Goal: Information Seeking & Learning: Learn about a topic

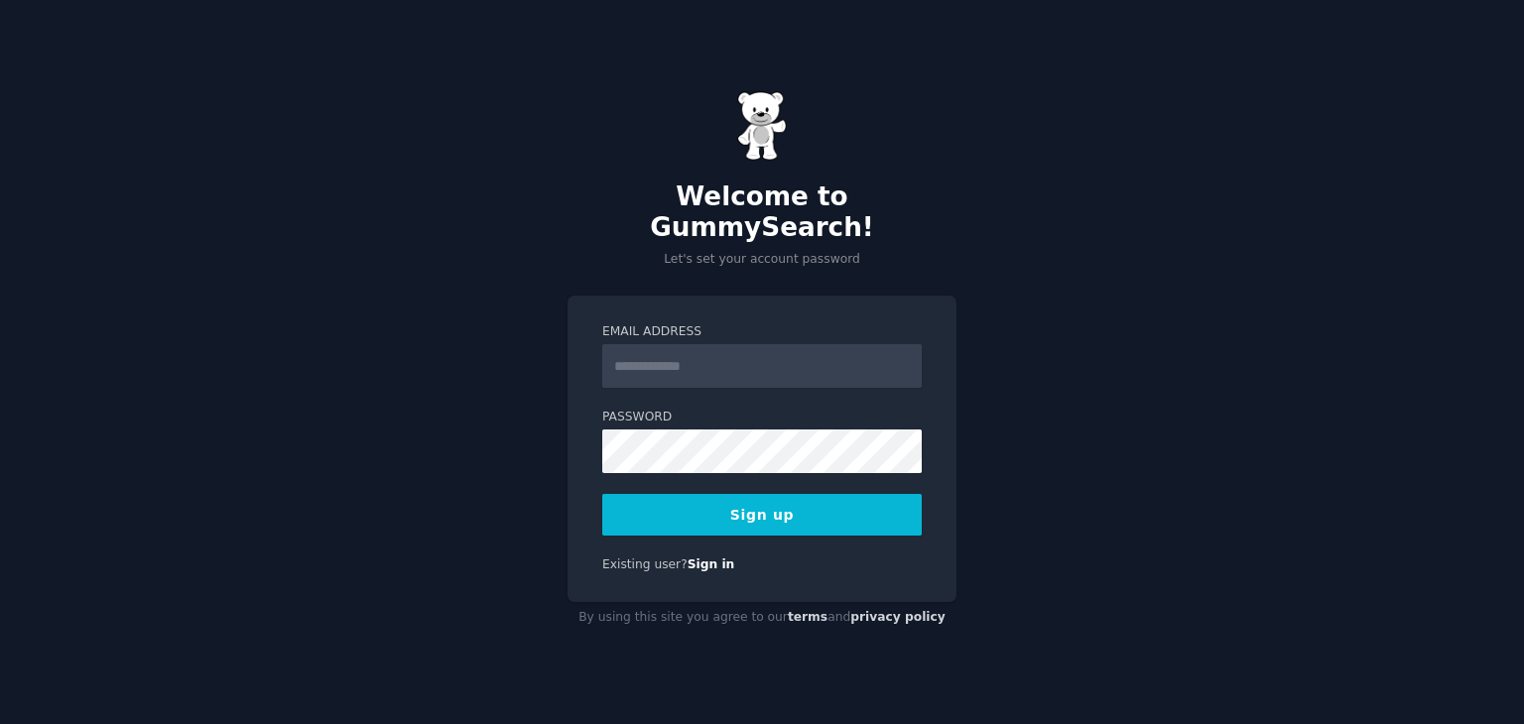
click at [652, 347] on input "Email Address" at bounding box center [761, 366] width 319 height 44
type input "**********"
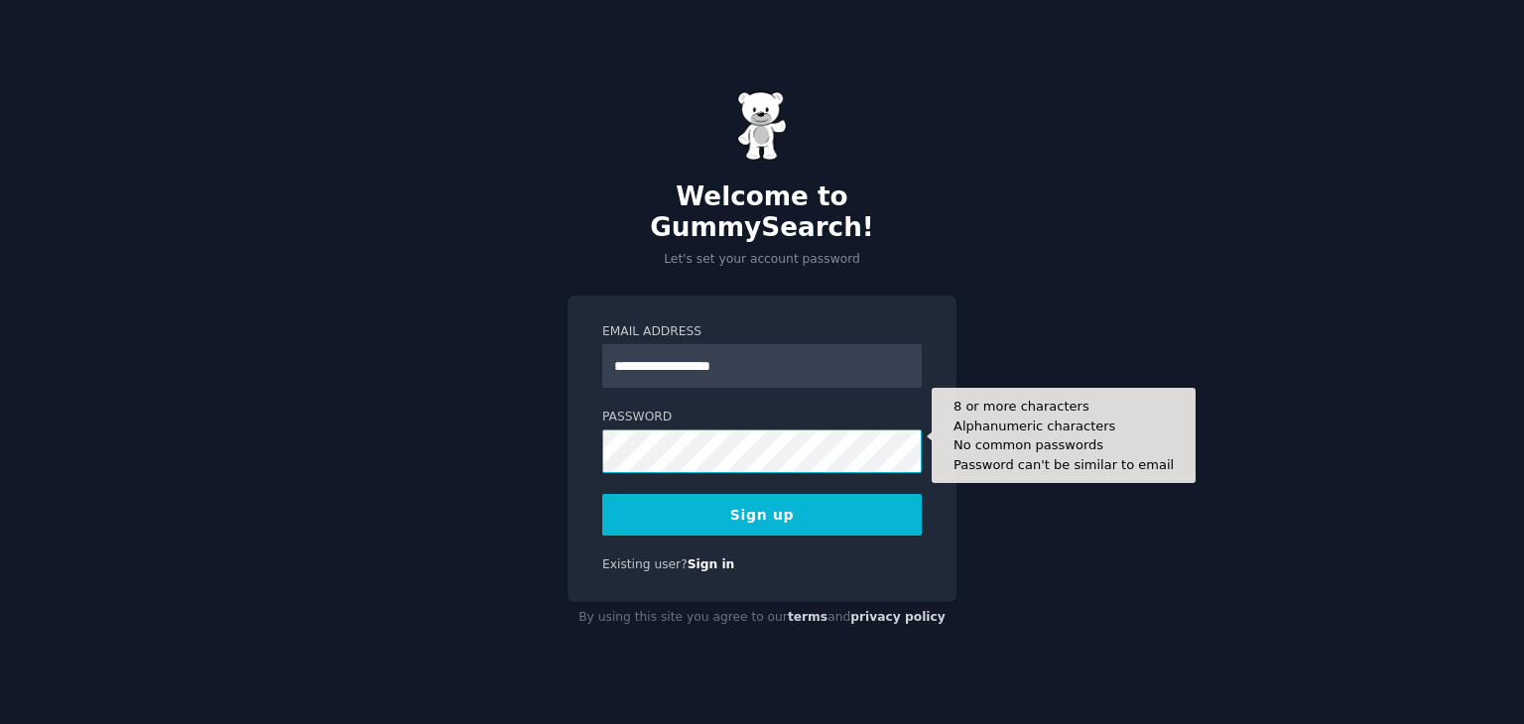
click at [521, 458] on div "**********" at bounding box center [762, 362] width 1524 height 724
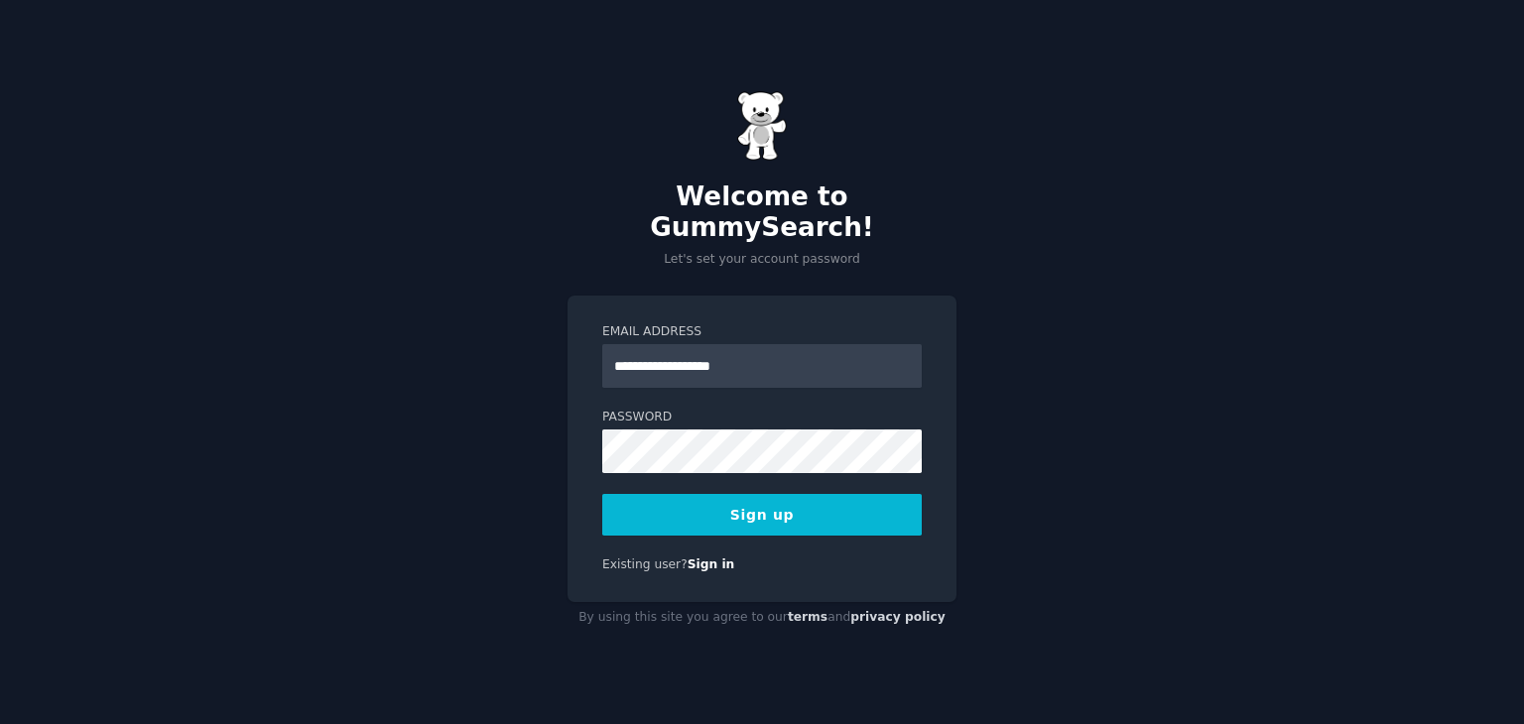
click at [769, 494] on button "Sign up" at bounding box center [761, 515] width 319 height 42
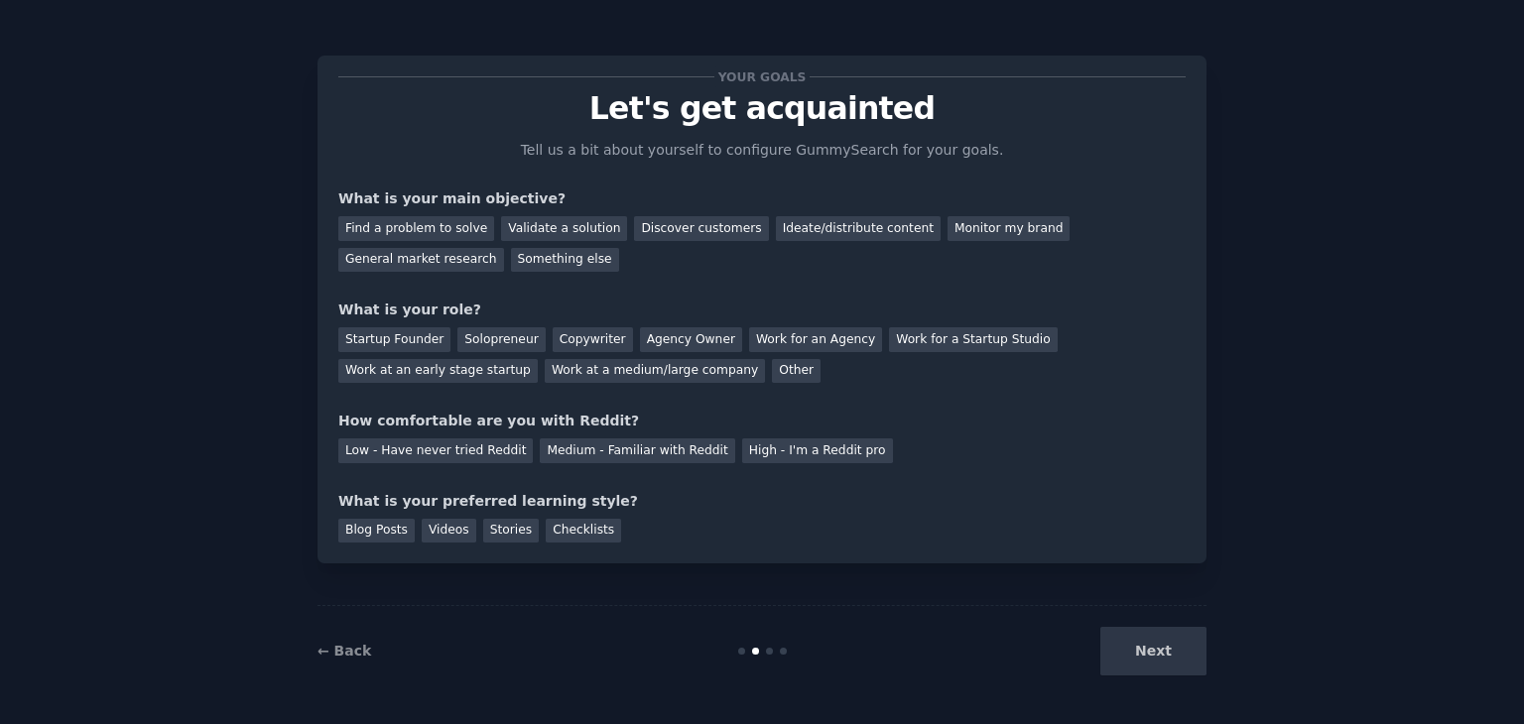
click at [1163, 647] on div "Next" at bounding box center [1058, 651] width 297 height 49
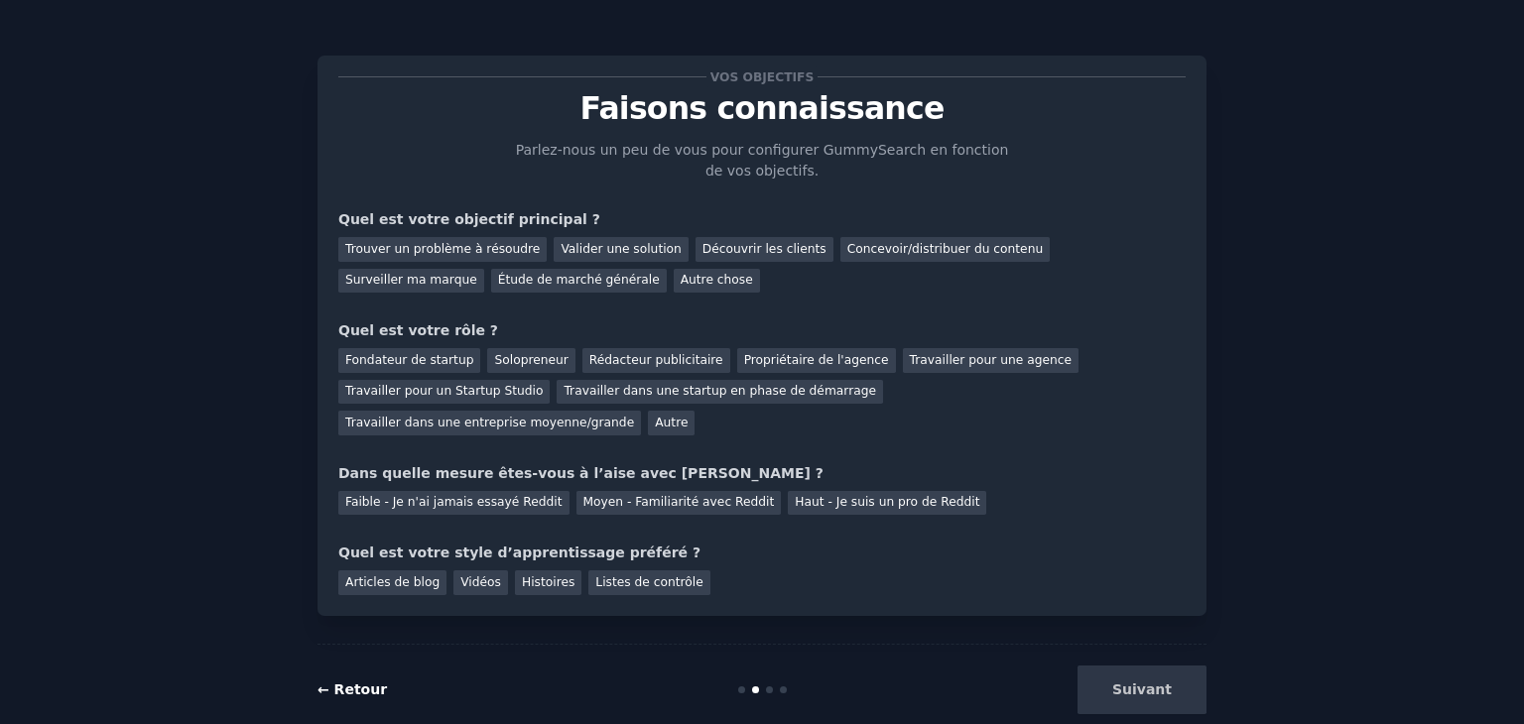
click at [352, 682] on font "← Retour" at bounding box center [351, 690] width 69 height 16
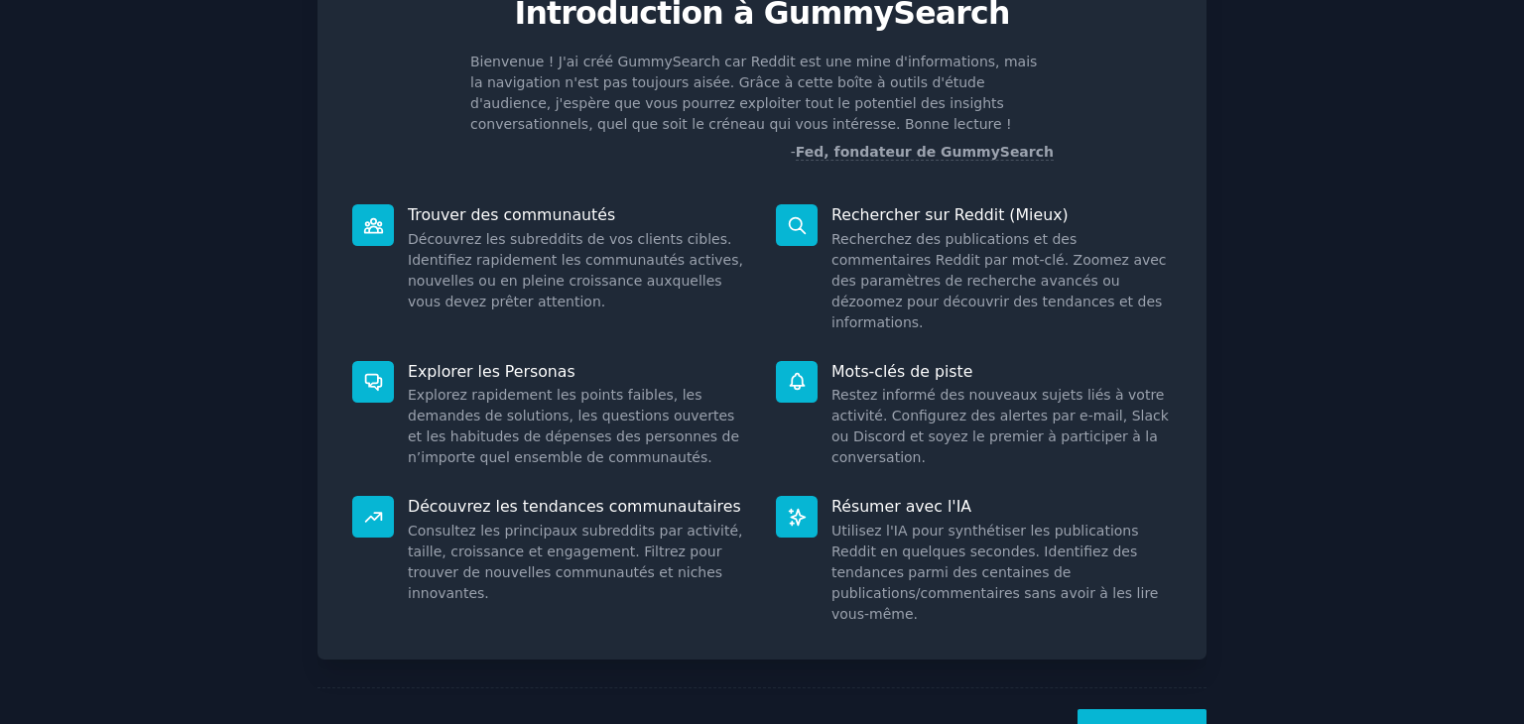
scroll to position [98, 0]
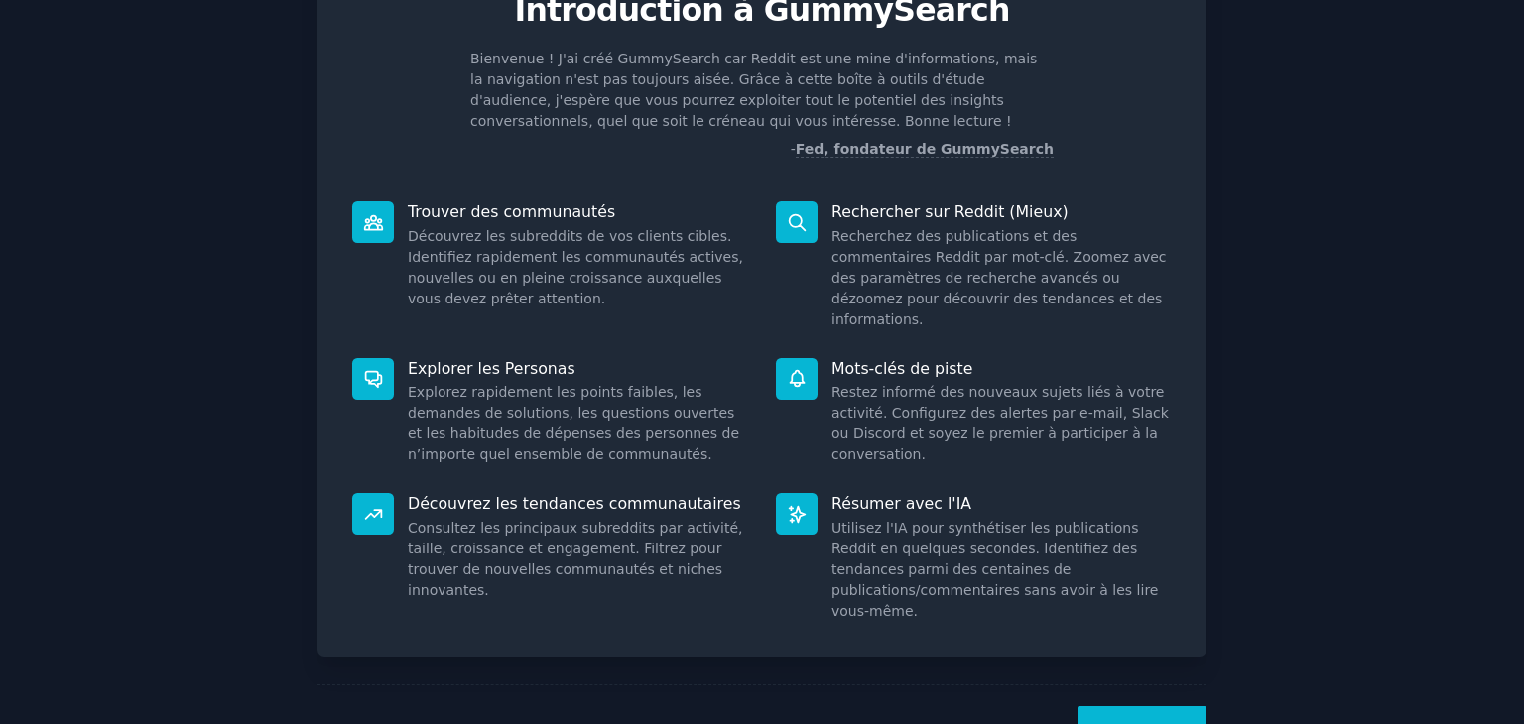
click at [1135, 722] on font "Suivant" at bounding box center [1142, 730] width 60 height 16
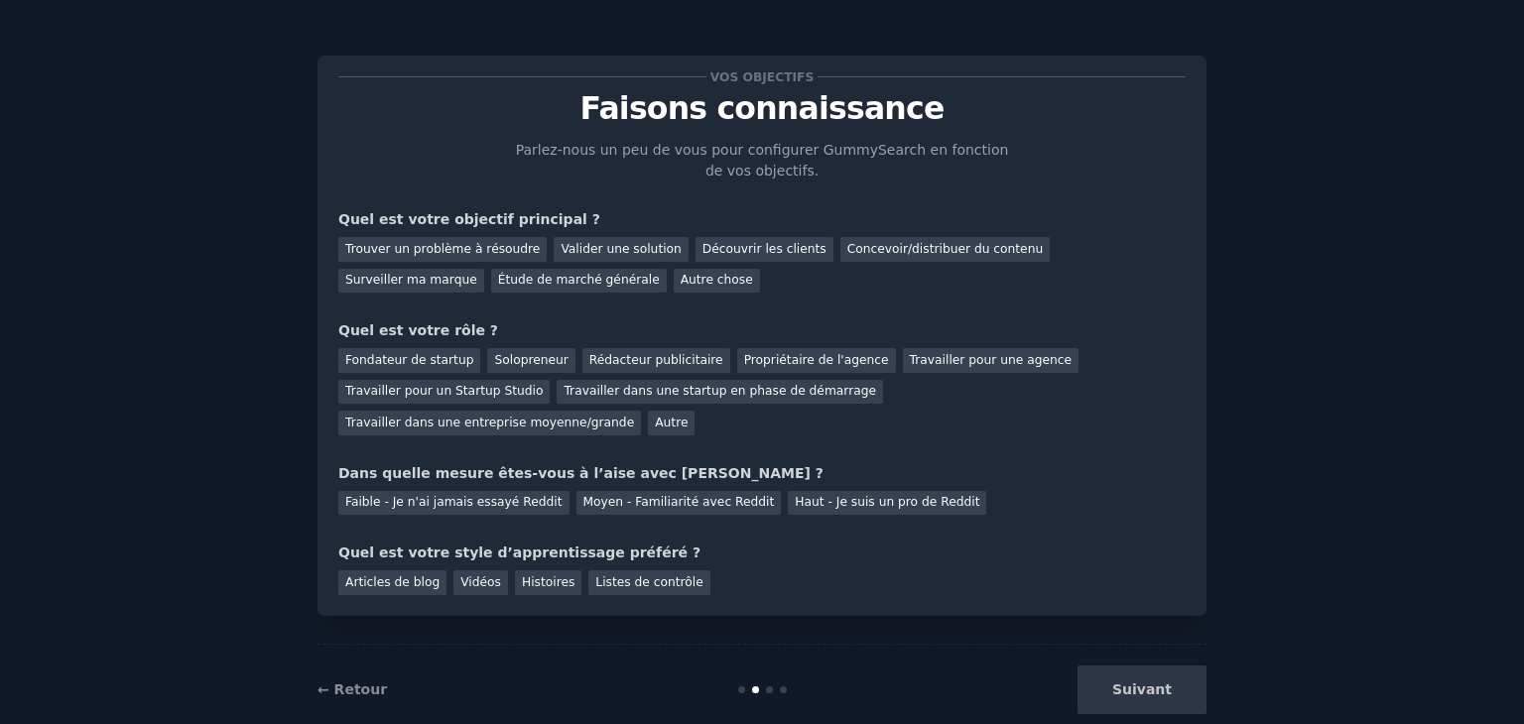
click at [1150, 666] on div "Suivant" at bounding box center [1058, 690] width 297 height 49
click at [920, 666] on div "Suivant" at bounding box center [1058, 690] width 297 height 49
click at [1143, 666] on div "Suivant" at bounding box center [1058, 690] width 297 height 49
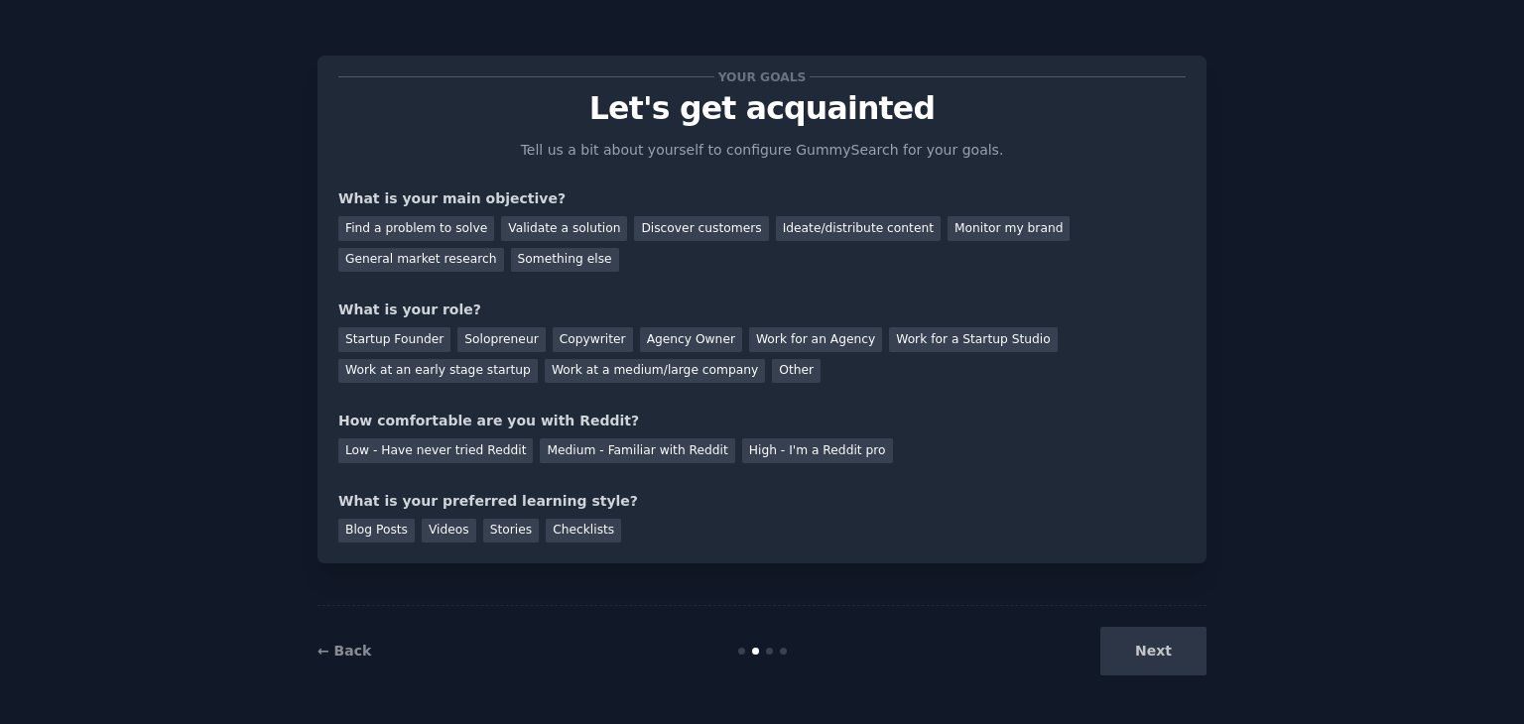
click at [768, 652] on div at bounding box center [769, 651] width 7 height 7
click at [1151, 645] on div "Next" at bounding box center [1058, 651] width 297 height 49
click at [1137, 645] on div "Next" at bounding box center [1058, 651] width 297 height 49
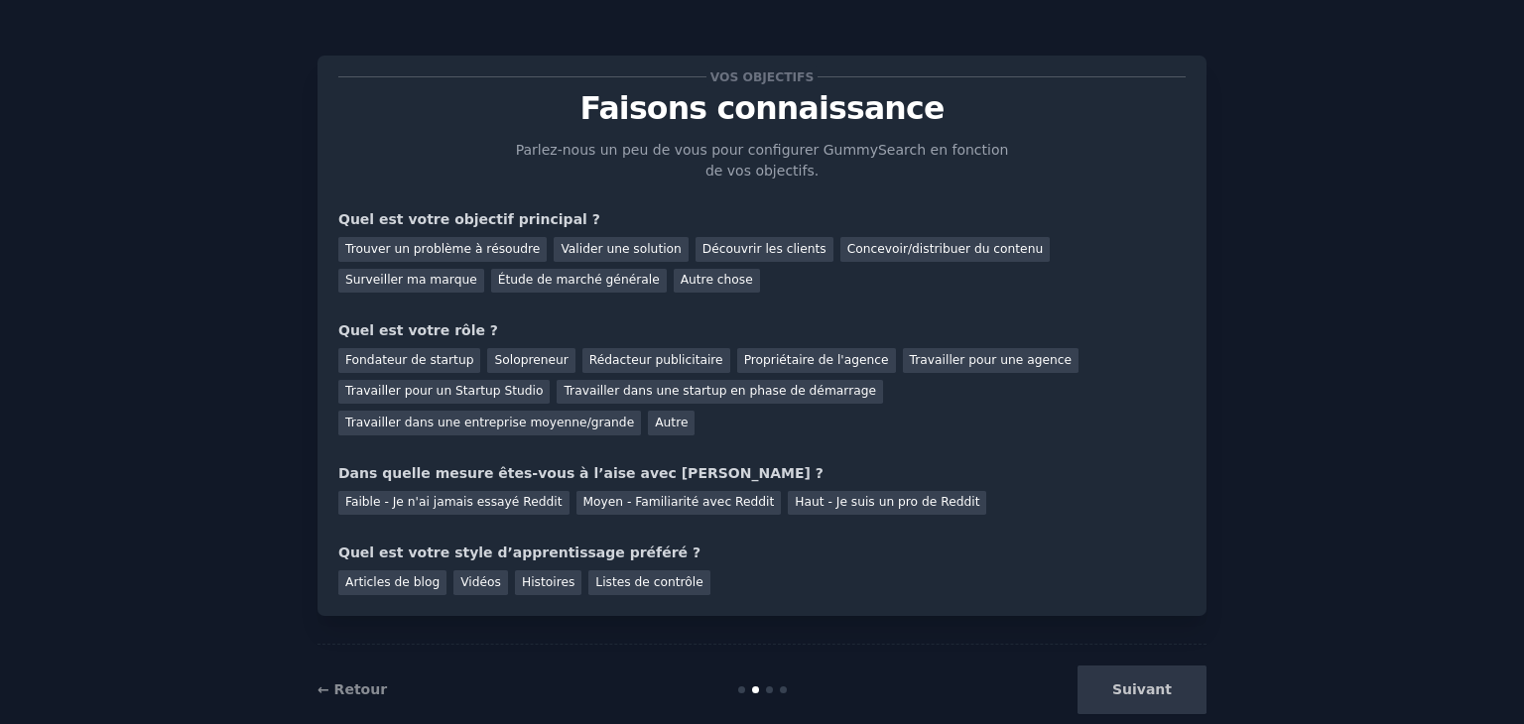
click at [1417, 195] on div "Vos objectifs Faisons connaissance Parlez-nous un peu de vous pour configurer G…" at bounding box center [762, 381] width 1468 height 707
click at [1143, 666] on div "Suivant" at bounding box center [1058, 690] width 297 height 49
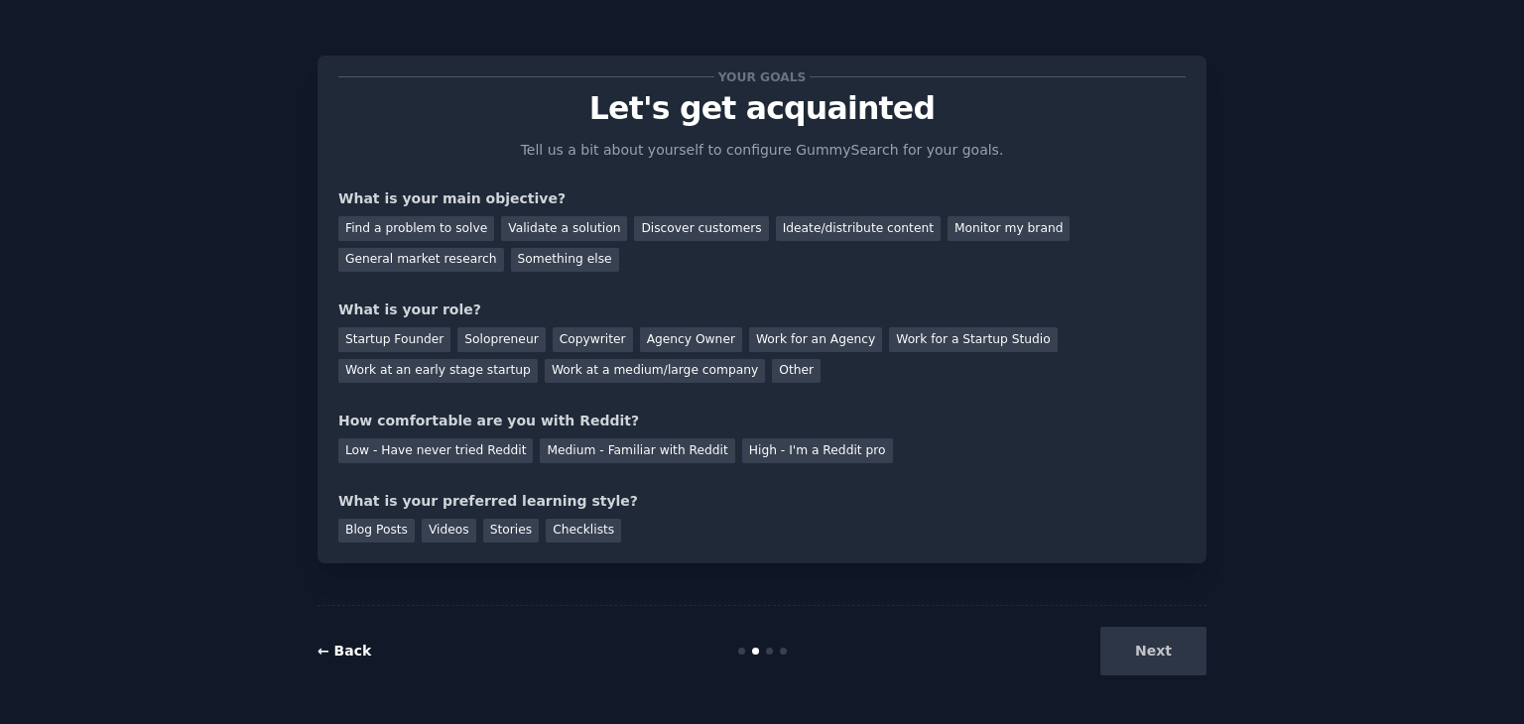
click at [353, 648] on link "← Back" at bounding box center [344, 651] width 54 height 16
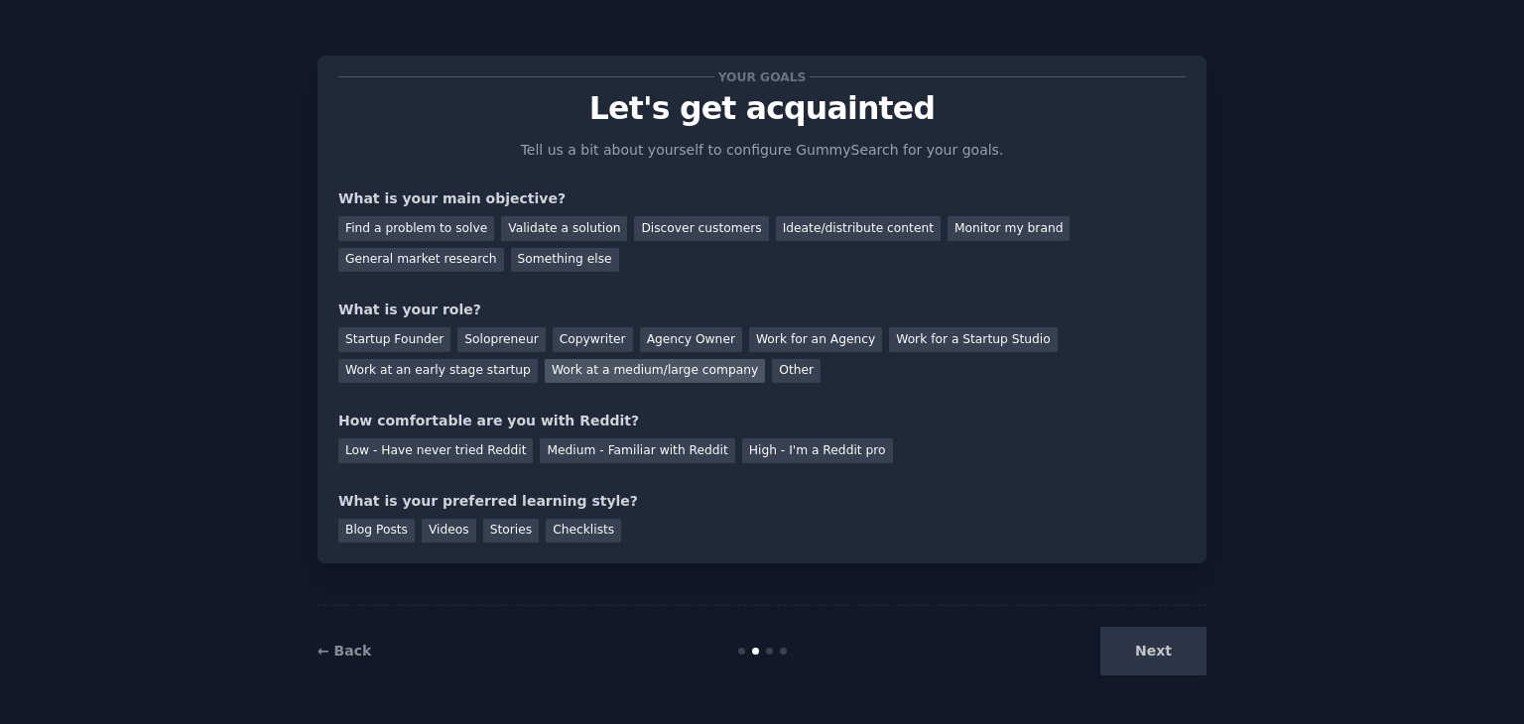
click at [545, 378] on div "Work at a medium/large company" at bounding box center [655, 371] width 220 height 25
click at [326, 656] on link "← Back" at bounding box center [344, 651] width 54 height 16
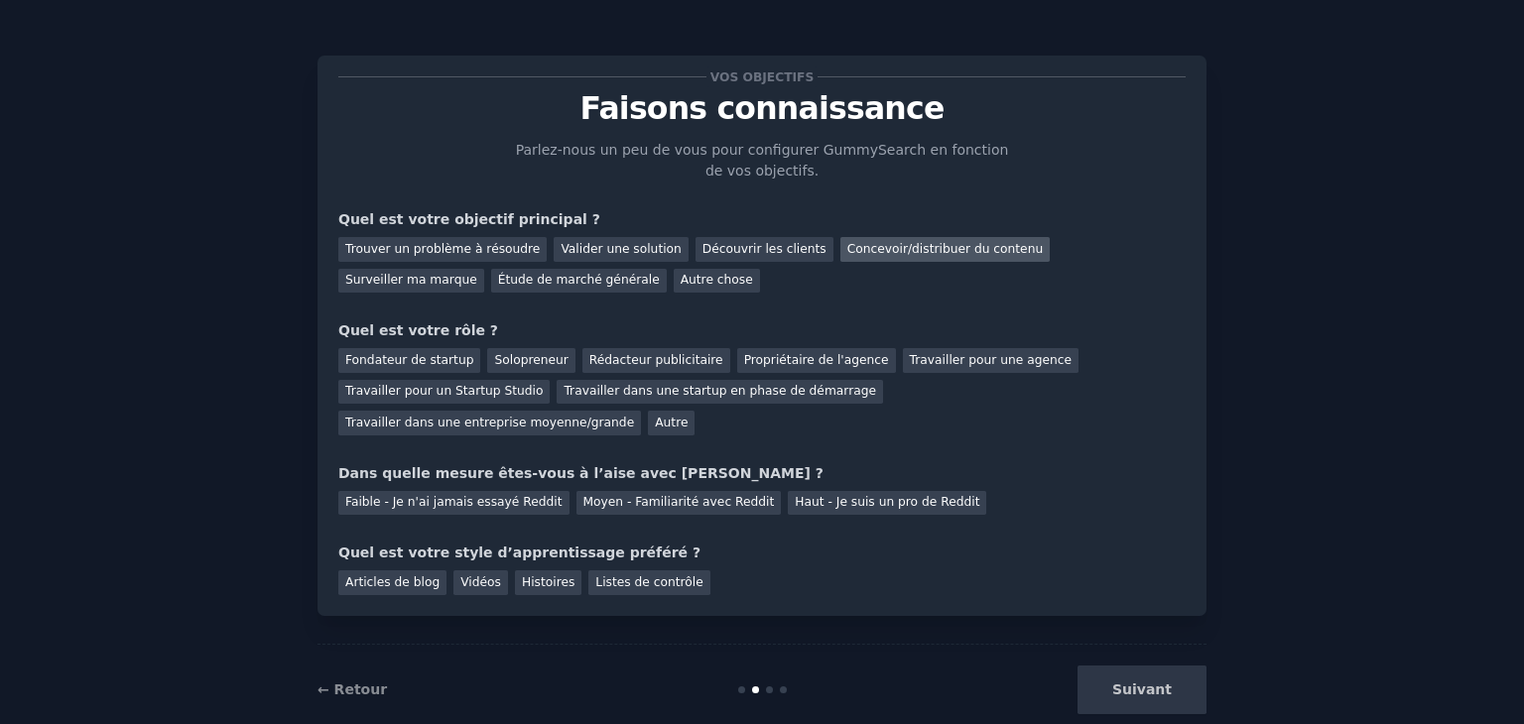
click at [927, 245] on font "Concevoir/distribuer du contenu" at bounding box center [945, 249] width 196 height 14
click at [910, 361] on font "Travailler pour une agence" at bounding box center [991, 360] width 162 height 14
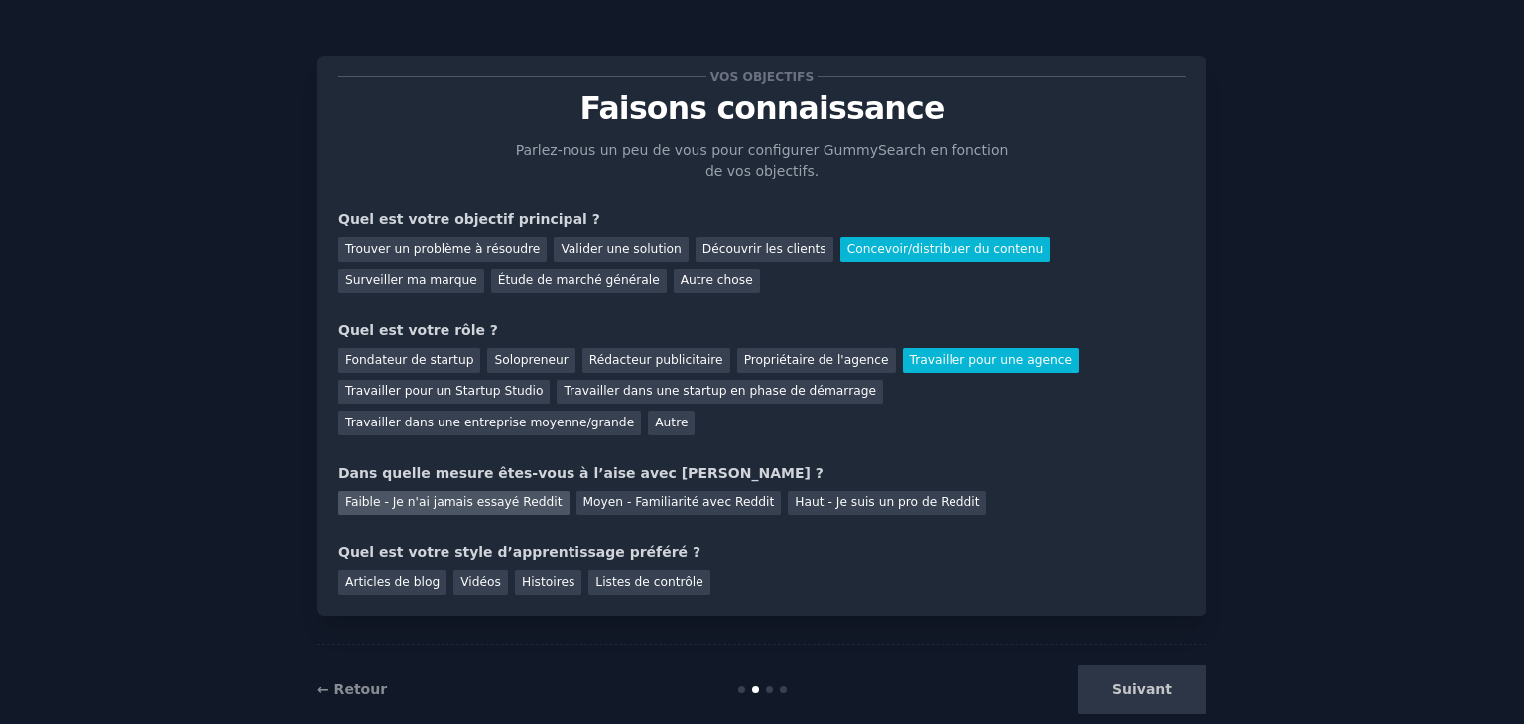
click at [431, 495] on font "Faible - Je n'ai jamais essayé Reddit" at bounding box center [453, 502] width 217 height 14
click at [411, 575] on font "Articles de blog" at bounding box center [392, 582] width 94 height 14
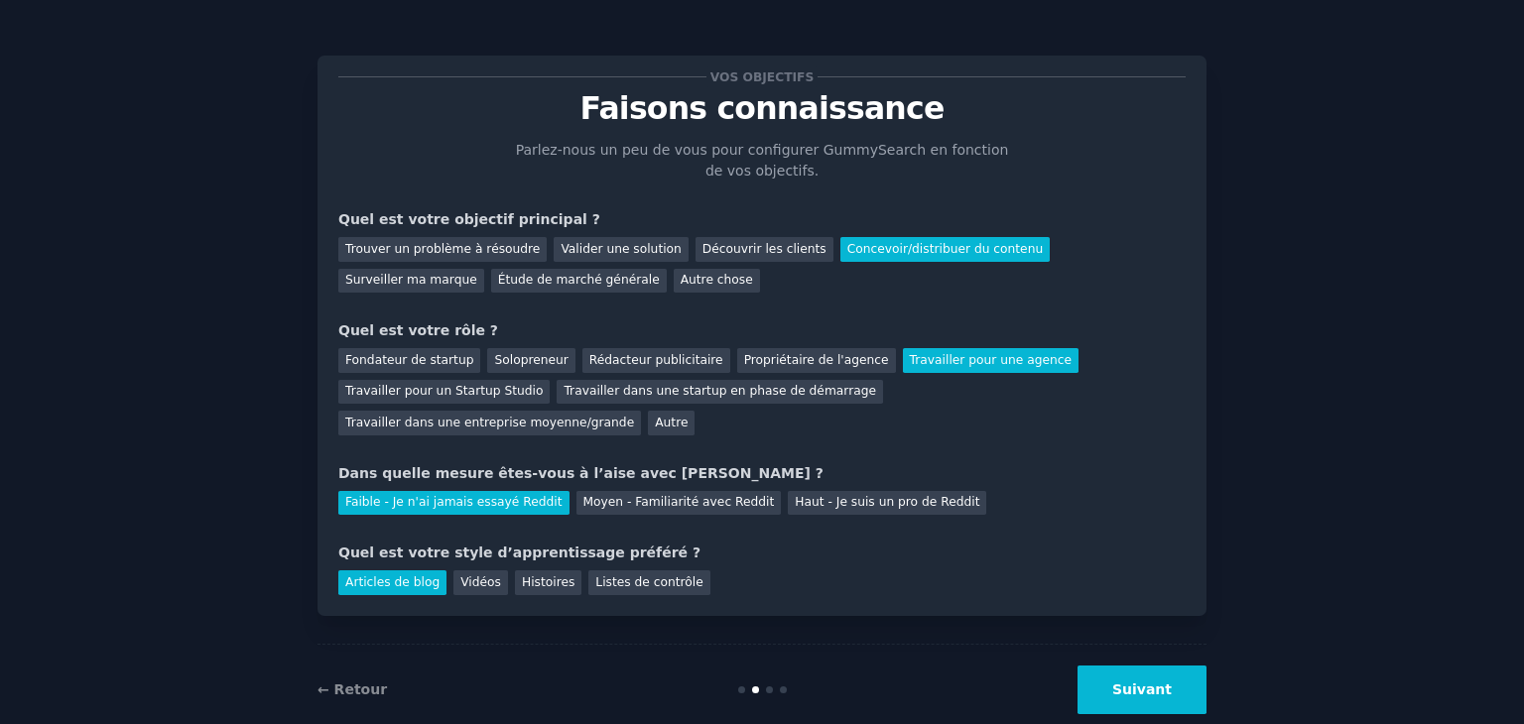
click at [1138, 682] on font "Suivant" at bounding box center [1142, 690] width 60 height 16
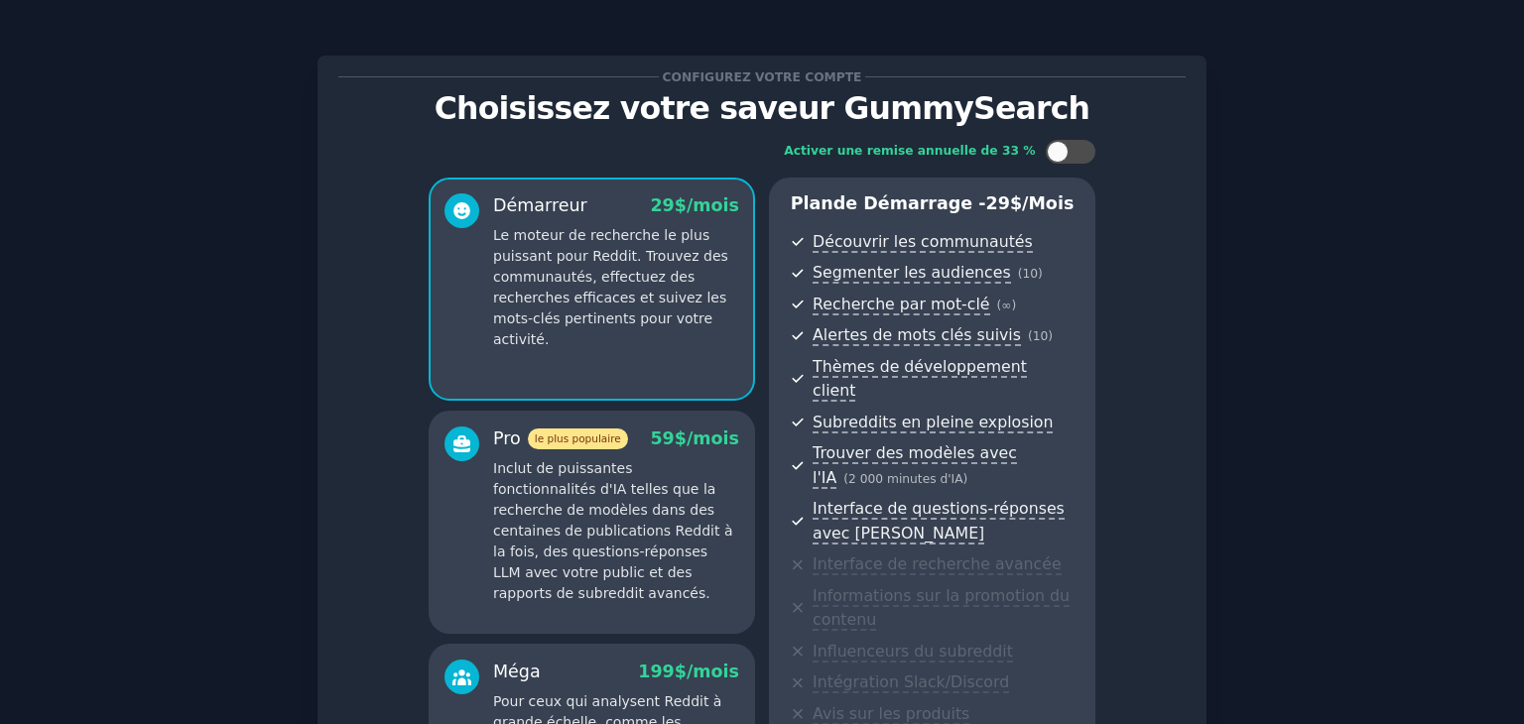
scroll to position [306, 0]
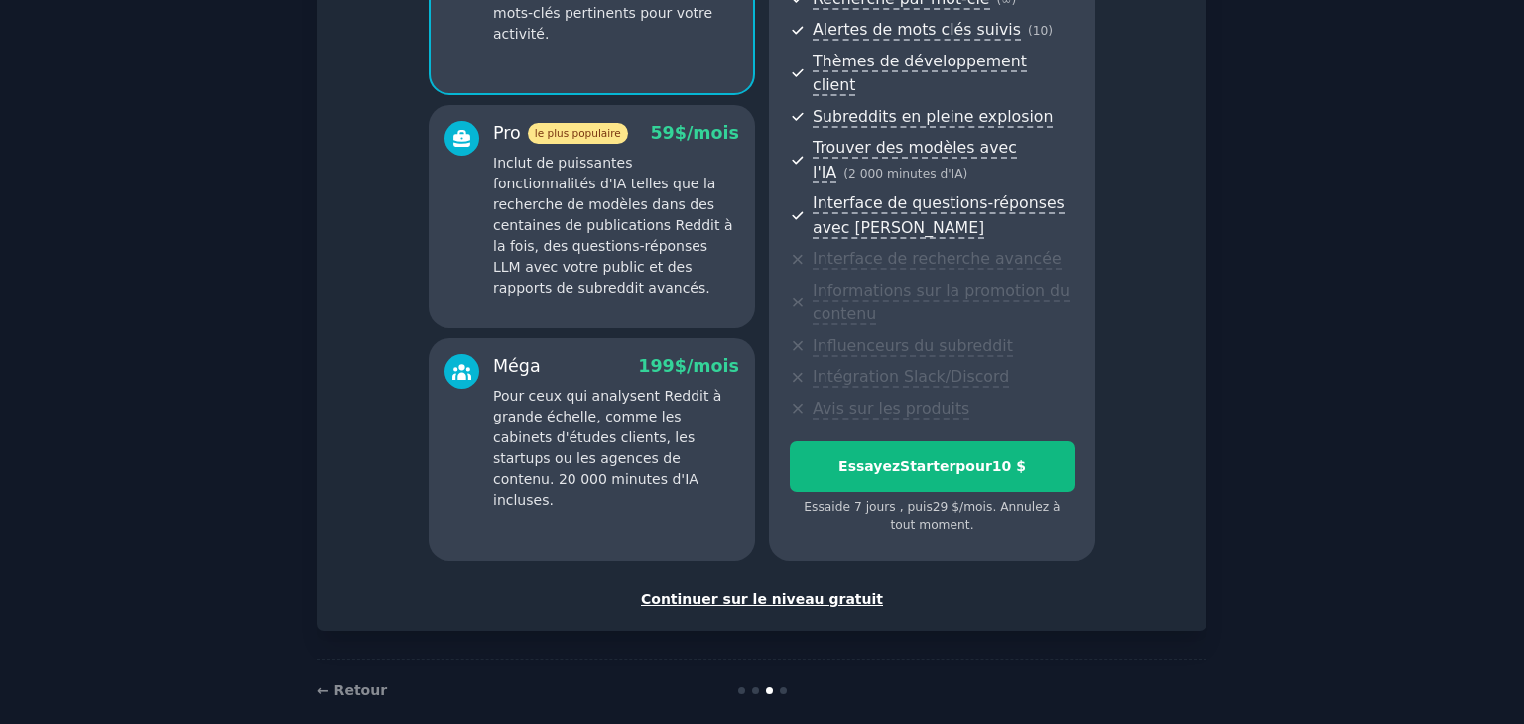
click at [738, 591] on font "Continuer sur le niveau gratuit" at bounding box center [762, 599] width 242 height 16
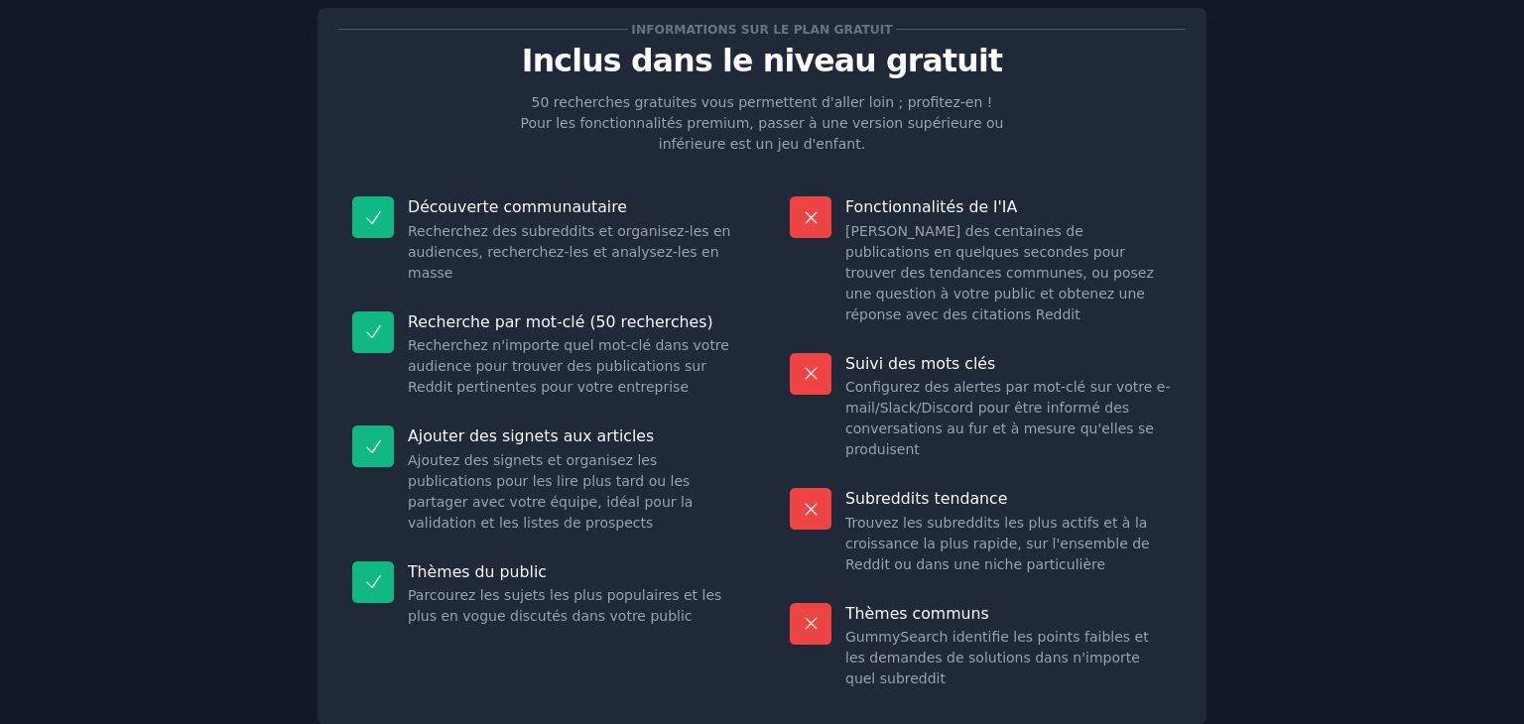
scroll to position [174, 0]
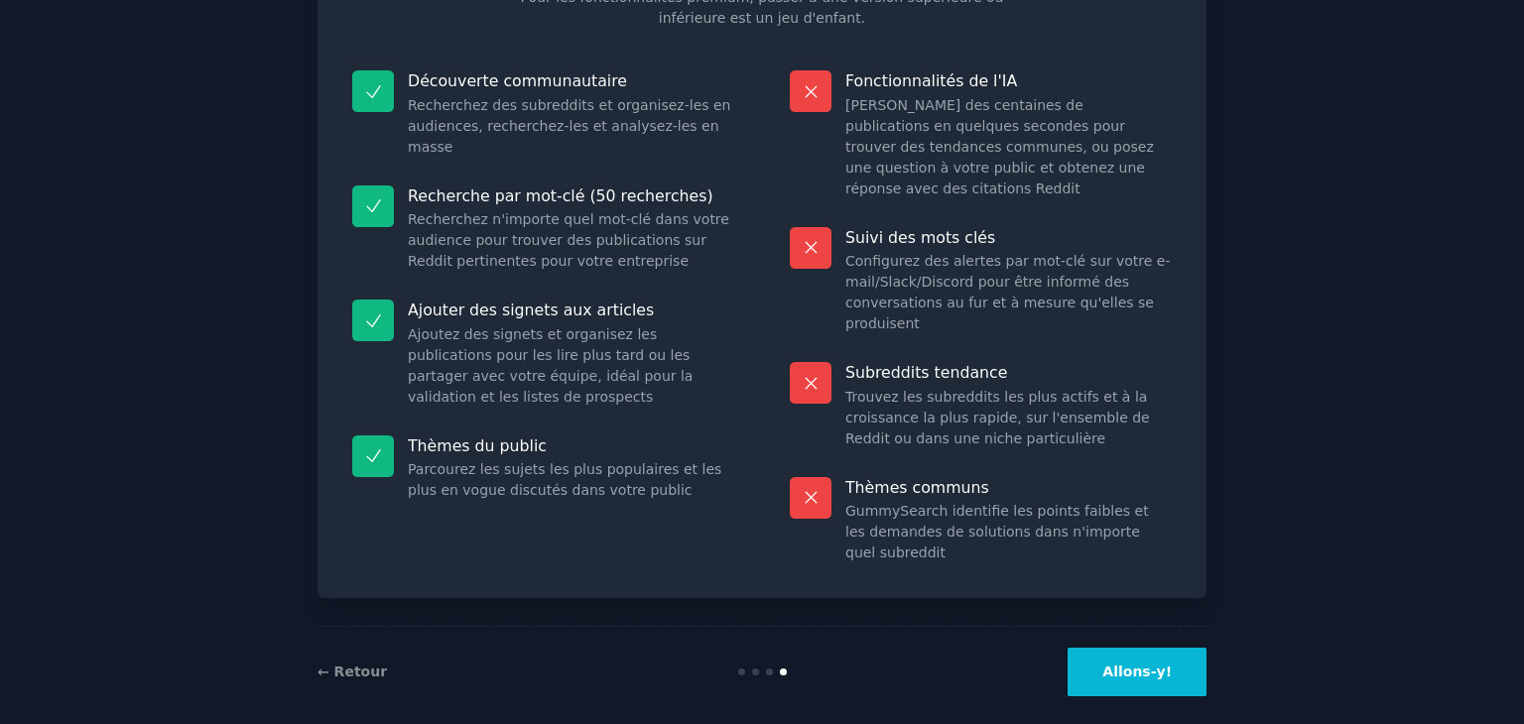
click at [1143, 664] on font "Allons-y!" at bounding box center [1136, 672] width 69 height 16
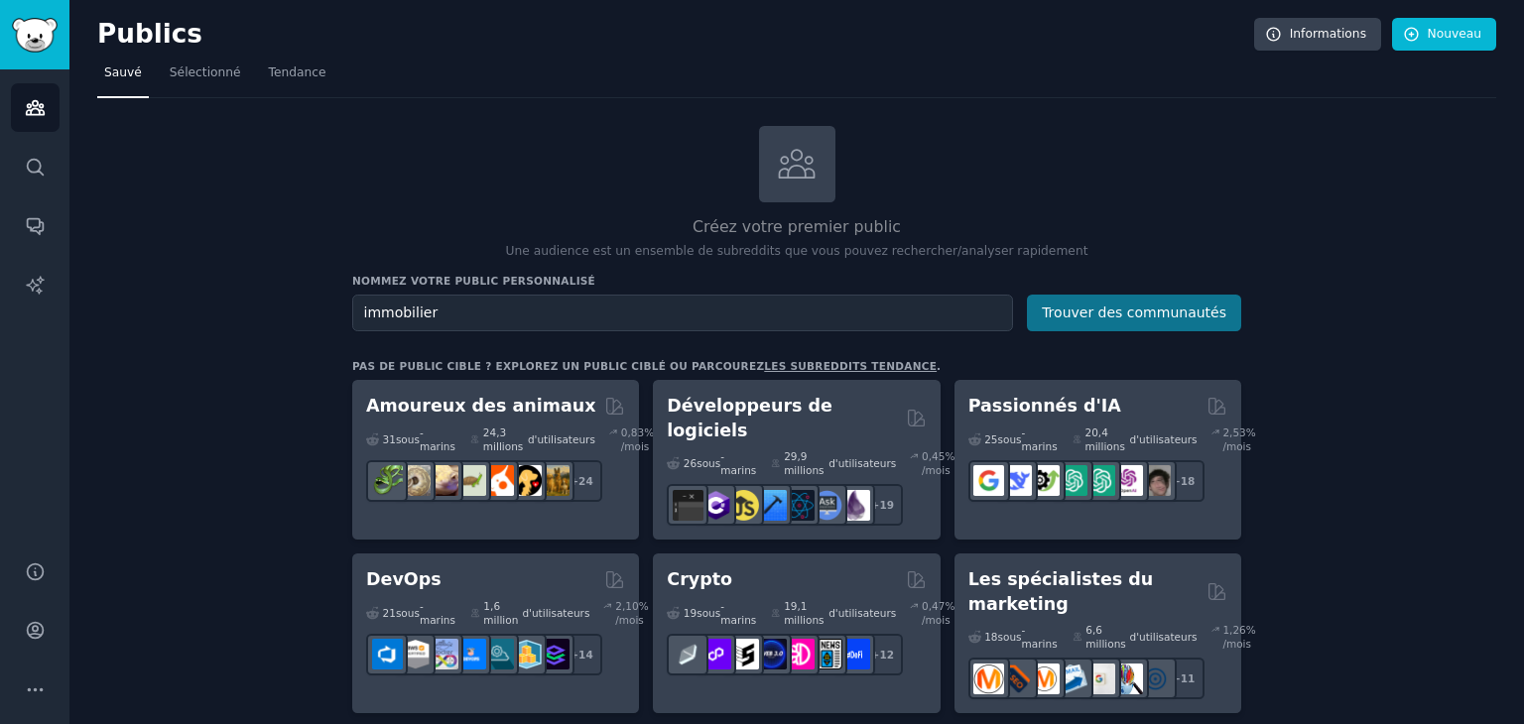
type input "immobilier"
click at [1111, 311] on font "Trouver des communautés" at bounding box center [1134, 313] width 185 height 16
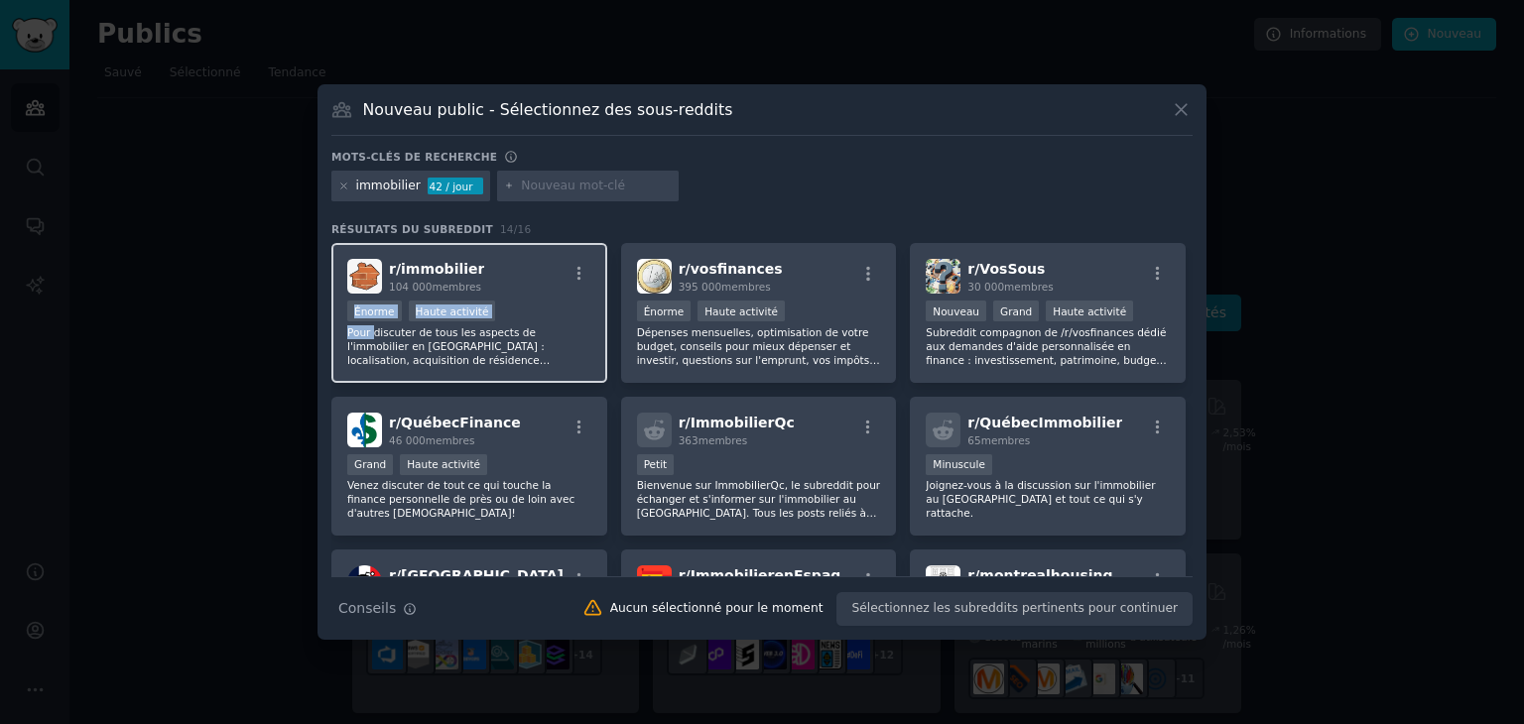
drag, startPoint x: 369, startPoint y: 335, endPoint x: 512, endPoint y: 281, distance: 152.9
click at [512, 281] on div "r/ immobilier 104 000 membres >= 80e percentile pour les soumissions / jour Éno…" at bounding box center [469, 313] width 276 height 140
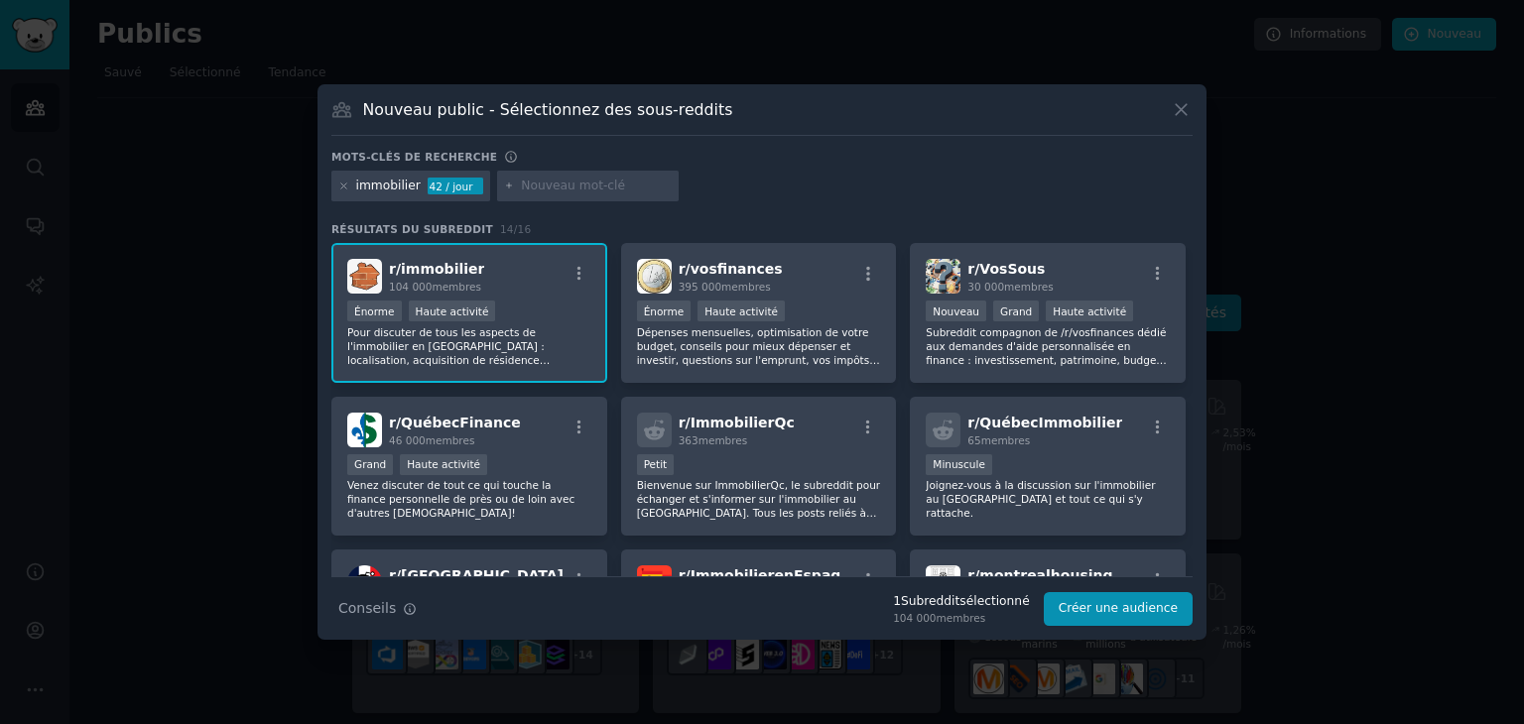
click at [528, 190] on input "text" at bounding box center [596, 187] width 151 height 18
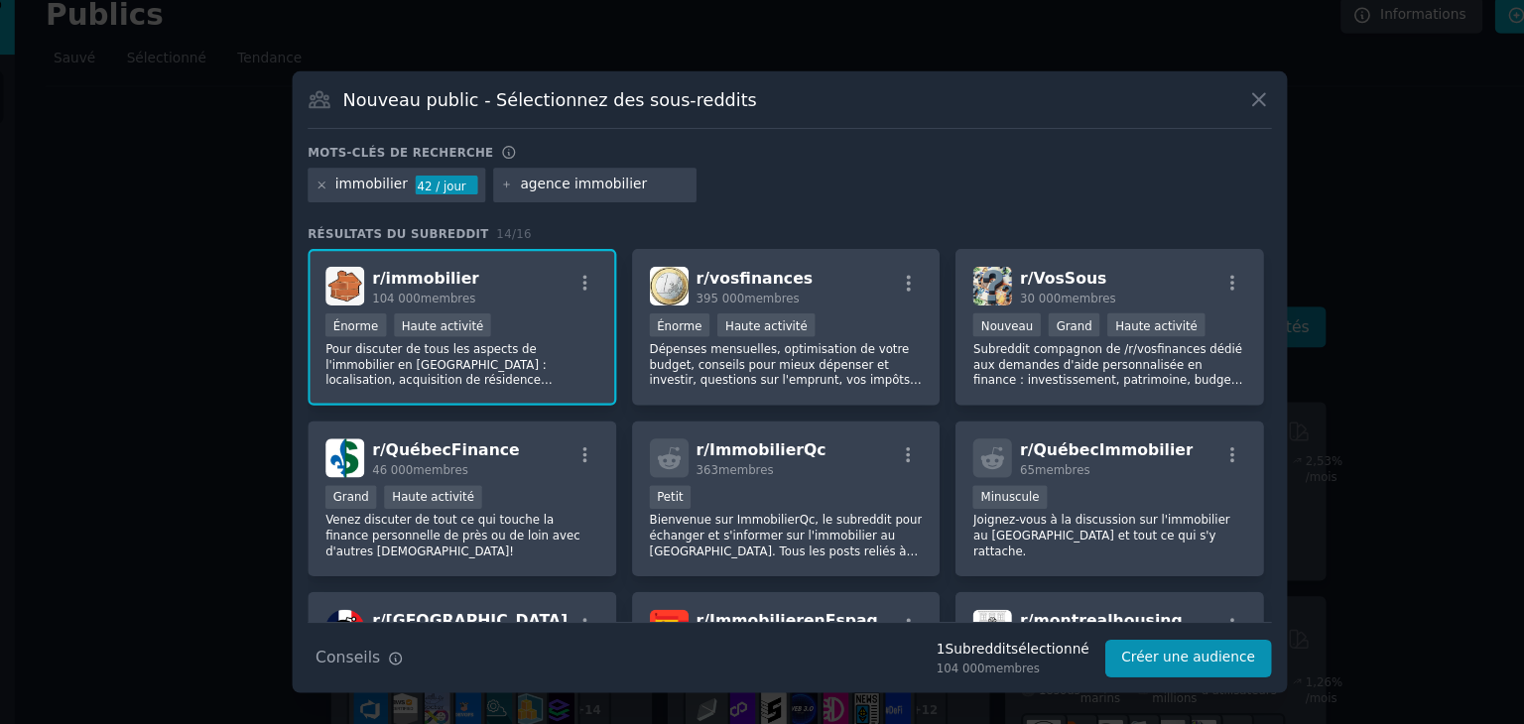
type input "agence immobiliere"
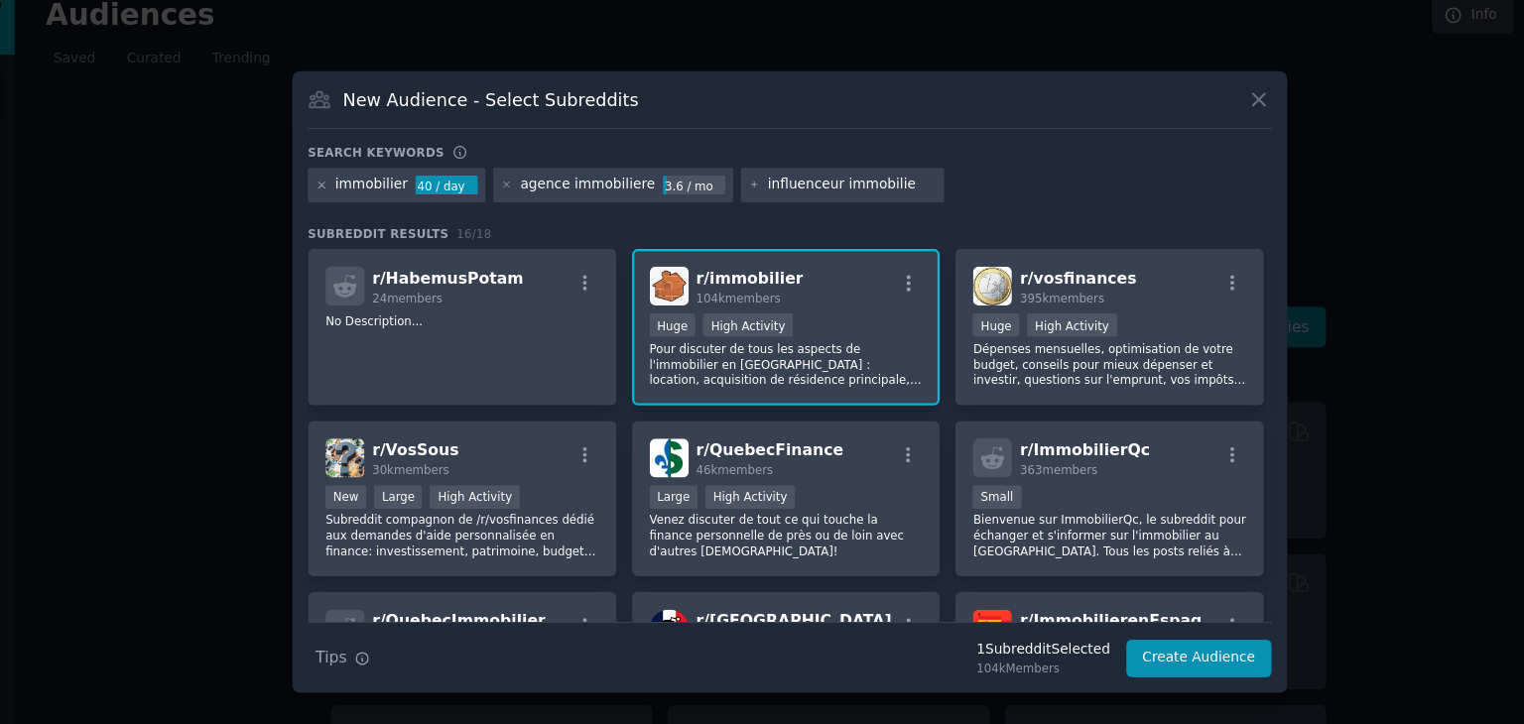
type input "influenceur immobilier"
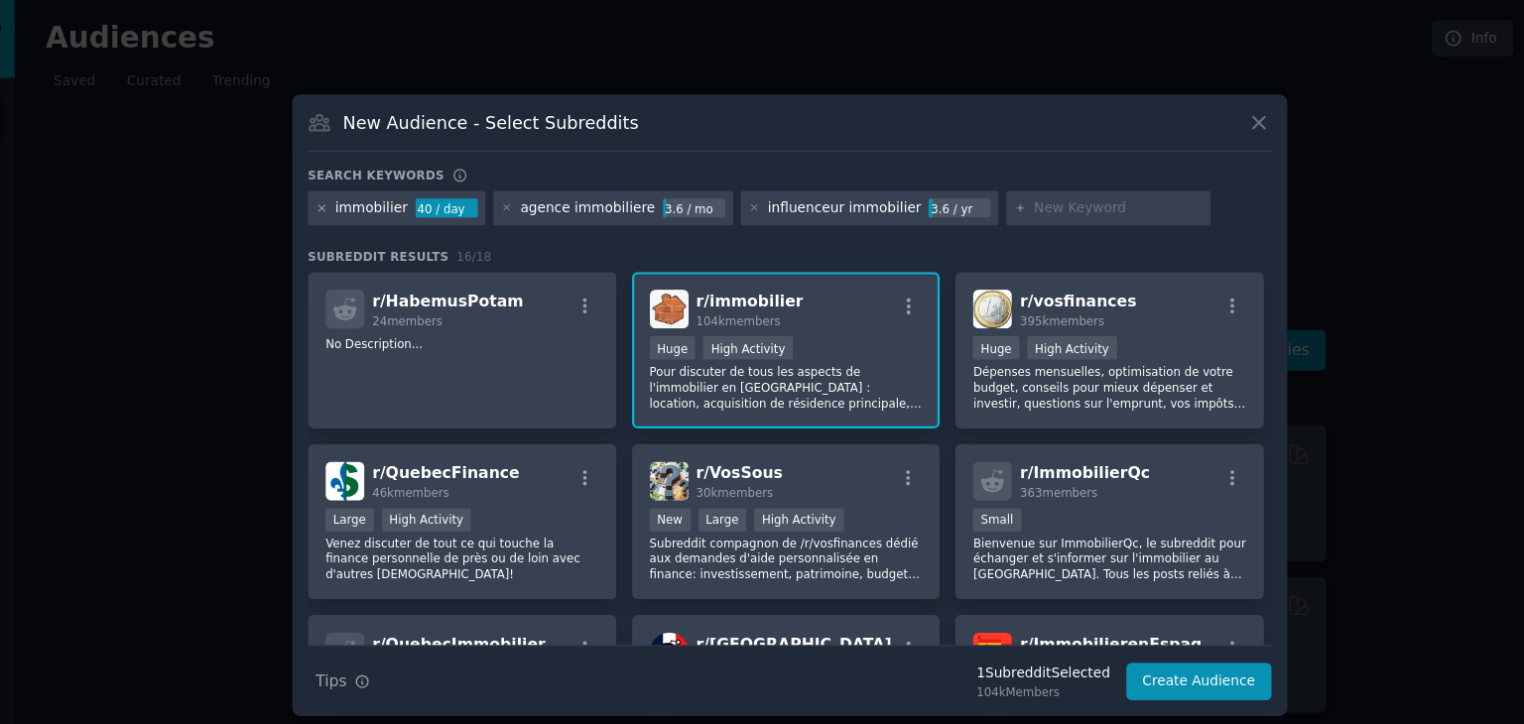
click at [798, 353] on p "Pour discuter de tous les aspects de l'immobilier en France : location, acquisi…" at bounding box center [759, 346] width 244 height 42
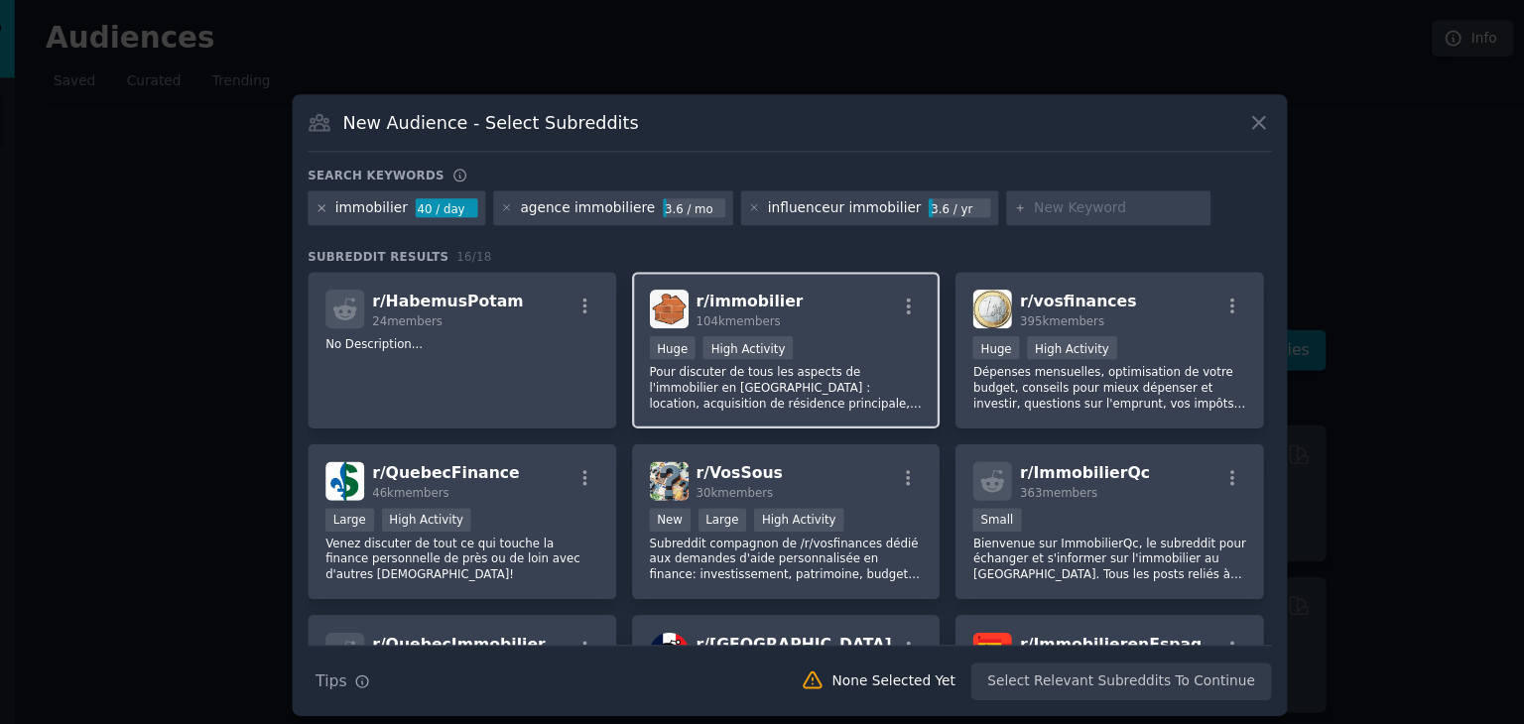
click at [773, 356] on p "Pour discuter de tous les aspects de l'immobilier en France : location, acquisi…" at bounding box center [759, 346] width 244 height 42
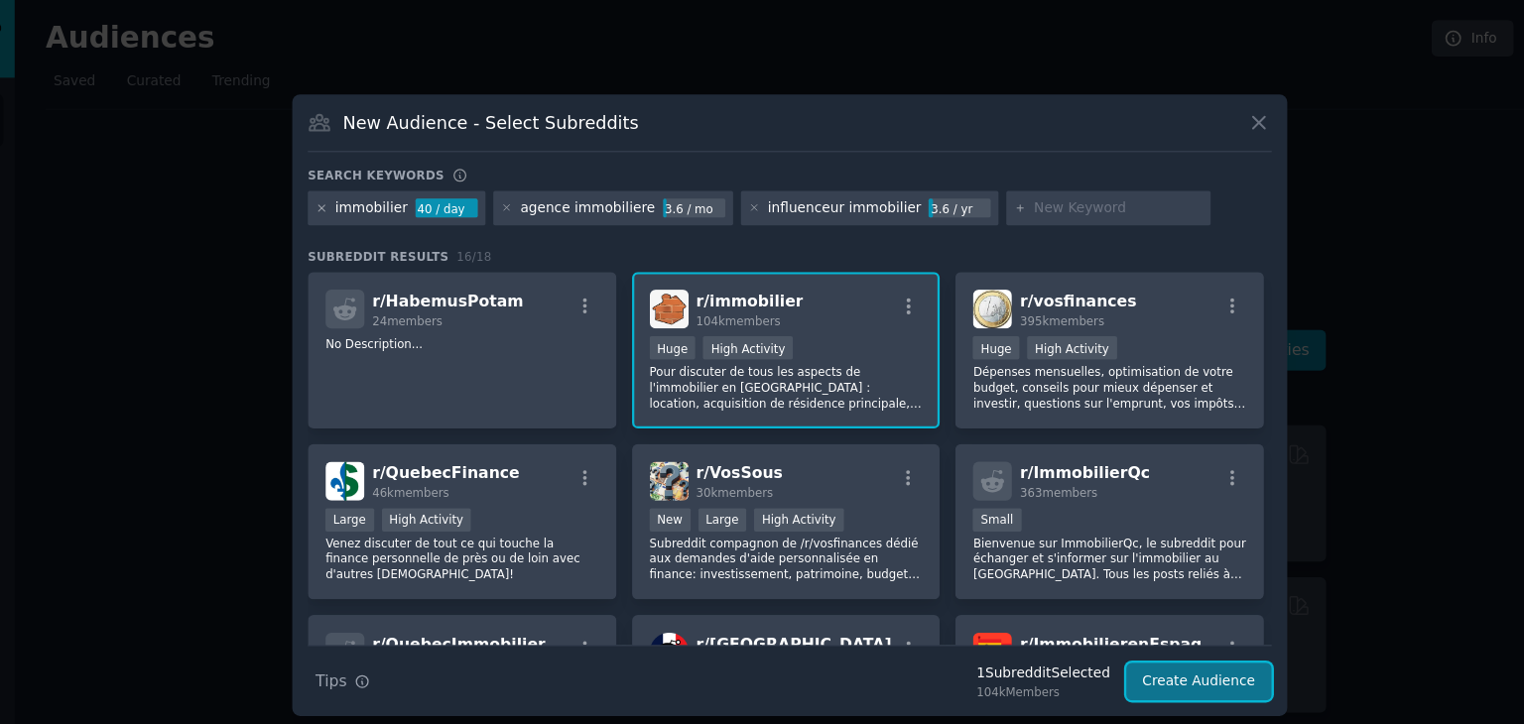
click at [1146, 601] on button "Create Audience" at bounding box center [1128, 609] width 131 height 34
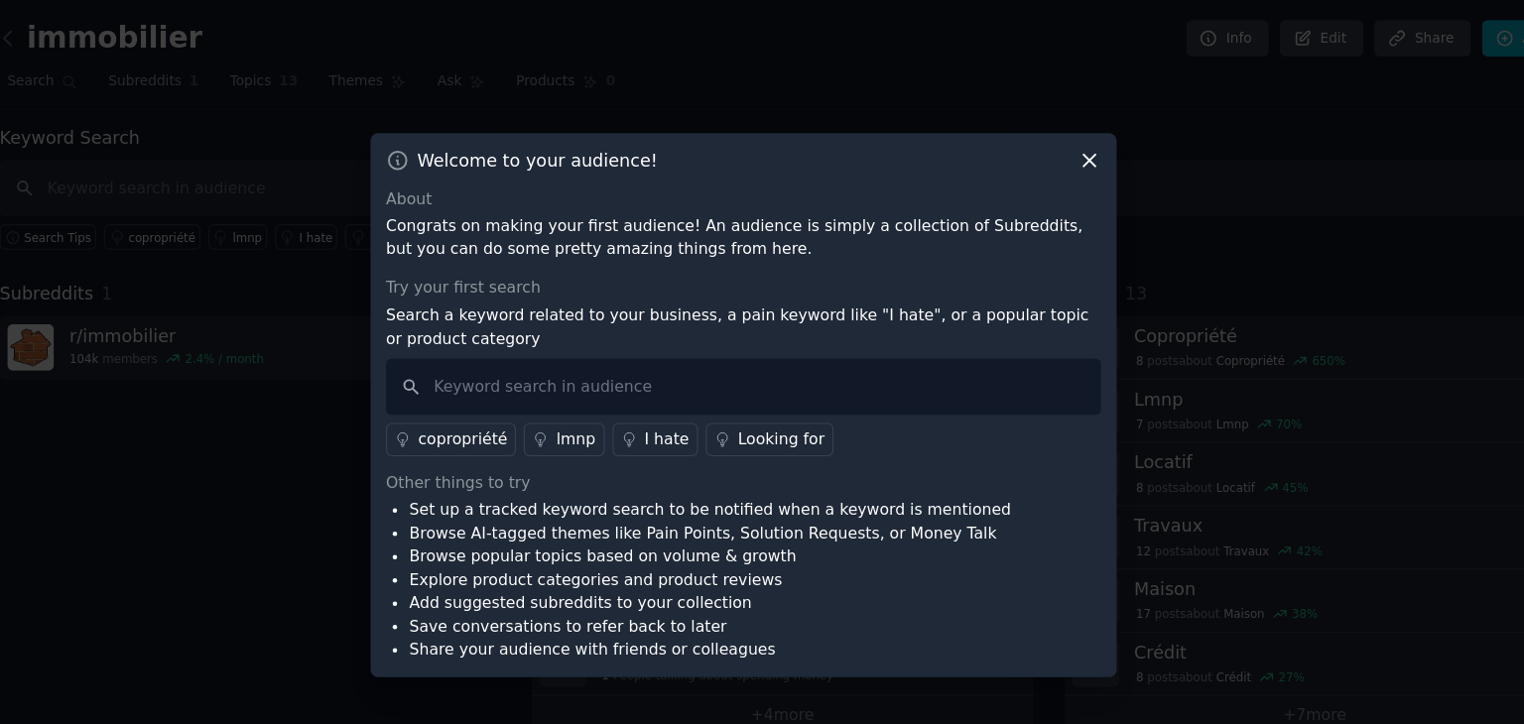
click at [759, 134] on div "Welcome to your audience!" at bounding box center [762, 143] width 639 height 21
click at [493, 341] on input "text" at bounding box center [762, 345] width 639 height 51
type input "immobilier"
click at [500, 398] on div "copropriété" at bounding box center [510, 392] width 79 height 21
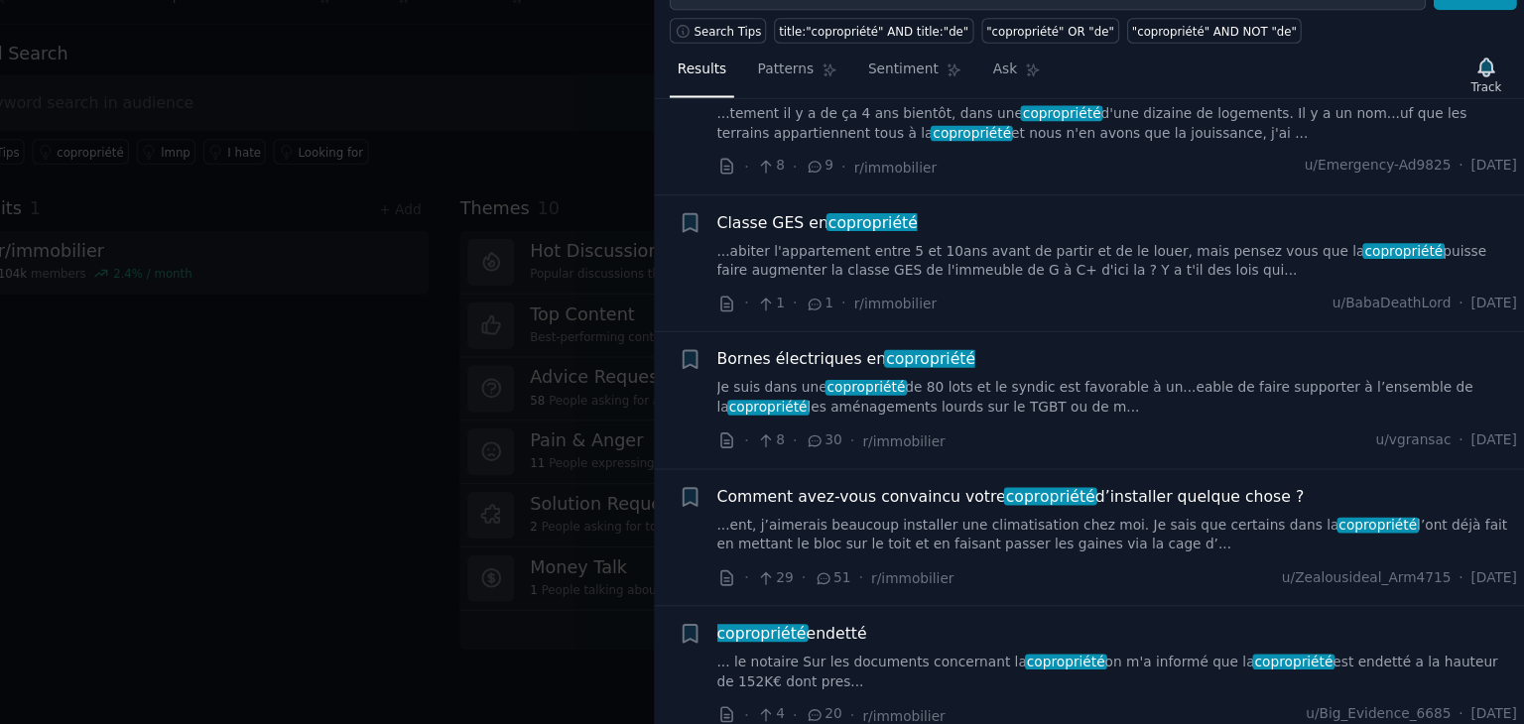
scroll to position [689, 0]
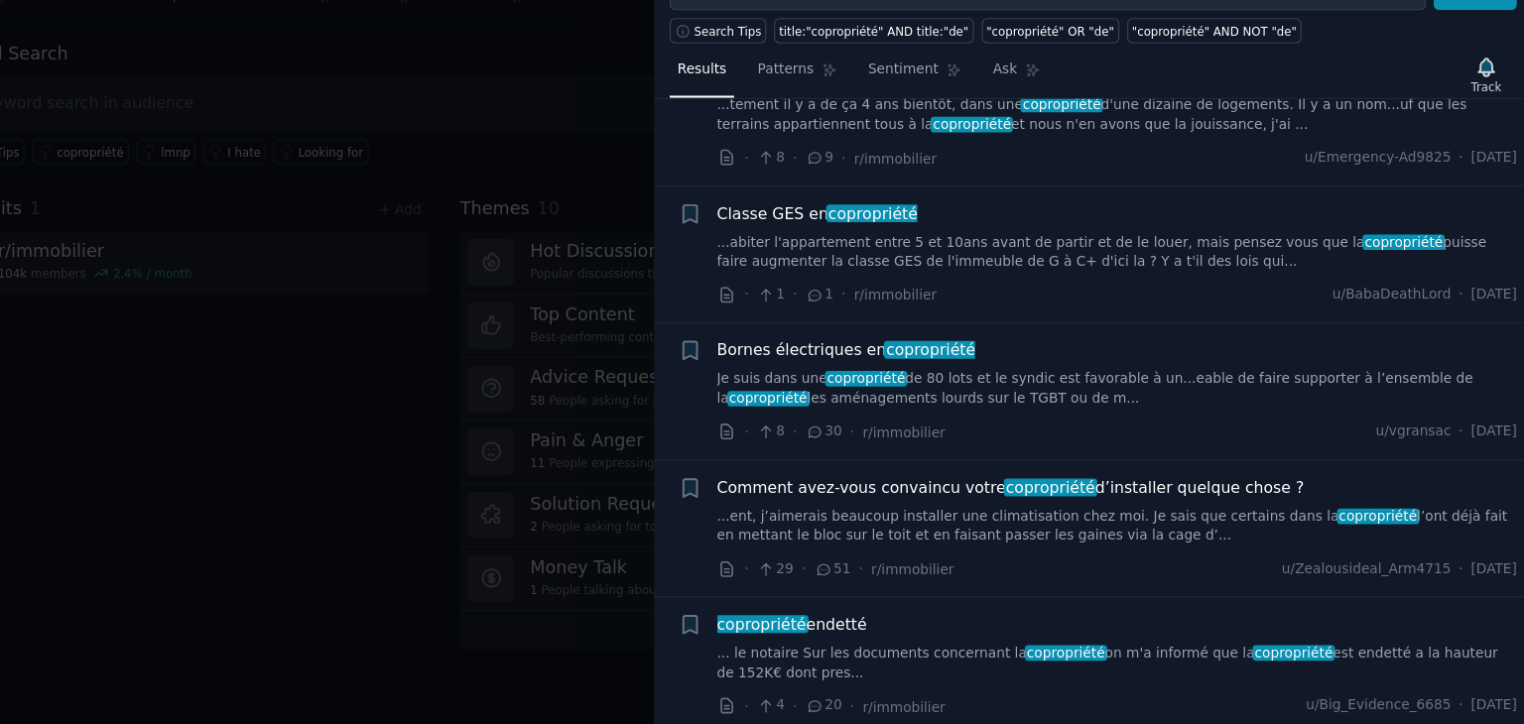
click at [1121, 372] on li "+ Bornes électriques en copropriété Je suis dans une copropriété de 80 lots et …" at bounding box center [1135, 426] width 778 height 122
click at [758, 447] on li "+ Bornes électriques en copropriété Je suis dans une copropriété de 80 lots et …" at bounding box center [1135, 426] width 778 height 122
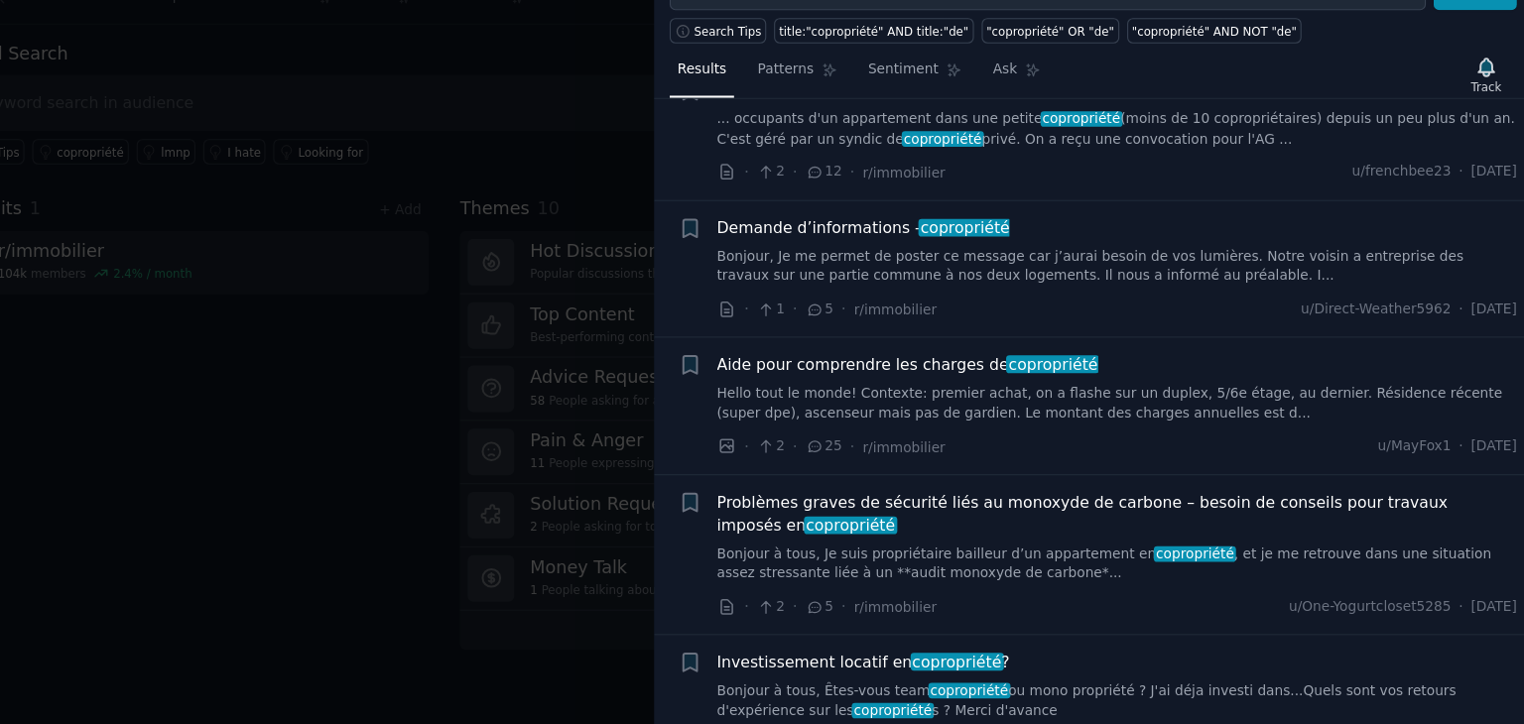
scroll to position [1926, 0]
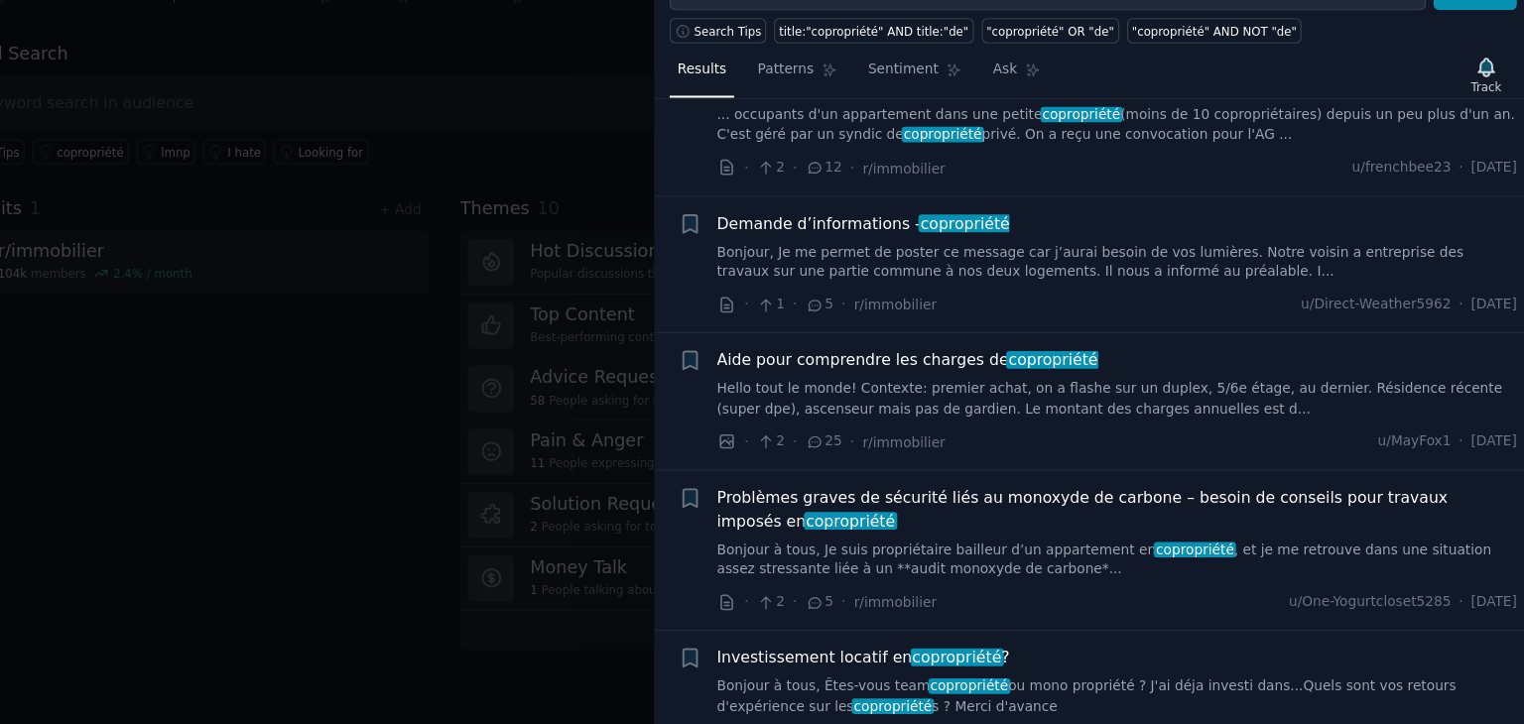
click at [398, 576] on div at bounding box center [762, 362] width 1524 height 724
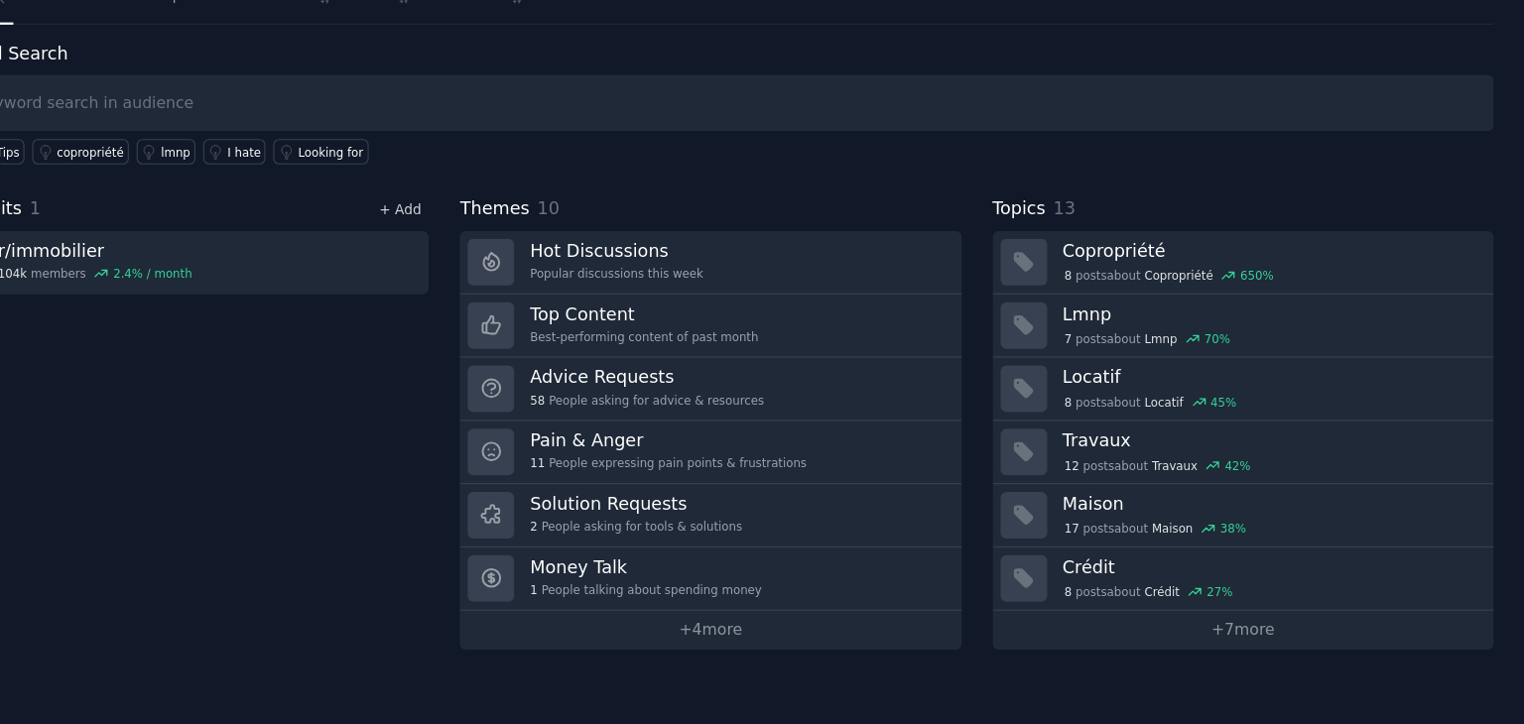
click at [533, 260] on link "+ Add" at bounding box center [519, 264] width 38 height 14
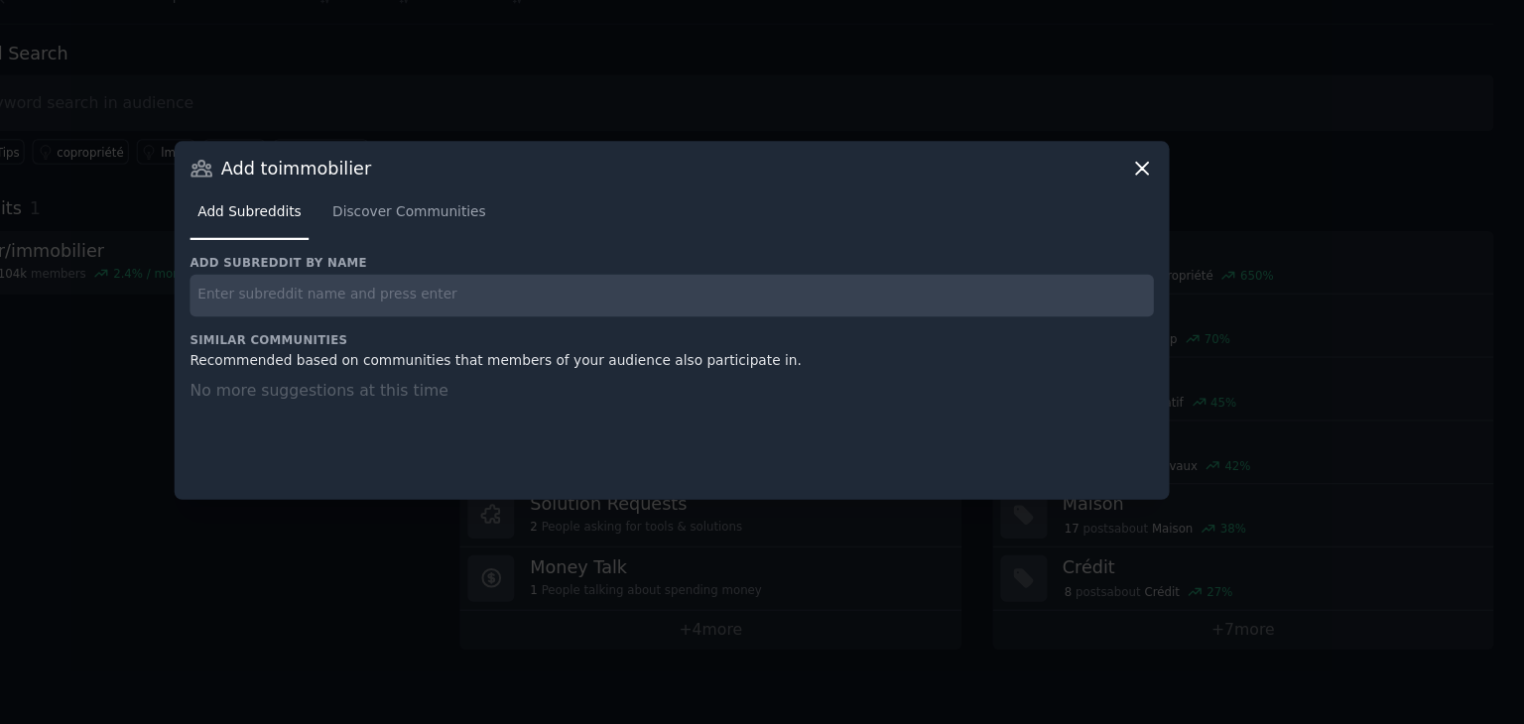
click at [400, 340] on input "text" at bounding box center [761, 340] width 861 height 39
type input "vente immobilière"
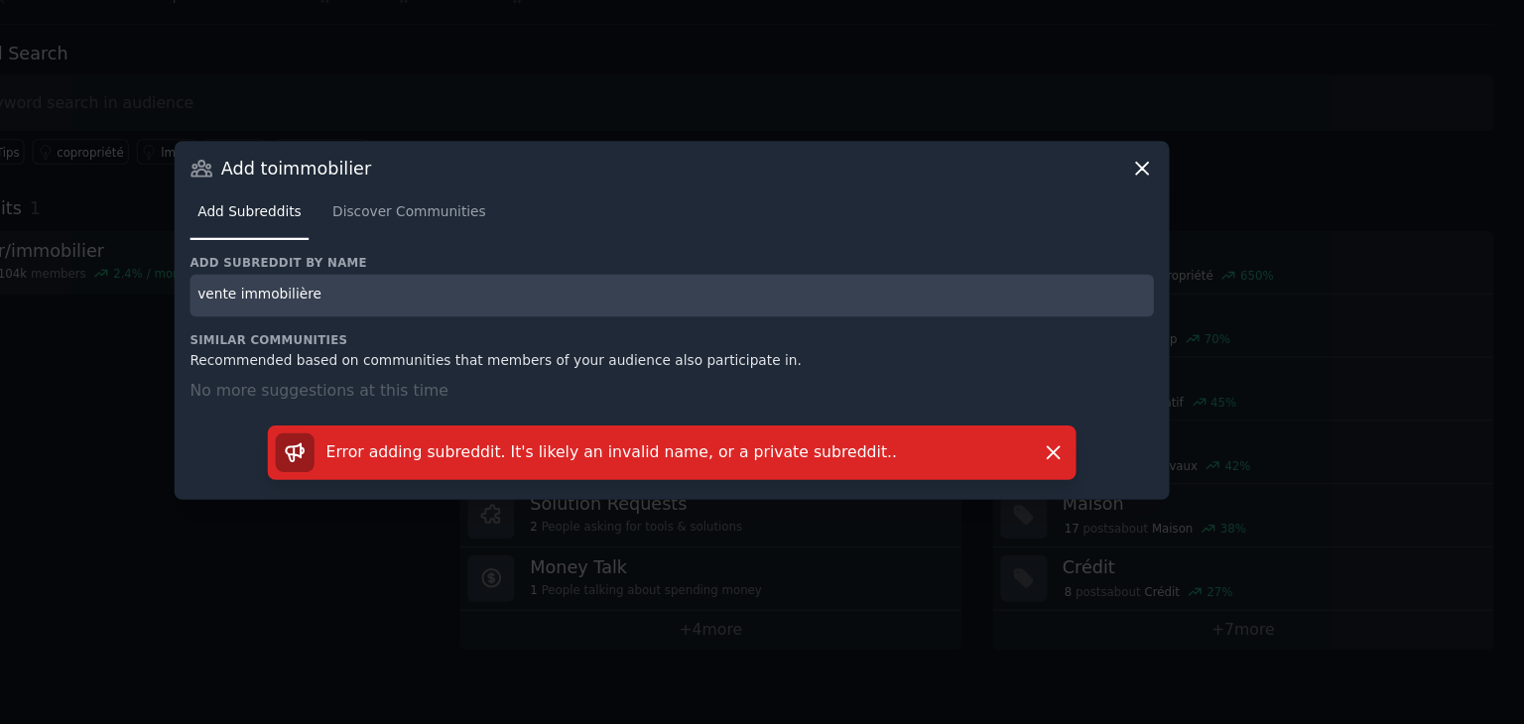
drag, startPoint x: 459, startPoint y: 342, endPoint x: 335, endPoint y: 340, distance: 124.0
click at [335, 340] on input "vente immobilière" at bounding box center [761, 340] width 861 height 39
click at [1112, 483] on button "Dismiss" at bounding box center [1102, 480] width 35 height 35
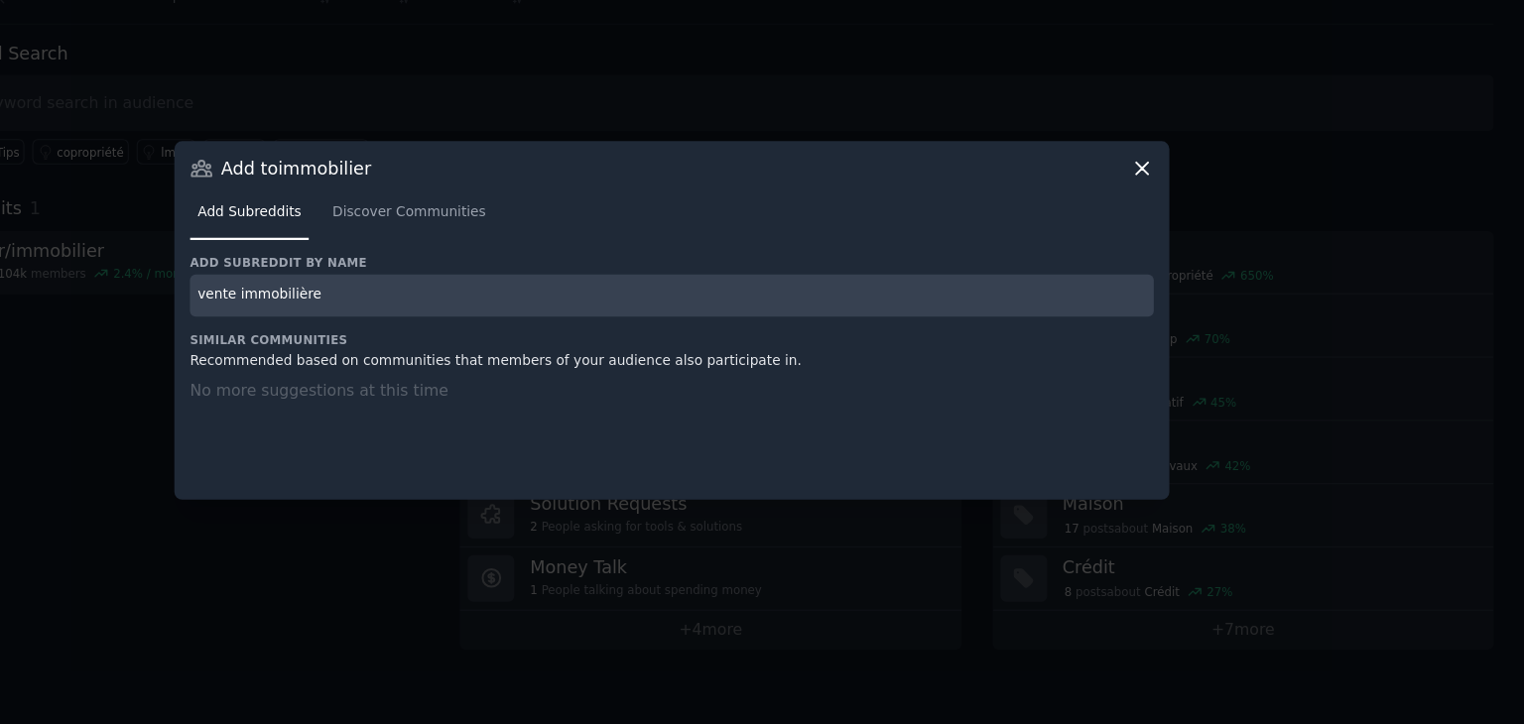
click at [1186, 227] on icon at bounding box center [1182, 226] width 21 height 21
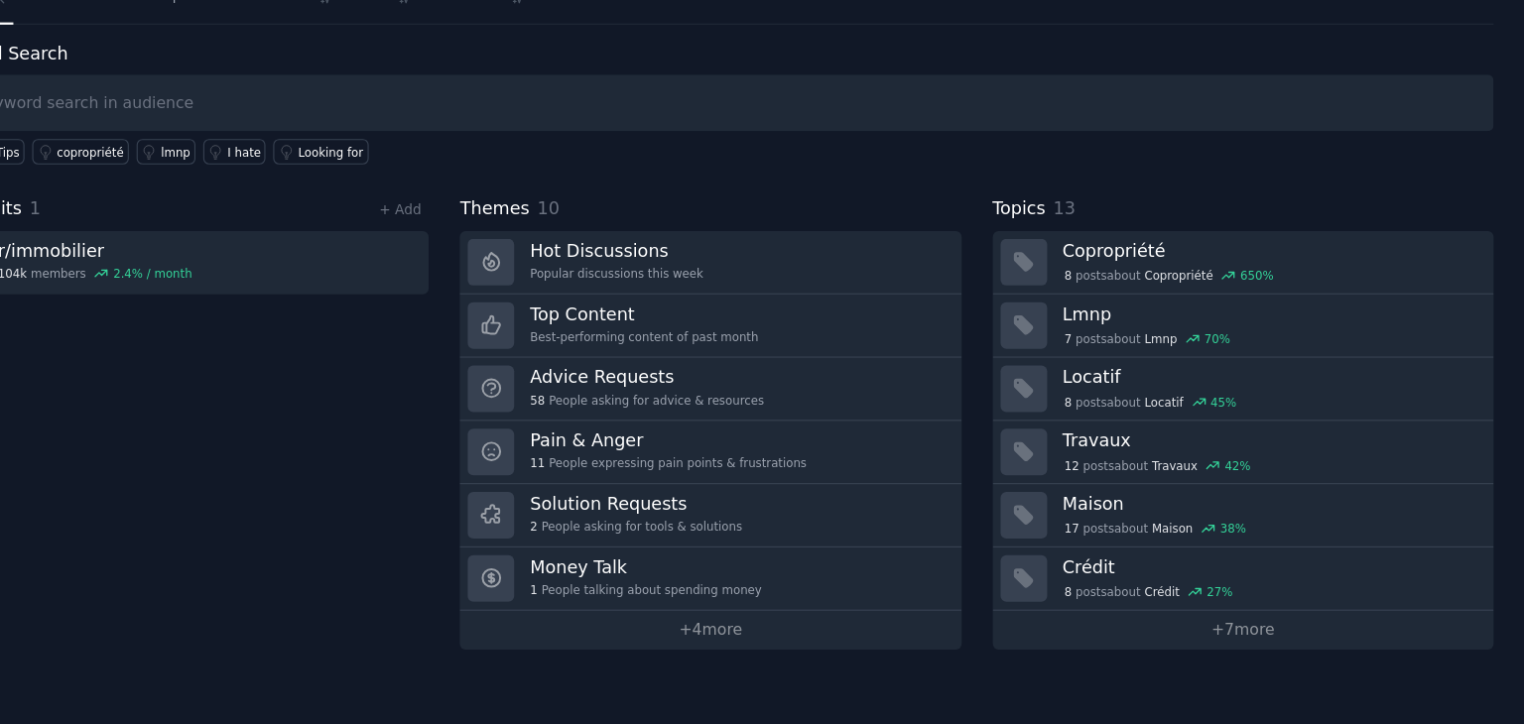
click at [236, 170] on input "text" at bounding box center [796, 168] width 1399 height 51
paste input "vente immobilière"
click at [345, 187] on input "vente immobilière" at bounding box center [796, 168] width 1399 height 51
type input "vente immobilière"
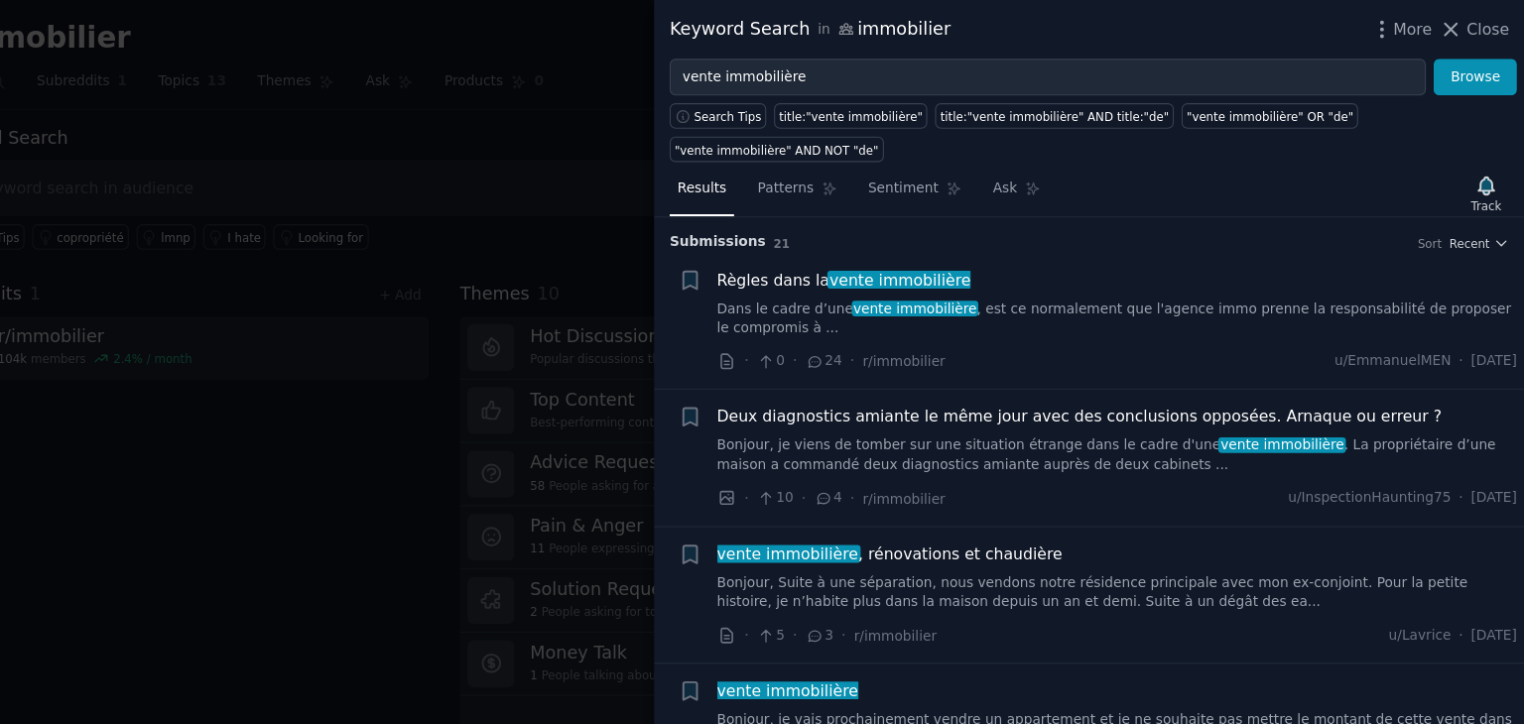
click at [854, 268] on link "Dans le cadre d’une vente immobilière , est ce normalement que l'agence immo pr…" at bounding box center [1160, 285] width 715 height 35
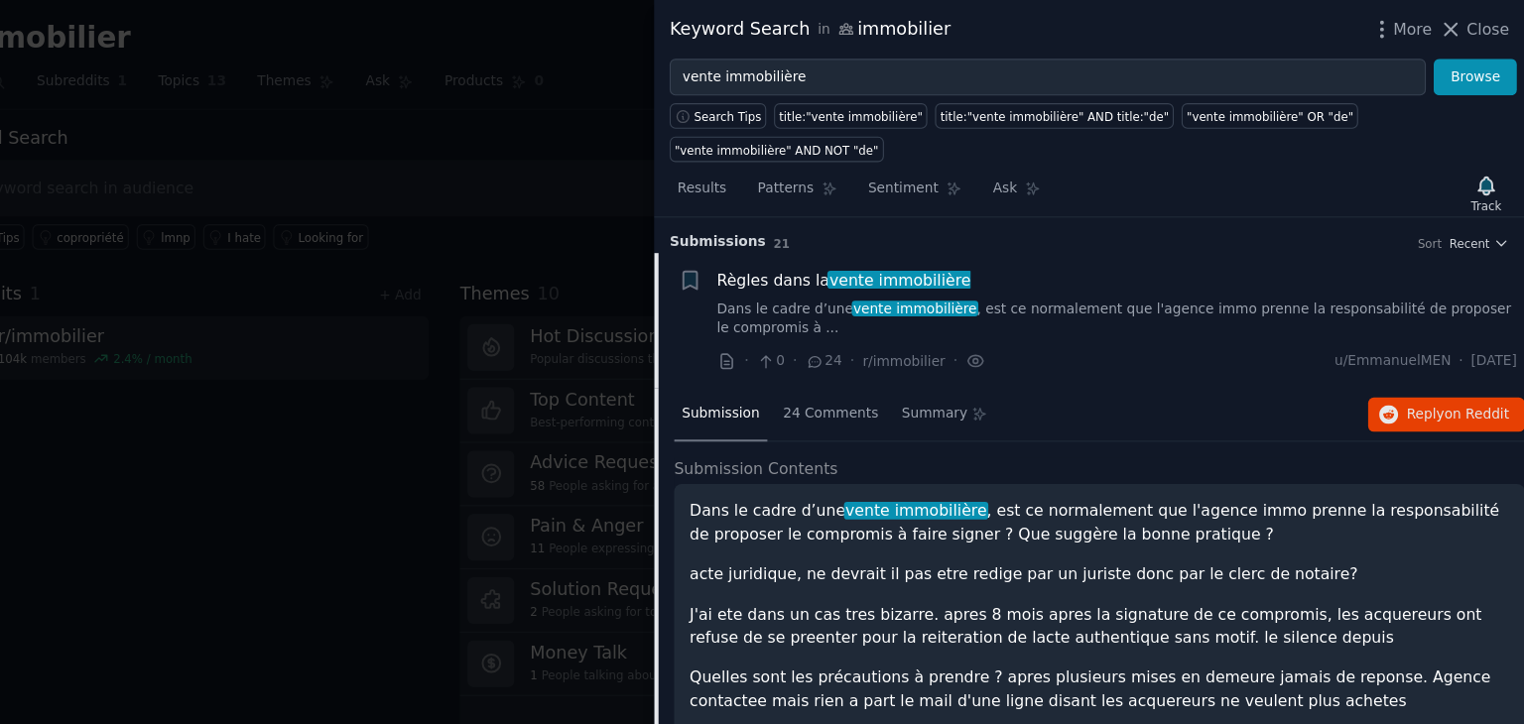
scroll to position [31, 0]
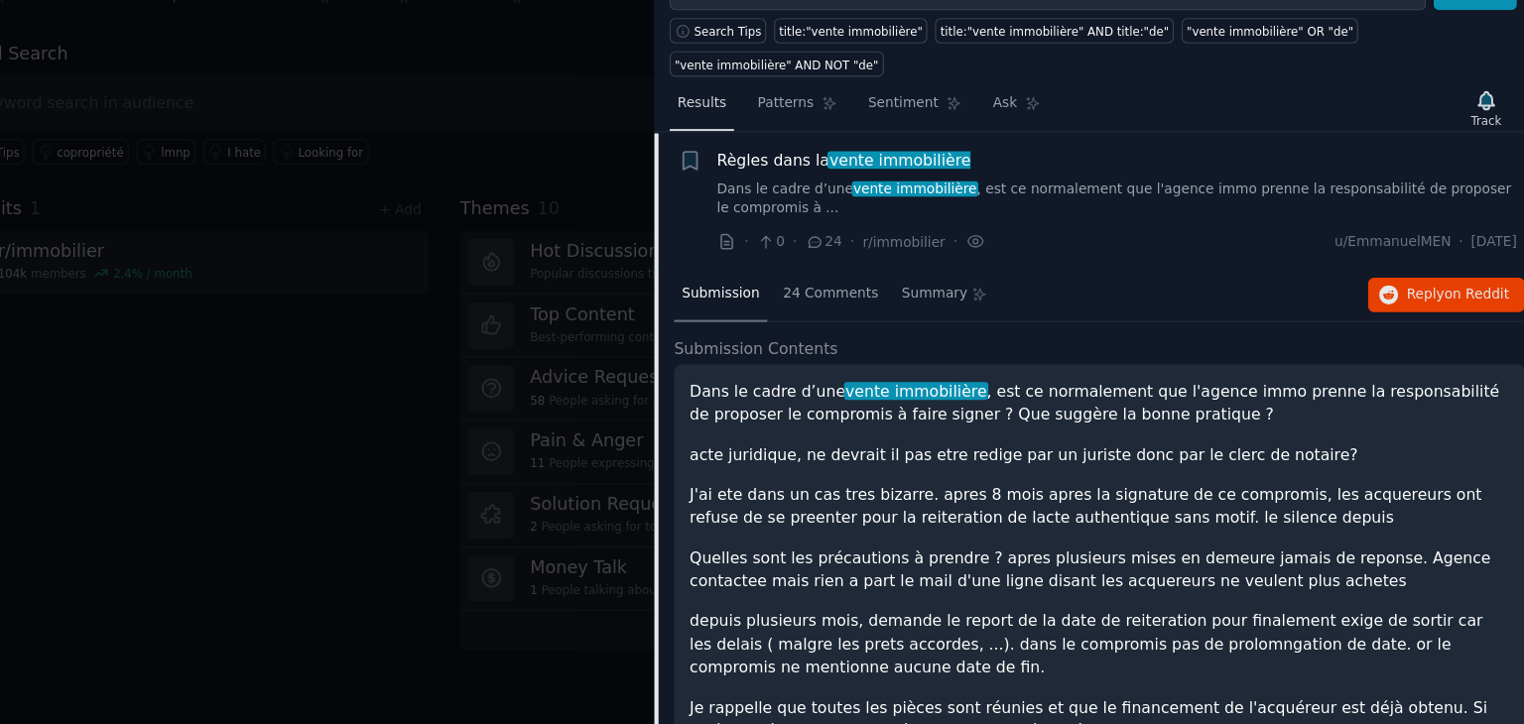
click at [779, 160] on span "Results" at bounding box center [789, 169] width 44 height 18
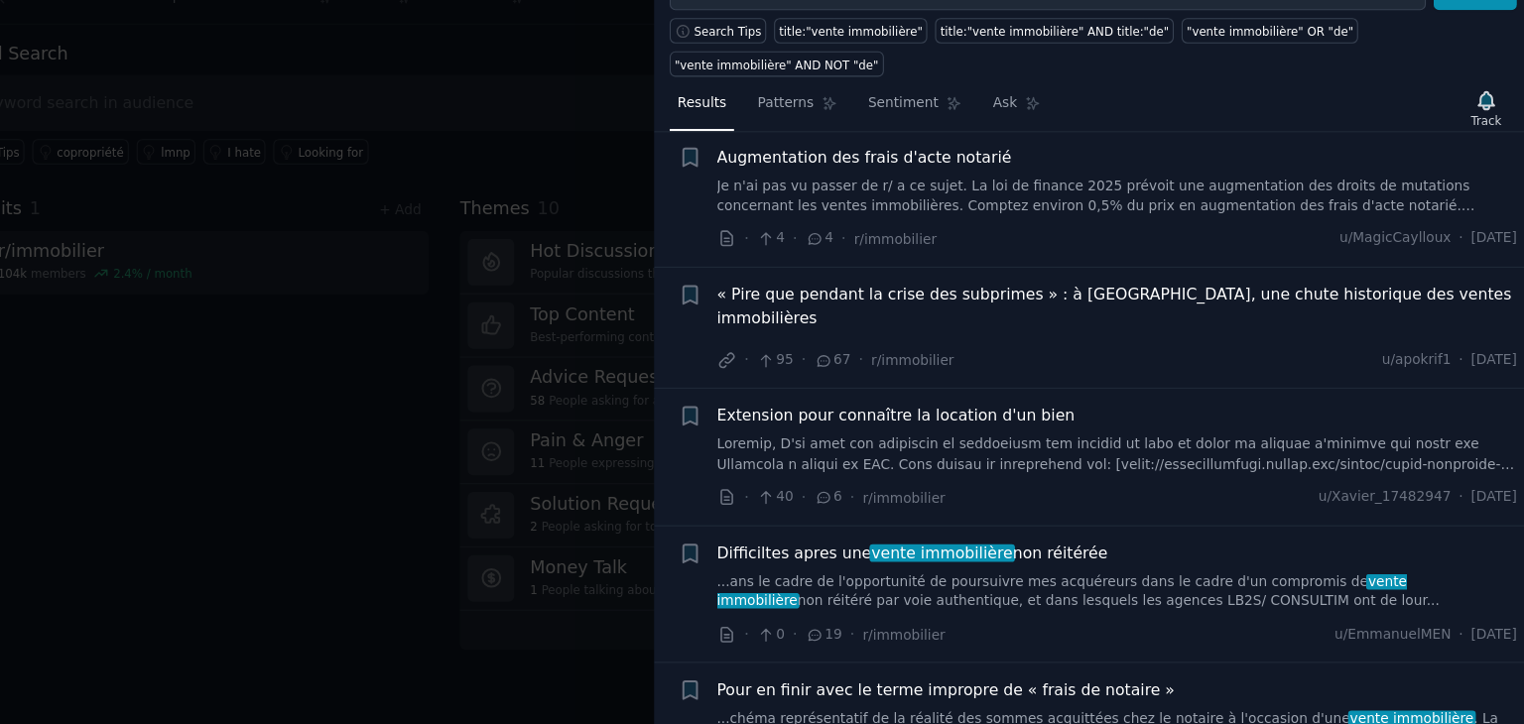
scroll to position [945, 0]
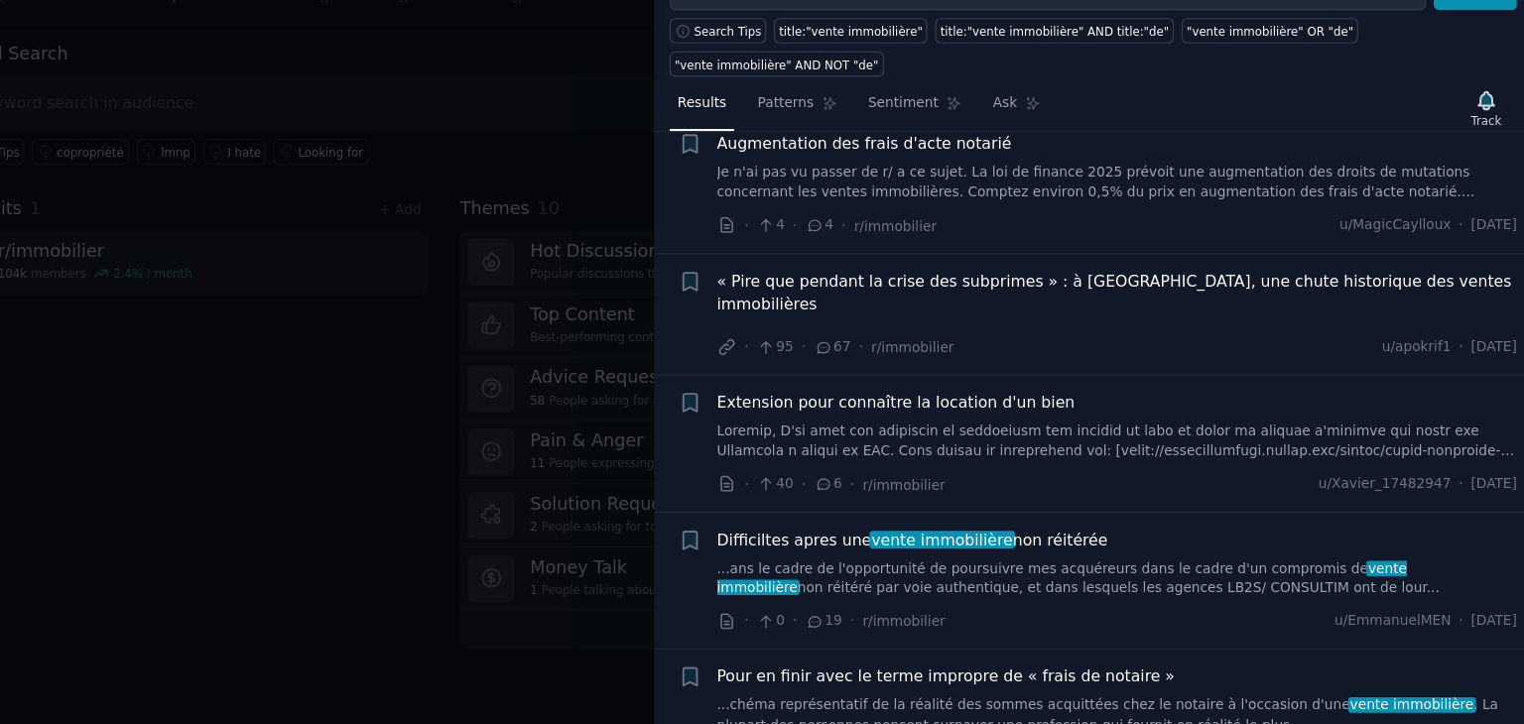
click at [1102, 671] on div "Pour en finir avec le terme impropre de « frais de notaire » ...chéma représent…" at bounding box center [1160, 702] width 715 height 63
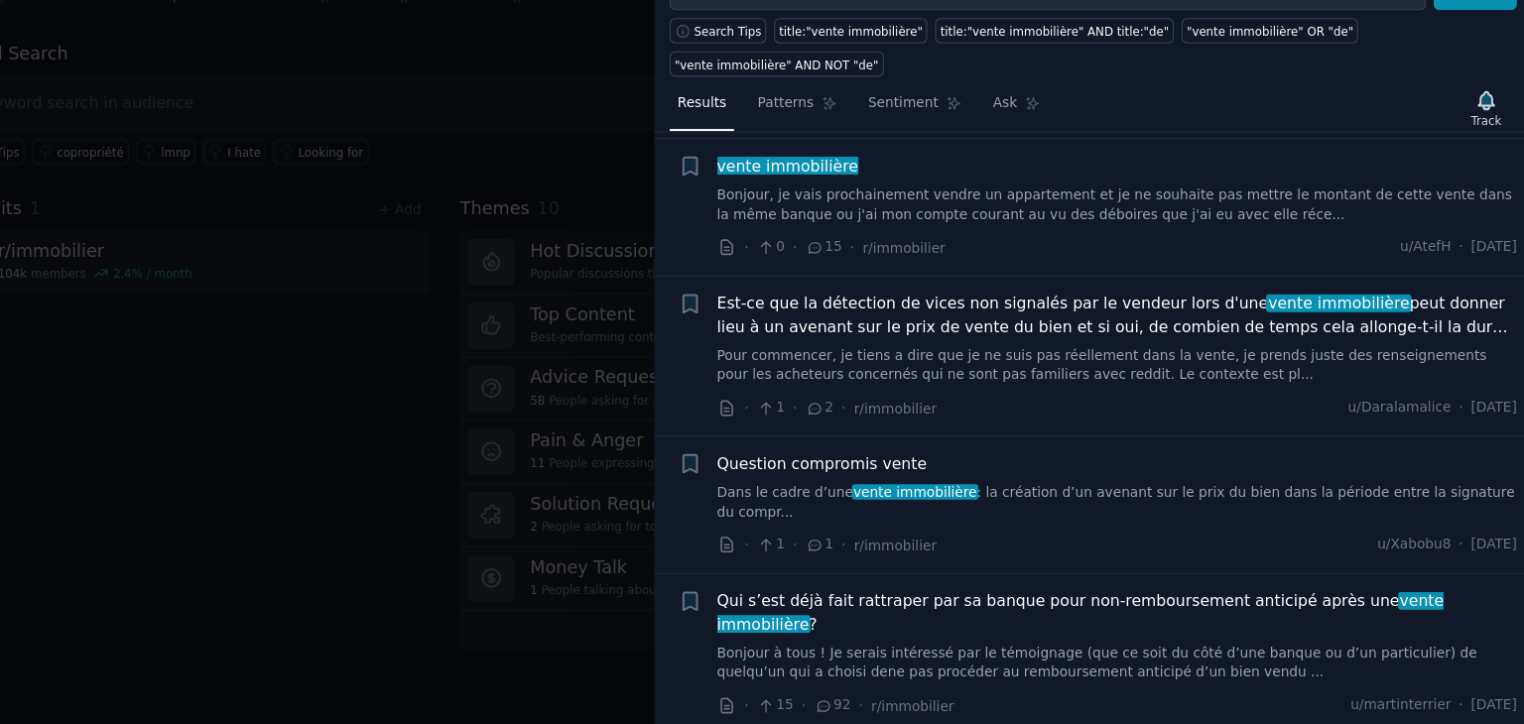
scroll to position [0, 0]
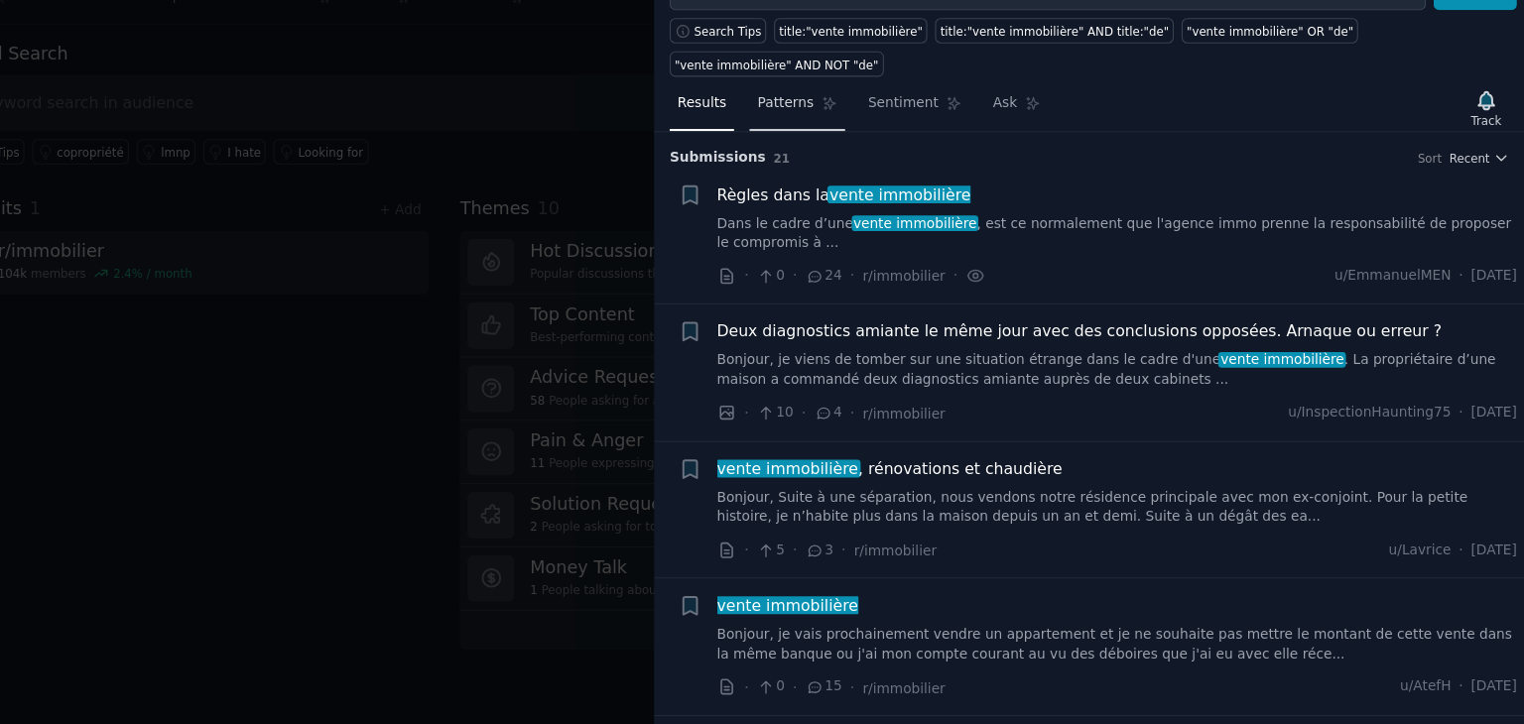
click at [865, 160] on span "Patterns" at bounding box center [863, 169] width 50 height 18
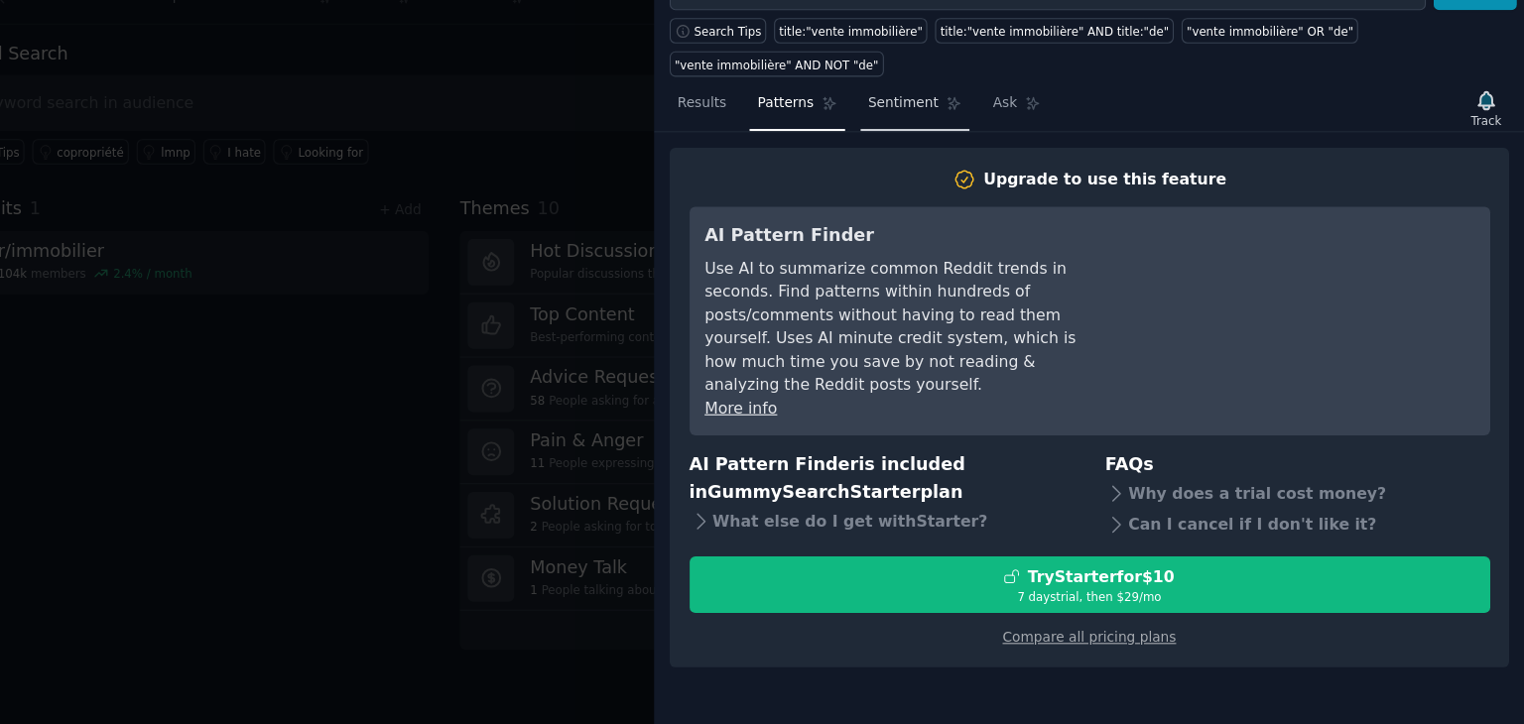
click at [969, 160] on span "Sentiment" at bounding box center [969, 169] width 63 height 18
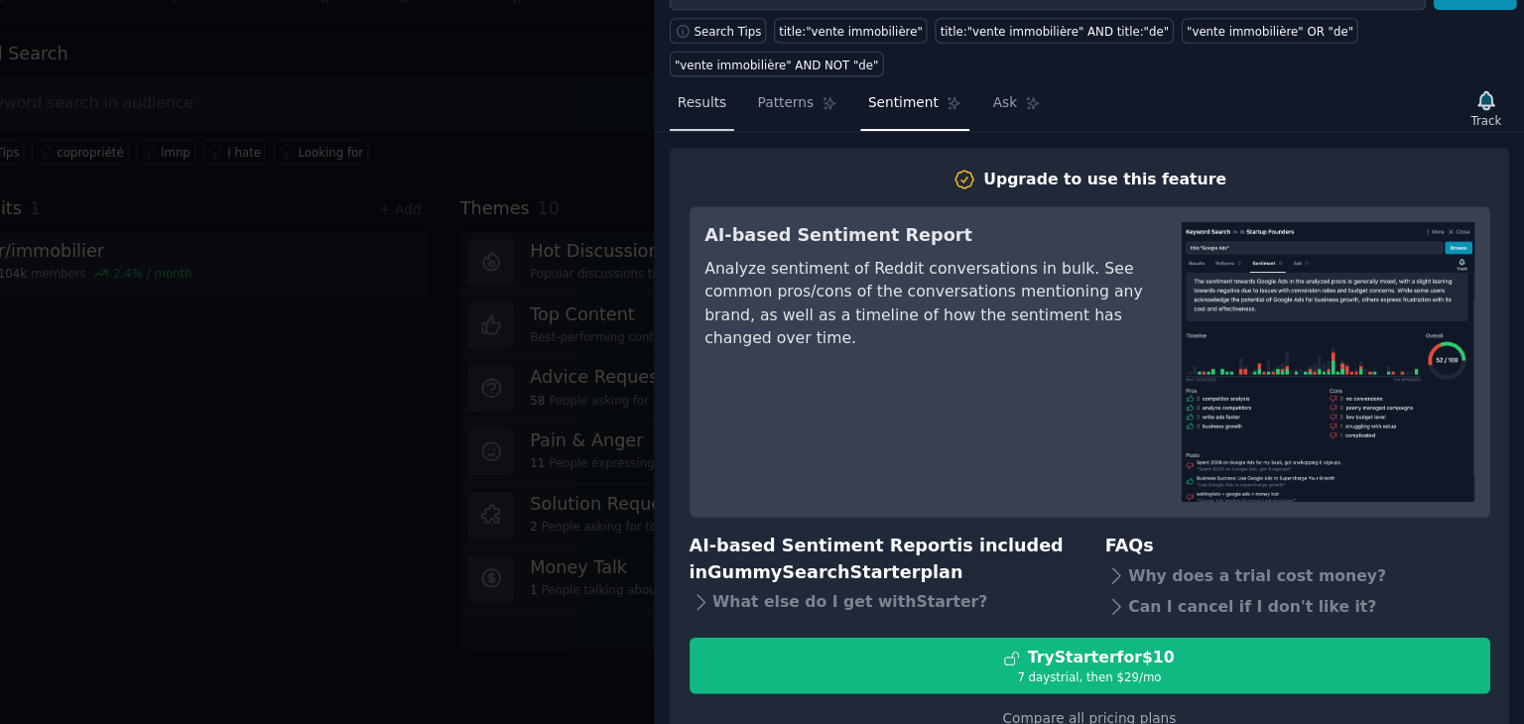
click at [784, 160] on span "Results" at bounding box center [789, 169] width 44 height 18
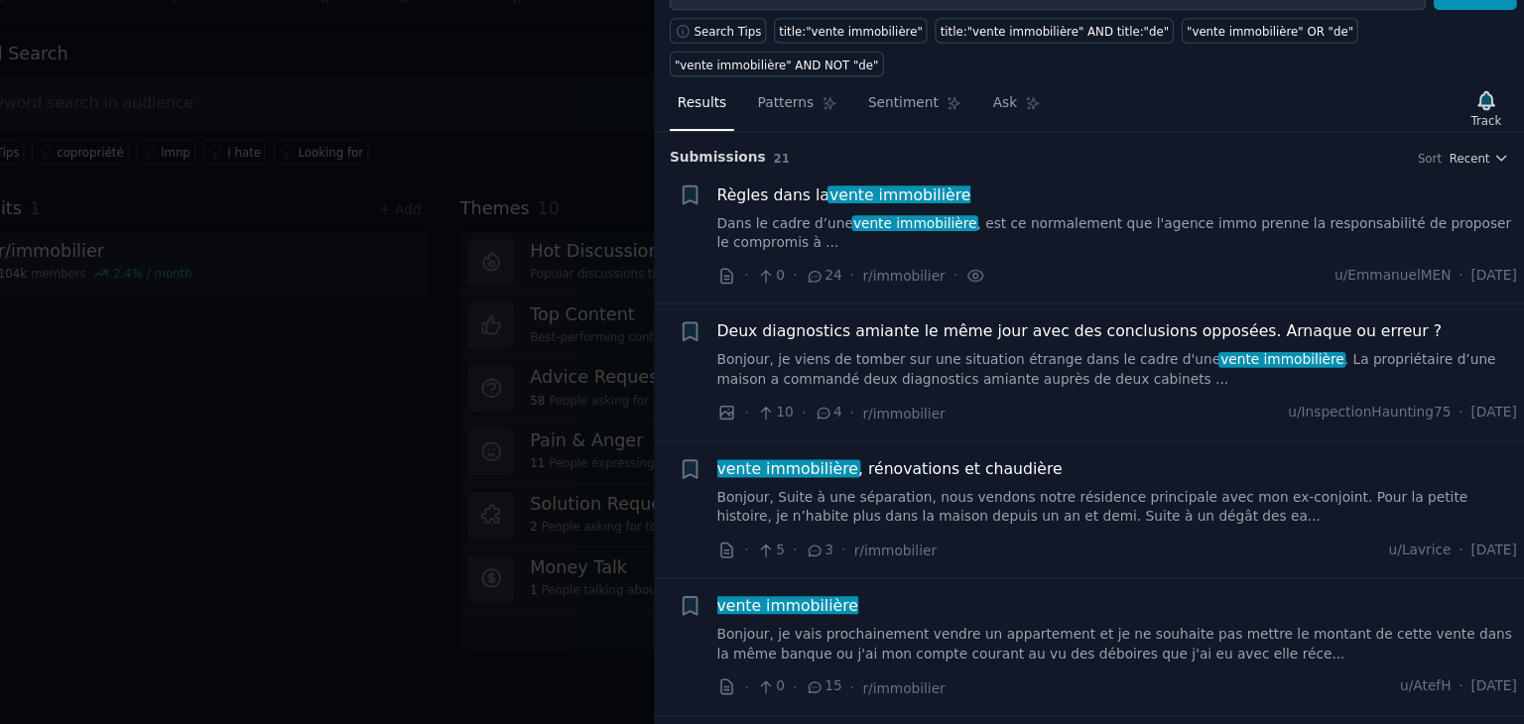
click at [385, 423] on div at bounding box center [762, 362] width 1524 height 724
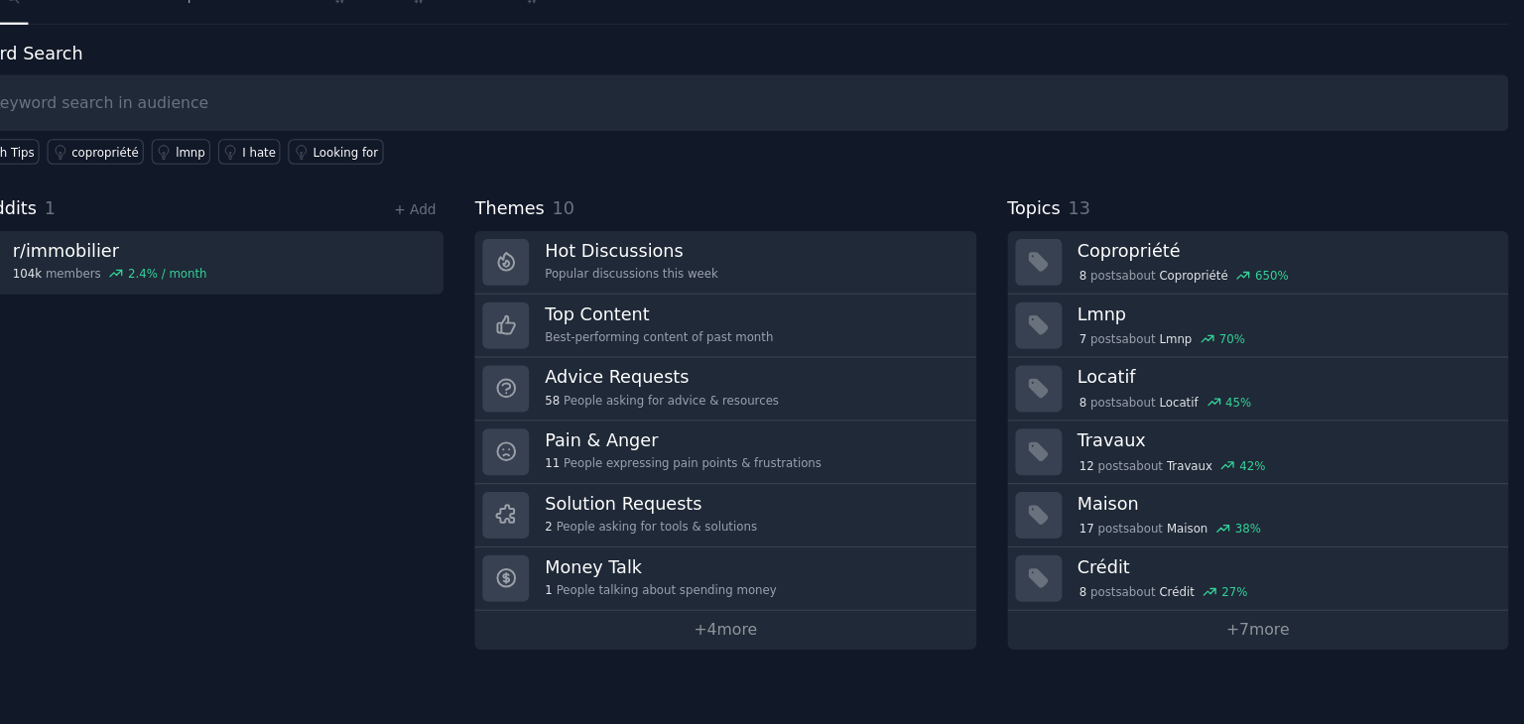
click at [241, 166] on input "text" at bounding box center [796, 168] width 1399 height 51
click at [274, 162] on input "text" at bounding box center [796, 168] width 1399 height 51
type input "vente immobilière"
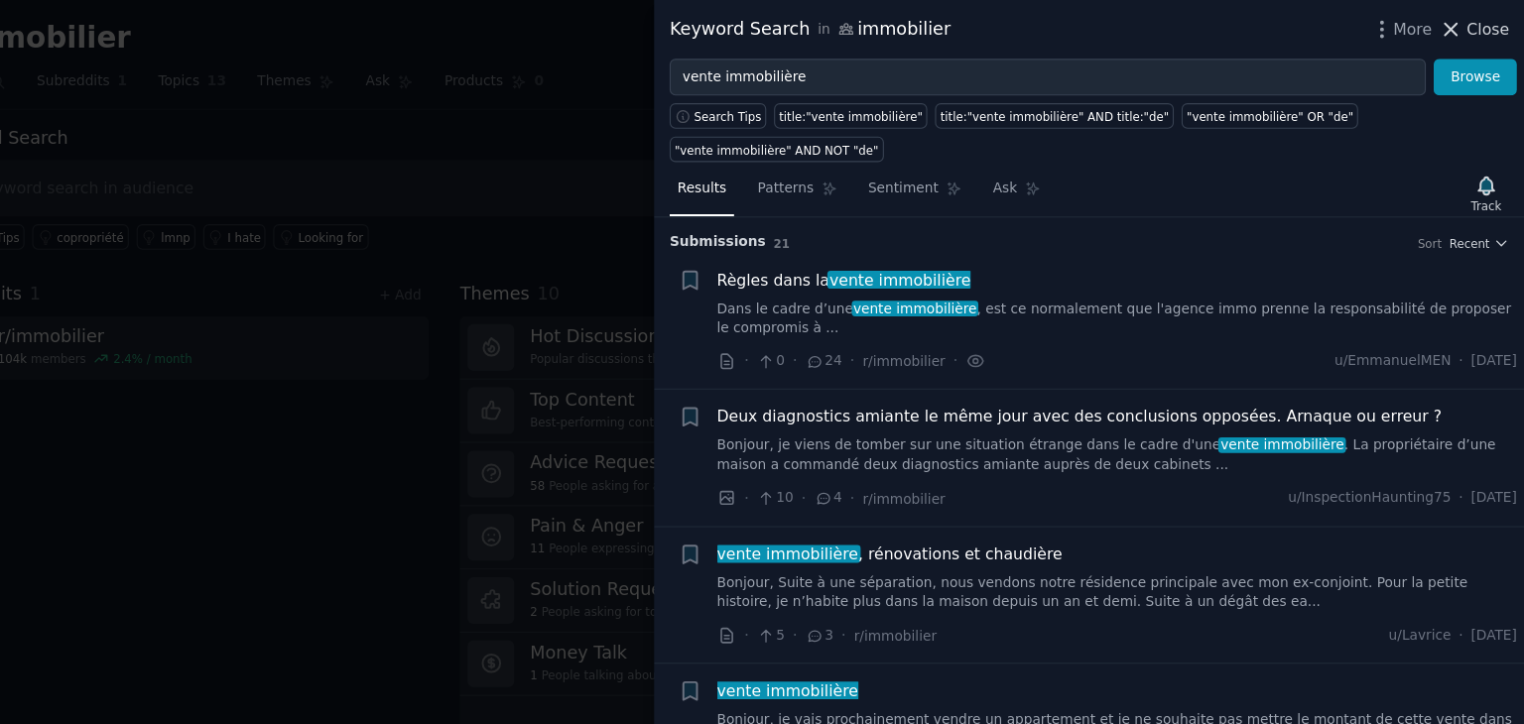
click at [1501, 28] on span "Close" at bounding box center [1491, 26] width 38 height 21
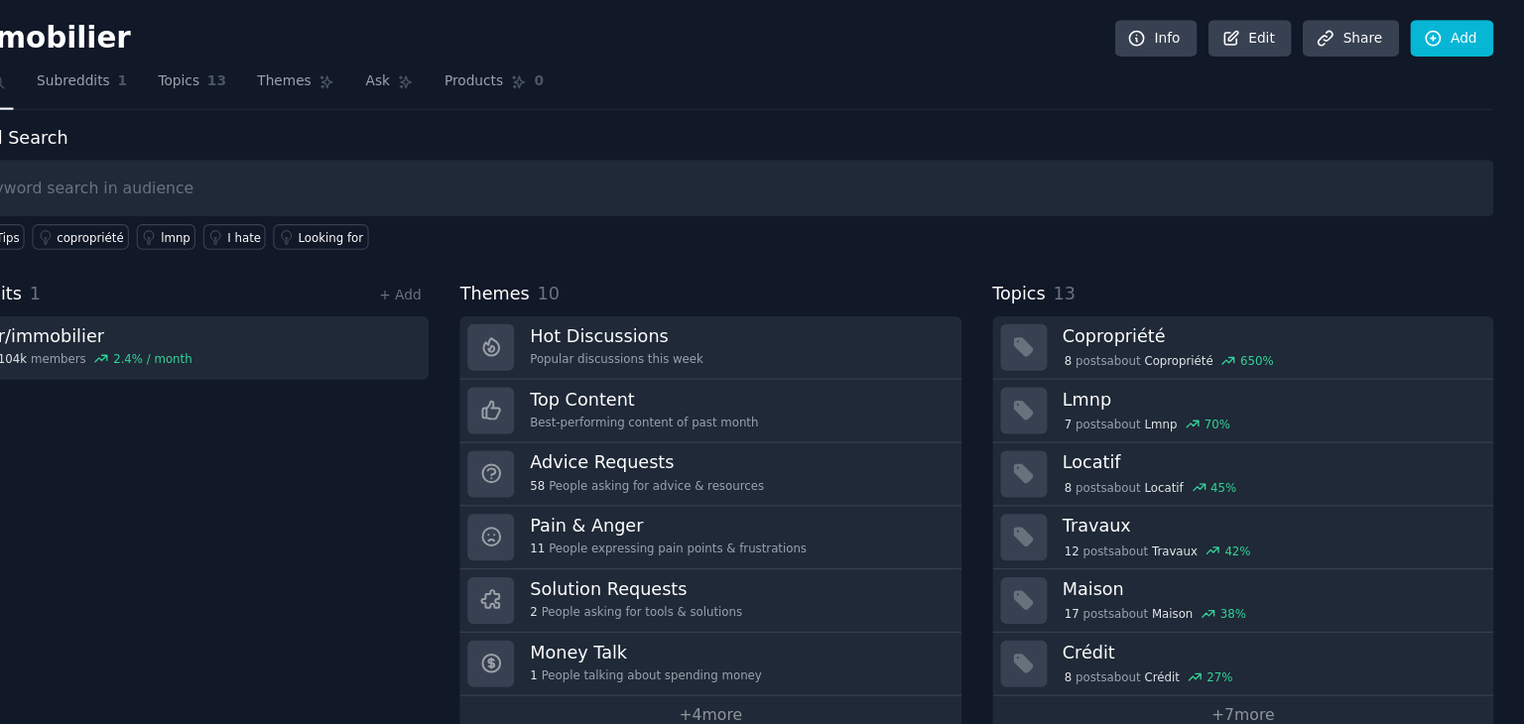
click at [320, 165] on input "text" at bounding box center [796, 168] width 1399 height 51
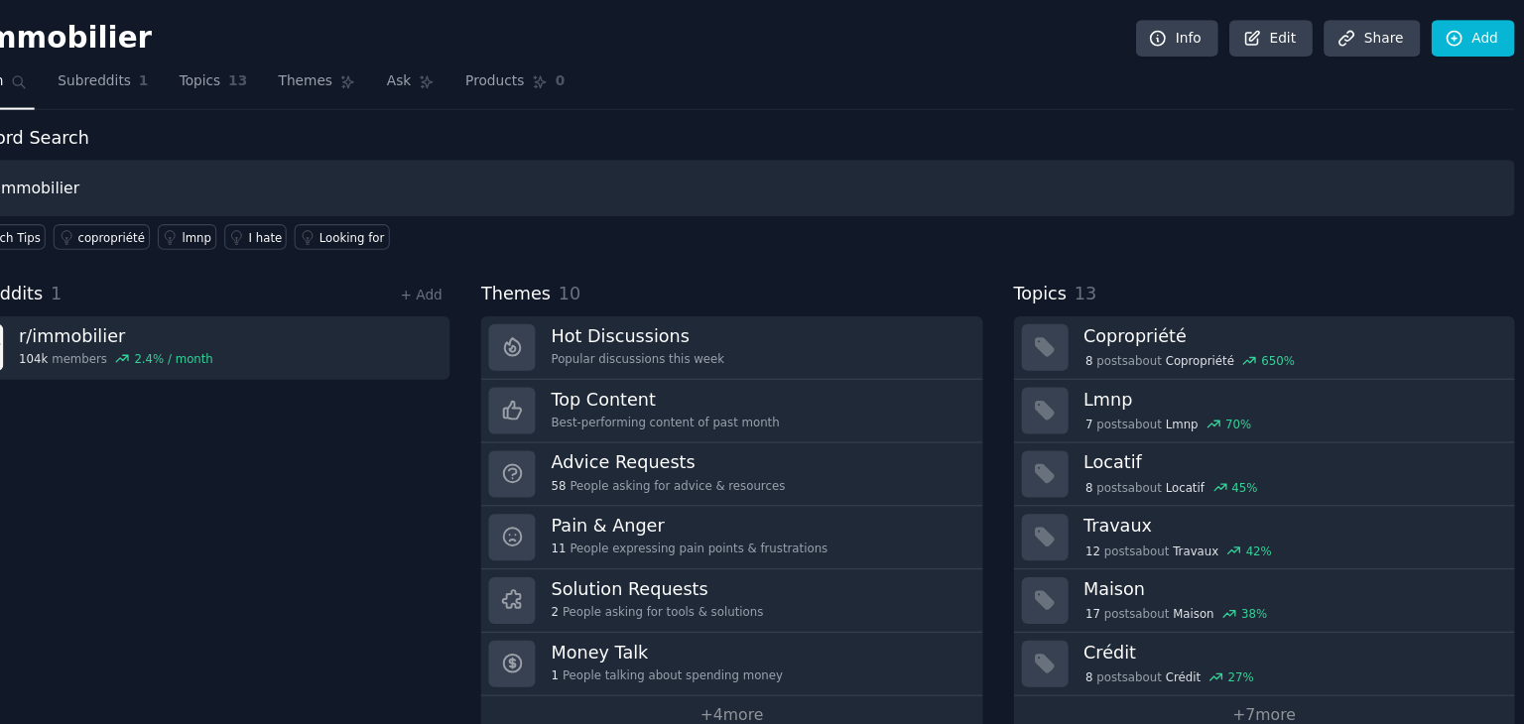
type input "immobilier"
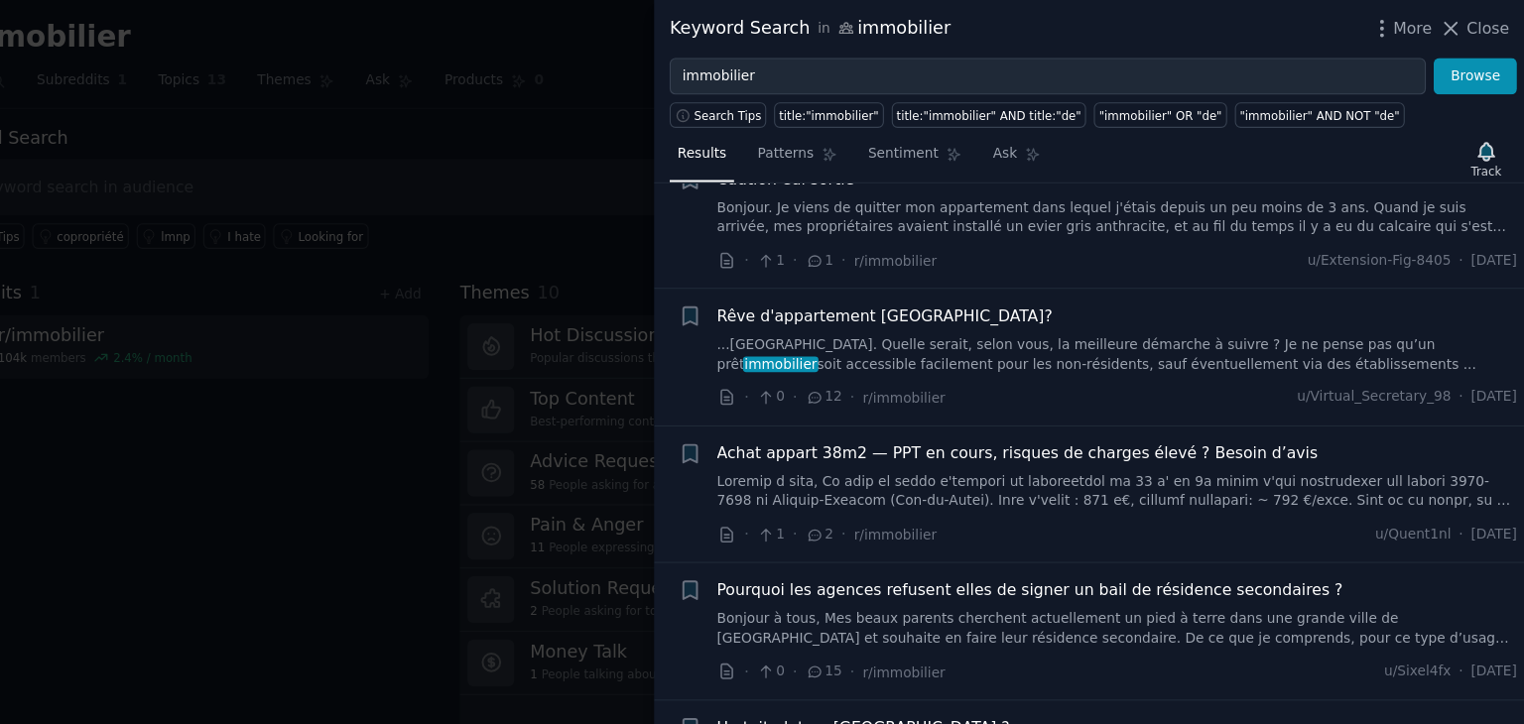
scroll to position [3723, 0]
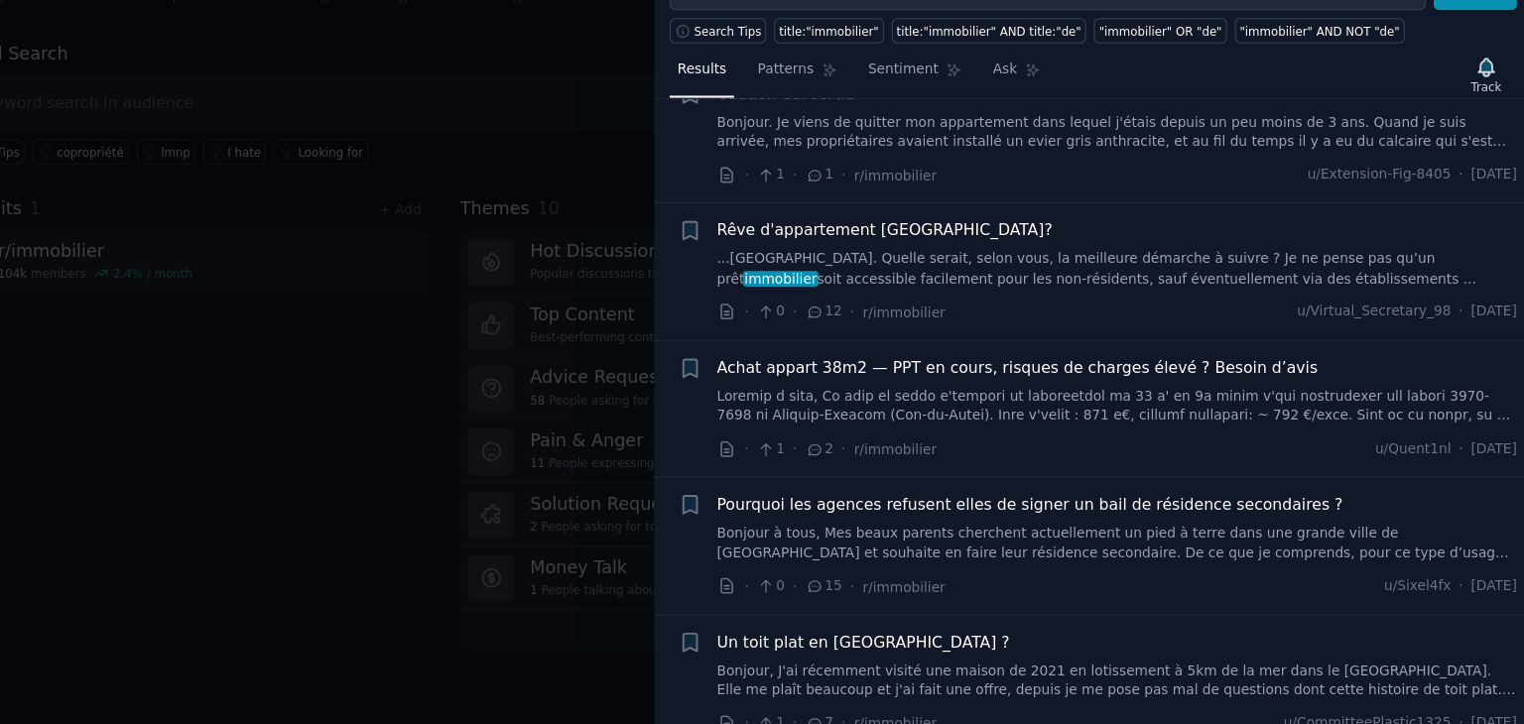
click at [428, 458] on div at bounding box center [762, 362] width 1524 height 724
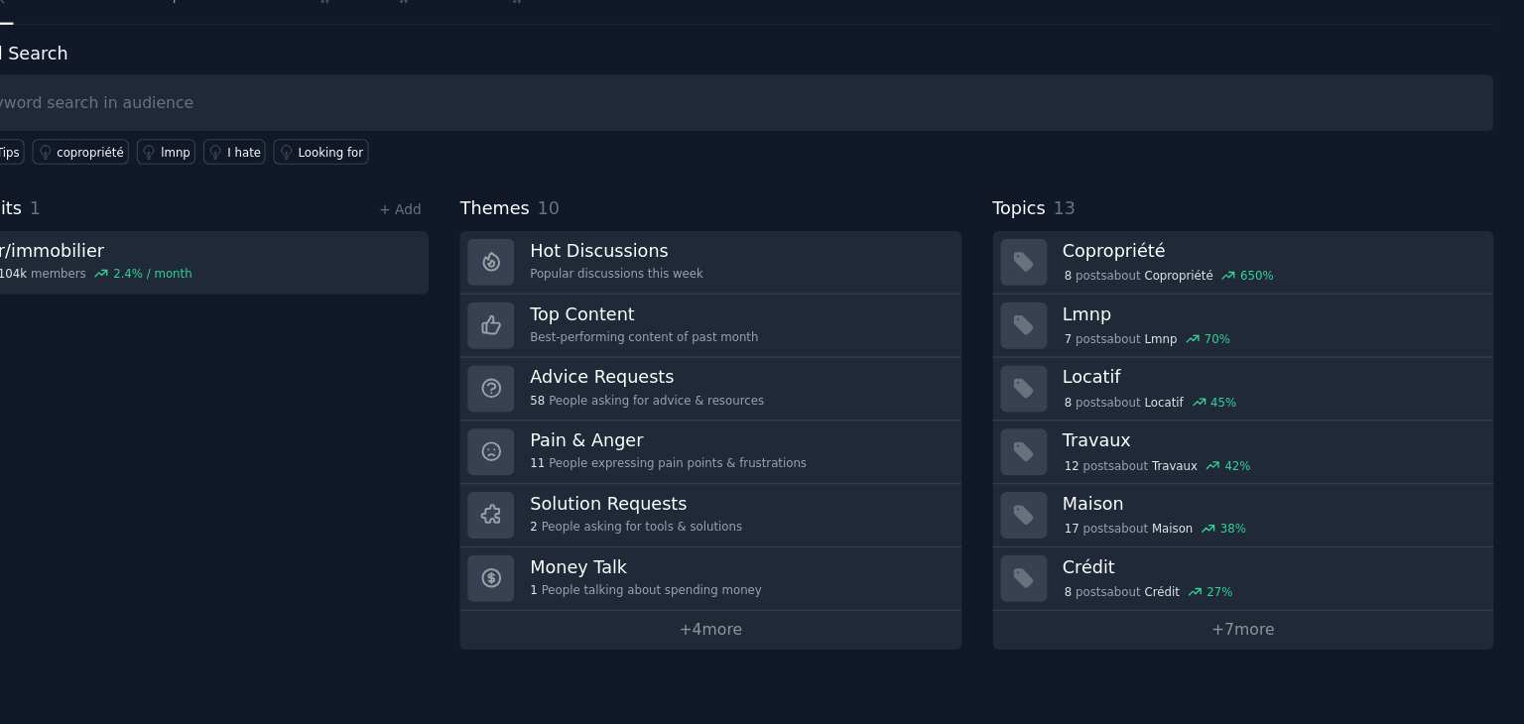
click at [214, 161] on input "text" at bounding box center [796, 168] width 1399 height 51
type input "agence immobilière"
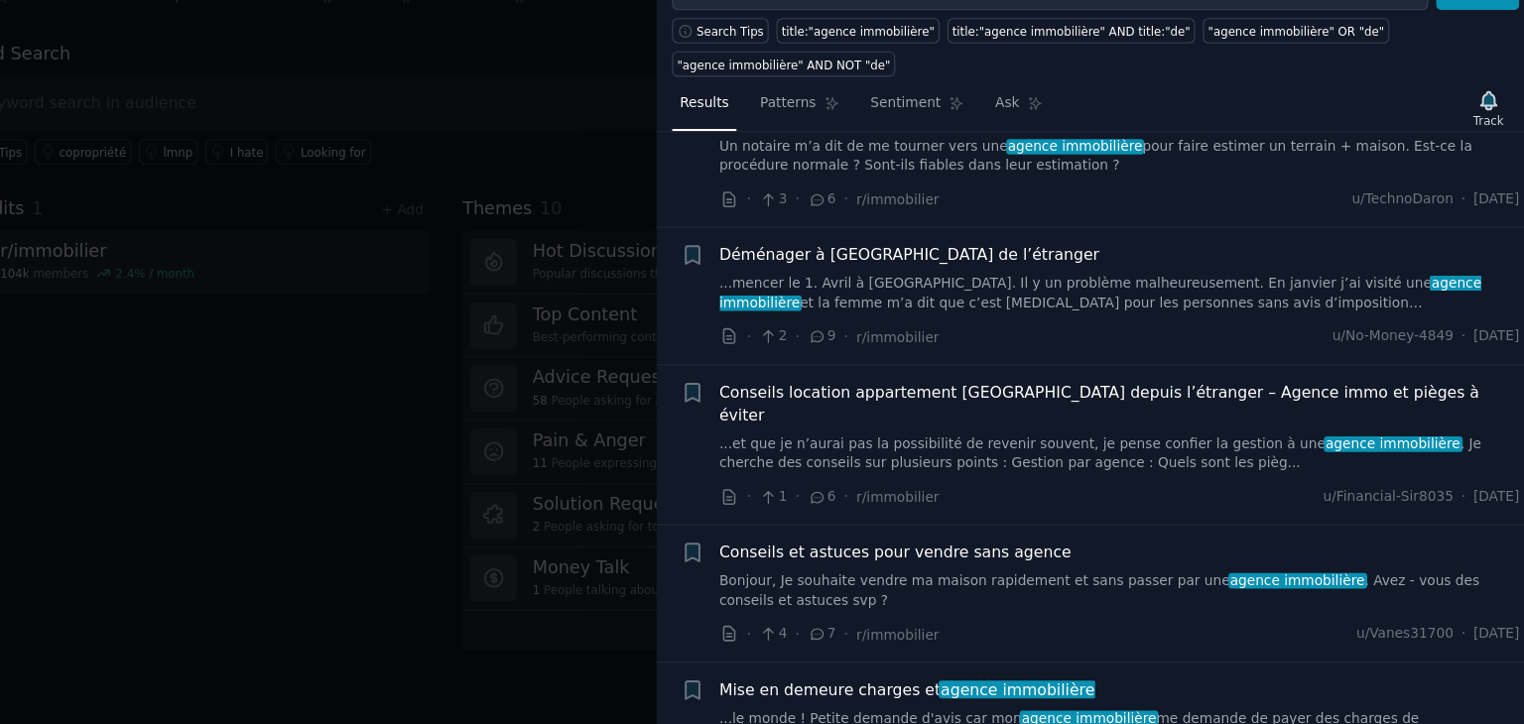
scroll to position [4186, 0]
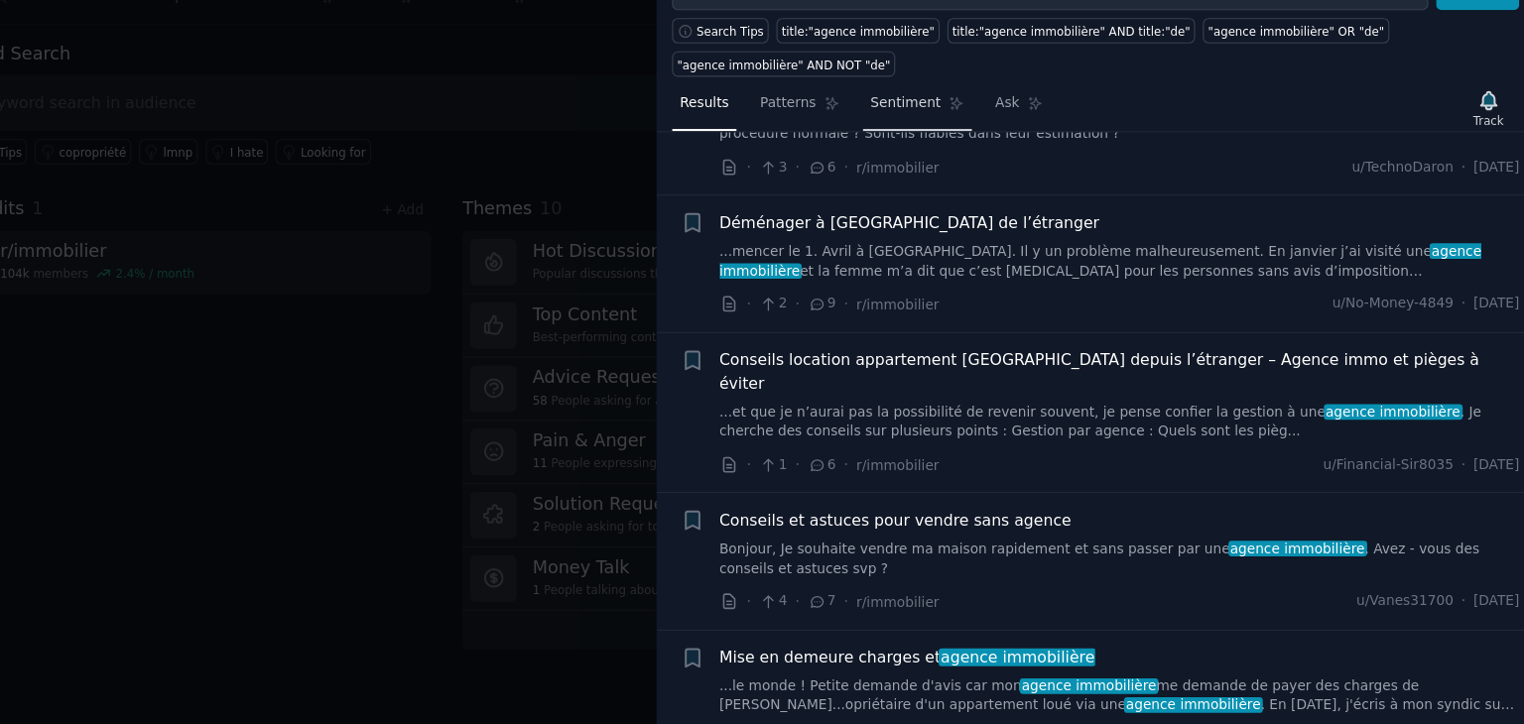
click at [951, 173] on span "Sentiment" at bounding box center [969, 169] width 63 height 18
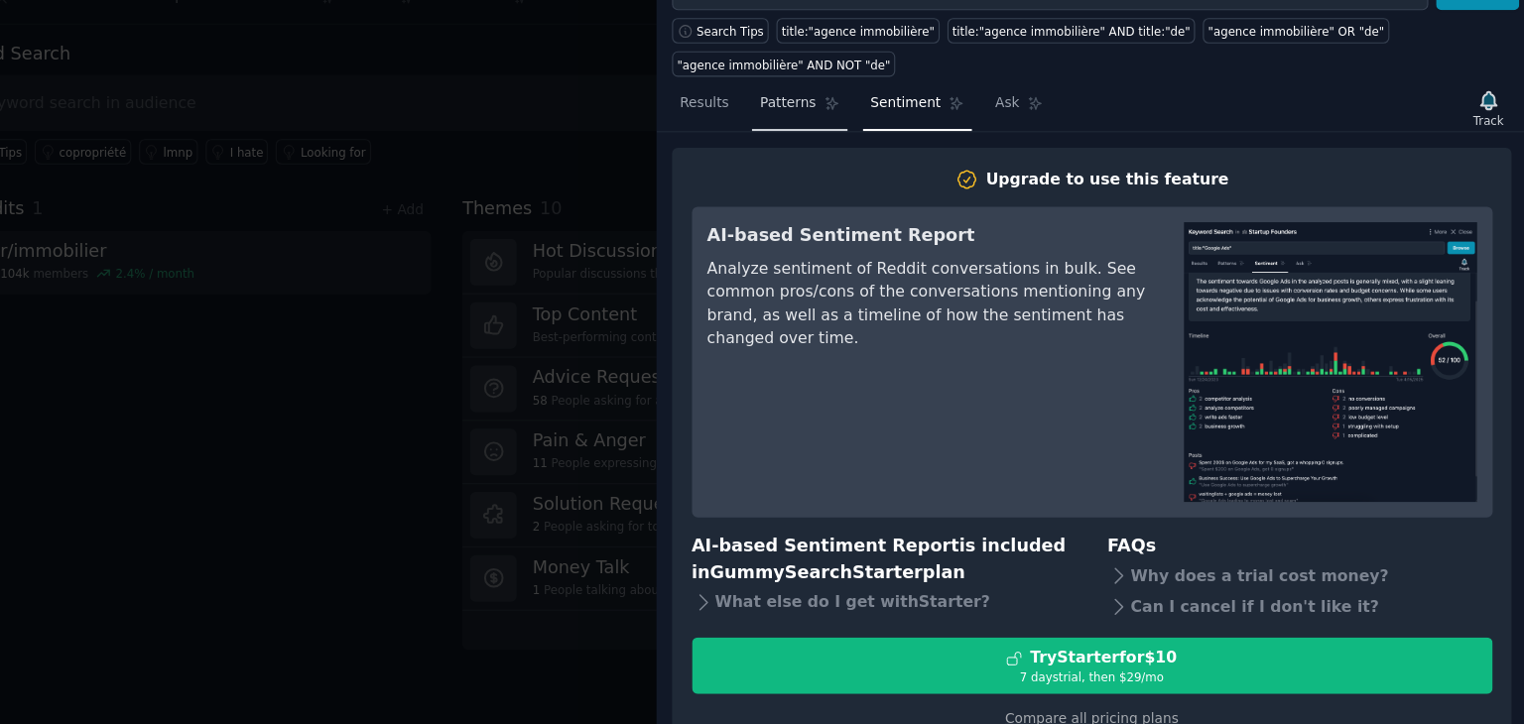
click at [865, 161] on span "Patterns" at bounding box center [863, 169] width 50 height 18
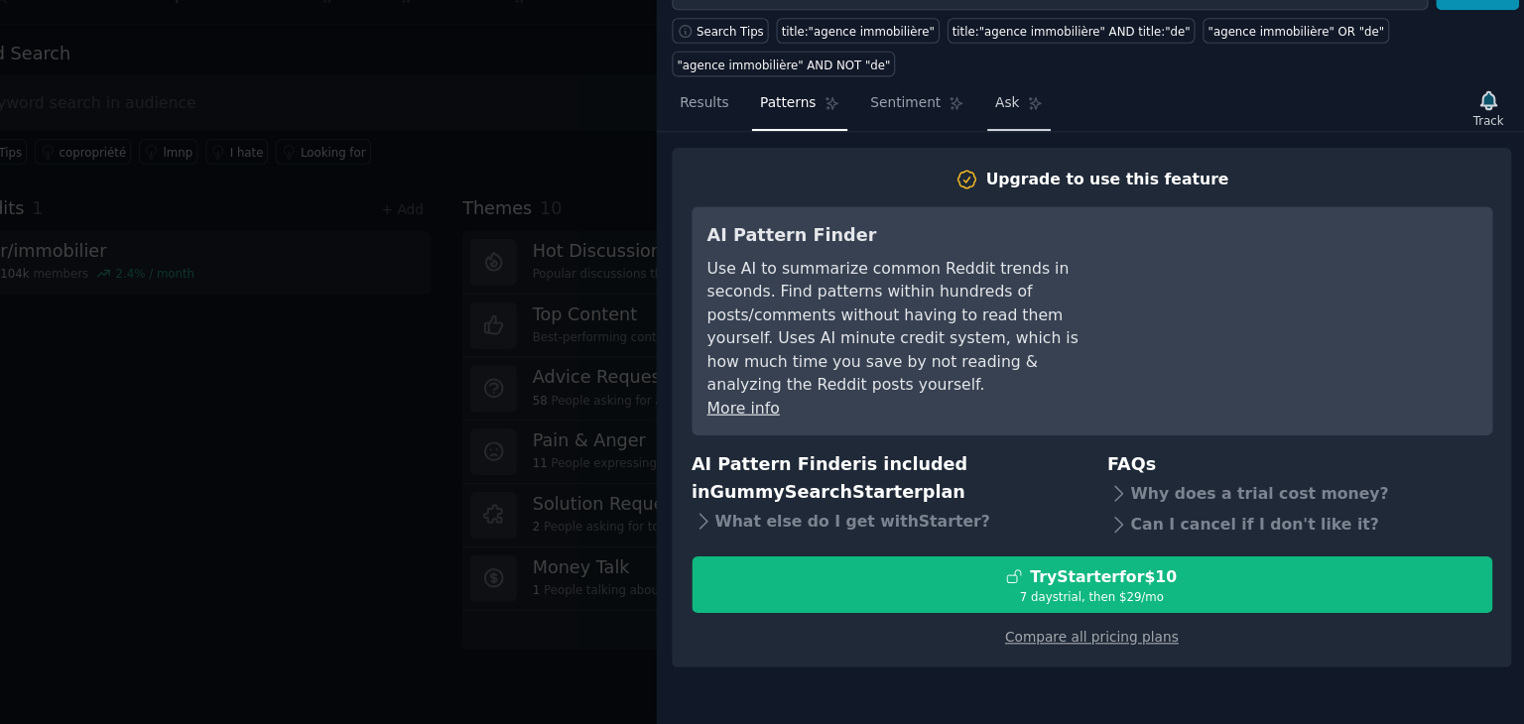
click at [1049, 164] on span "Ask" at bounding box center [1060, 169] width 22 height 18
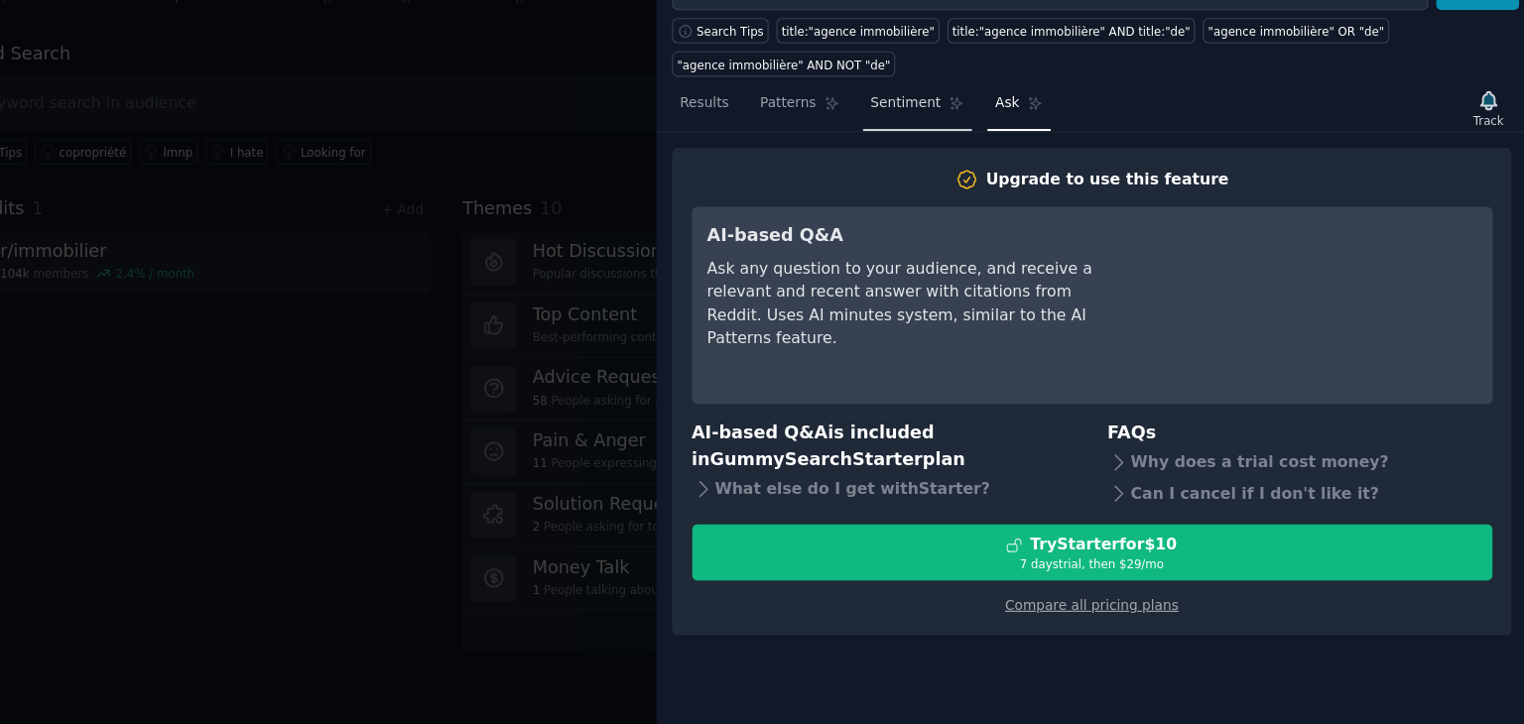
click at [944, 160] on span "Sentiment" at bounding box center [969, 169] width 63 height 18
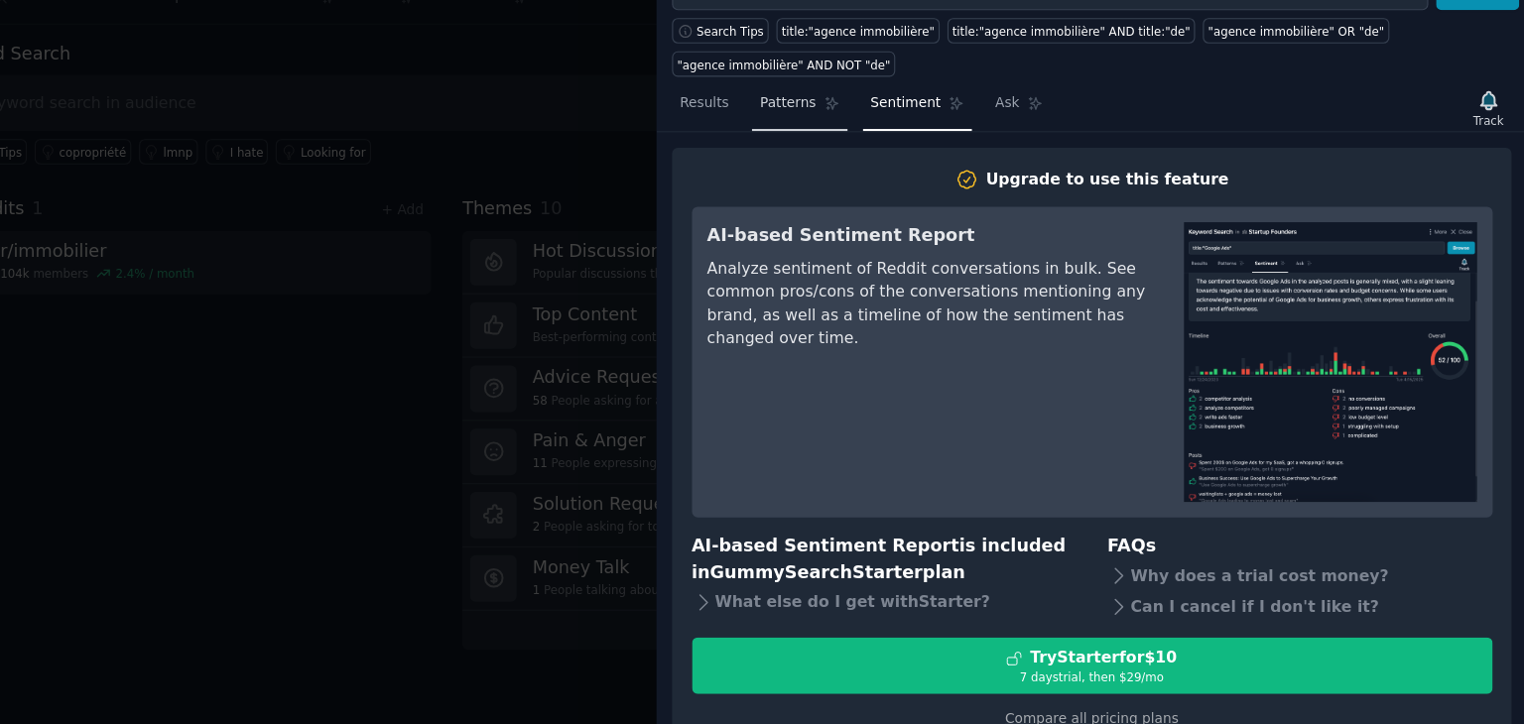
click at [877, 164] on span "Patterns" at bounding box center [863, 169] width 50 height 18
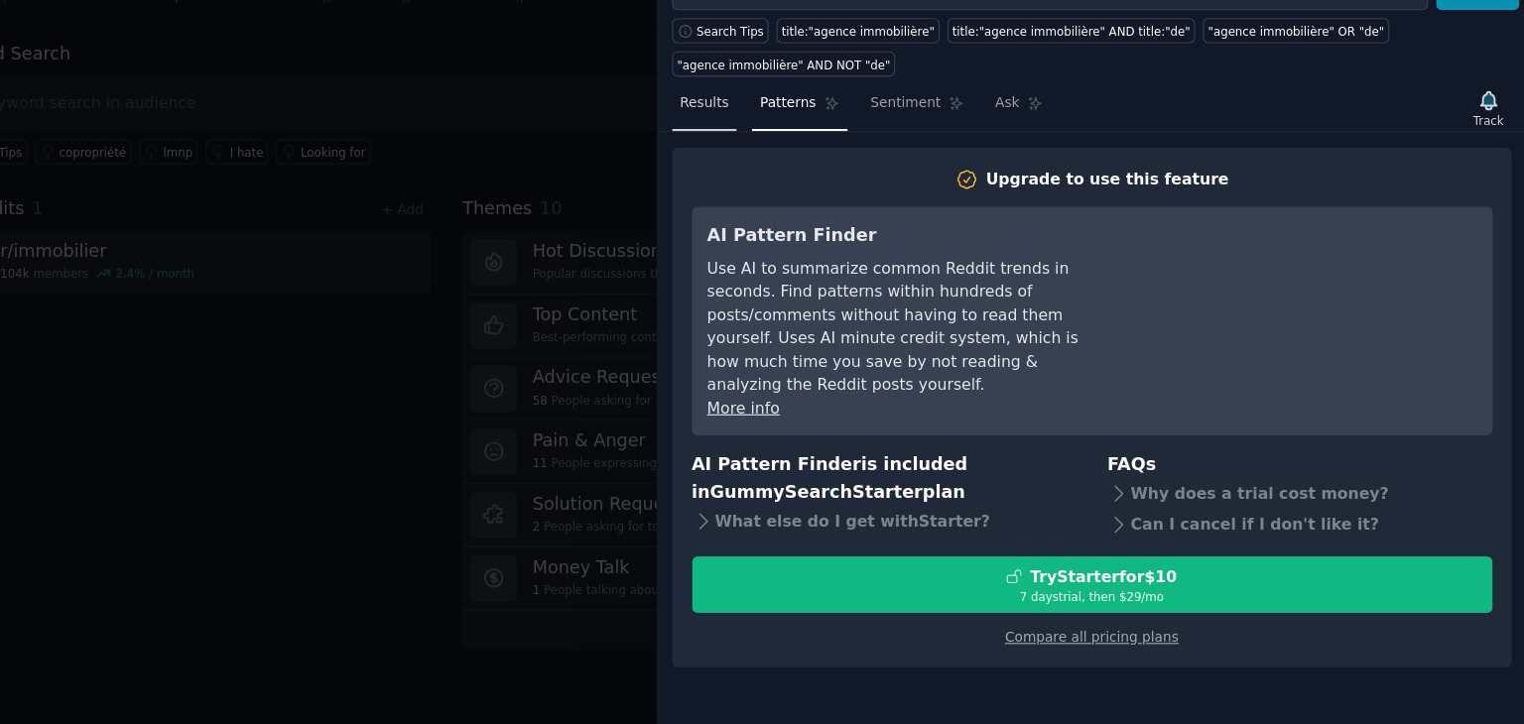
click at [790, 164] on span "Results" at bounding box center [789, 169] width 44 height 18
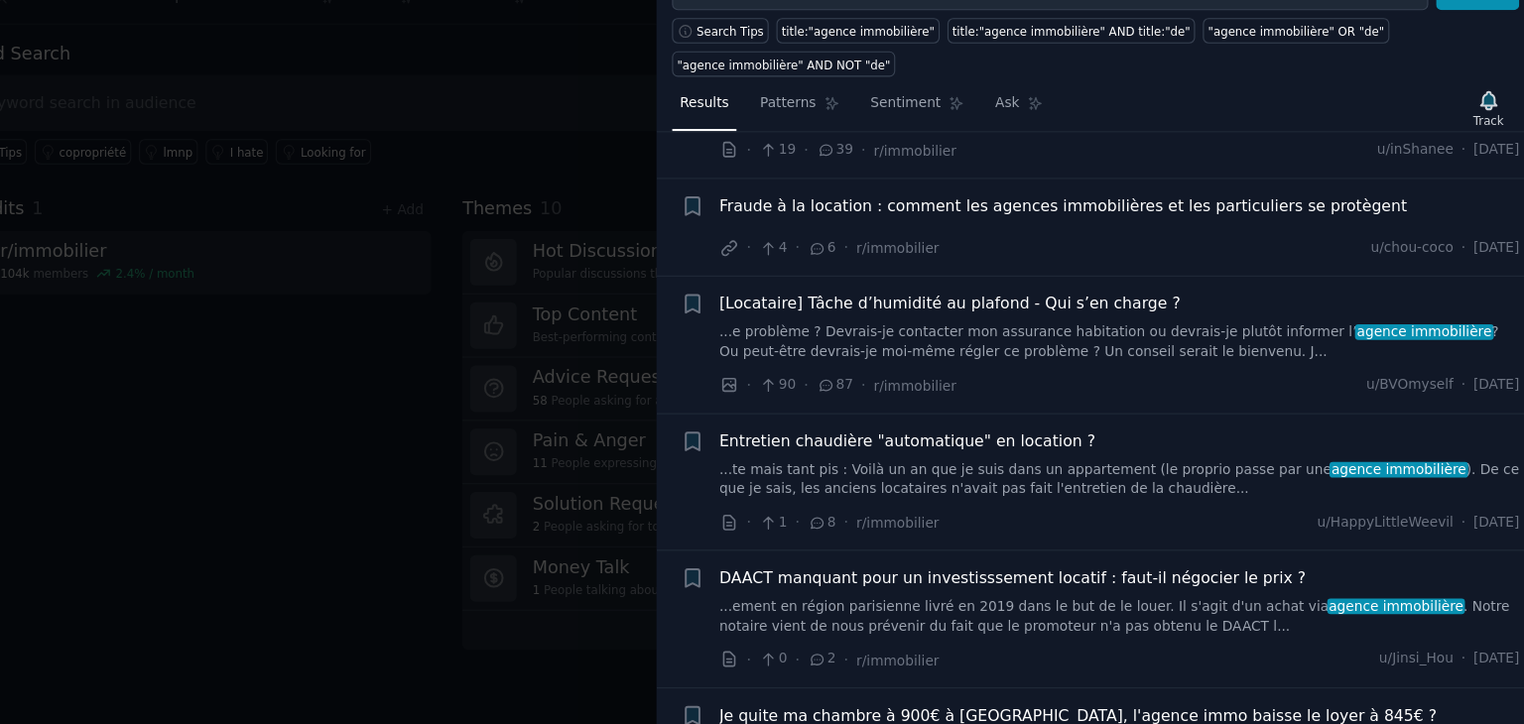
scroll to position [11332, 0]
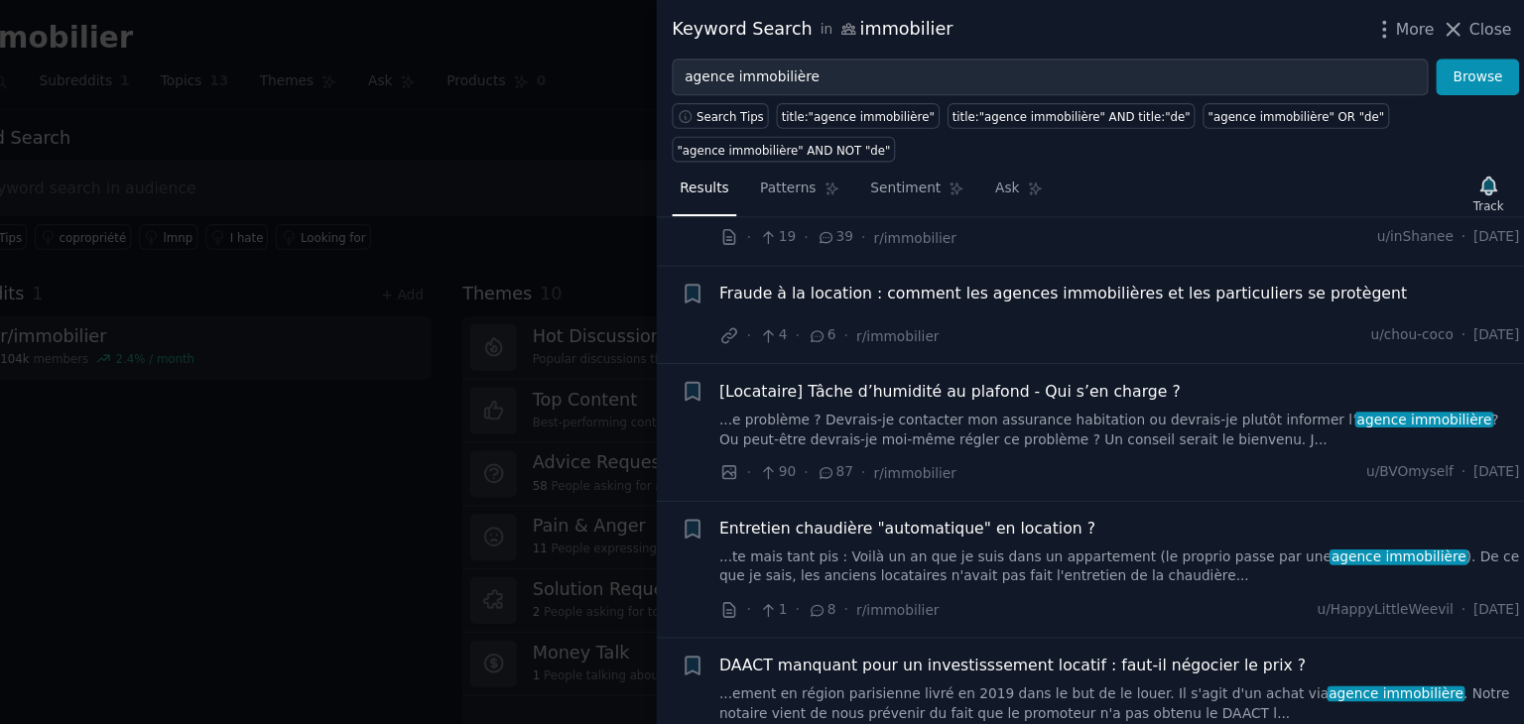
click at [1198, 252] on span "Fraude à la location : comment les agences immobilières et les particuliers se …" at bounding box center [1110, 262] width 614 height 21
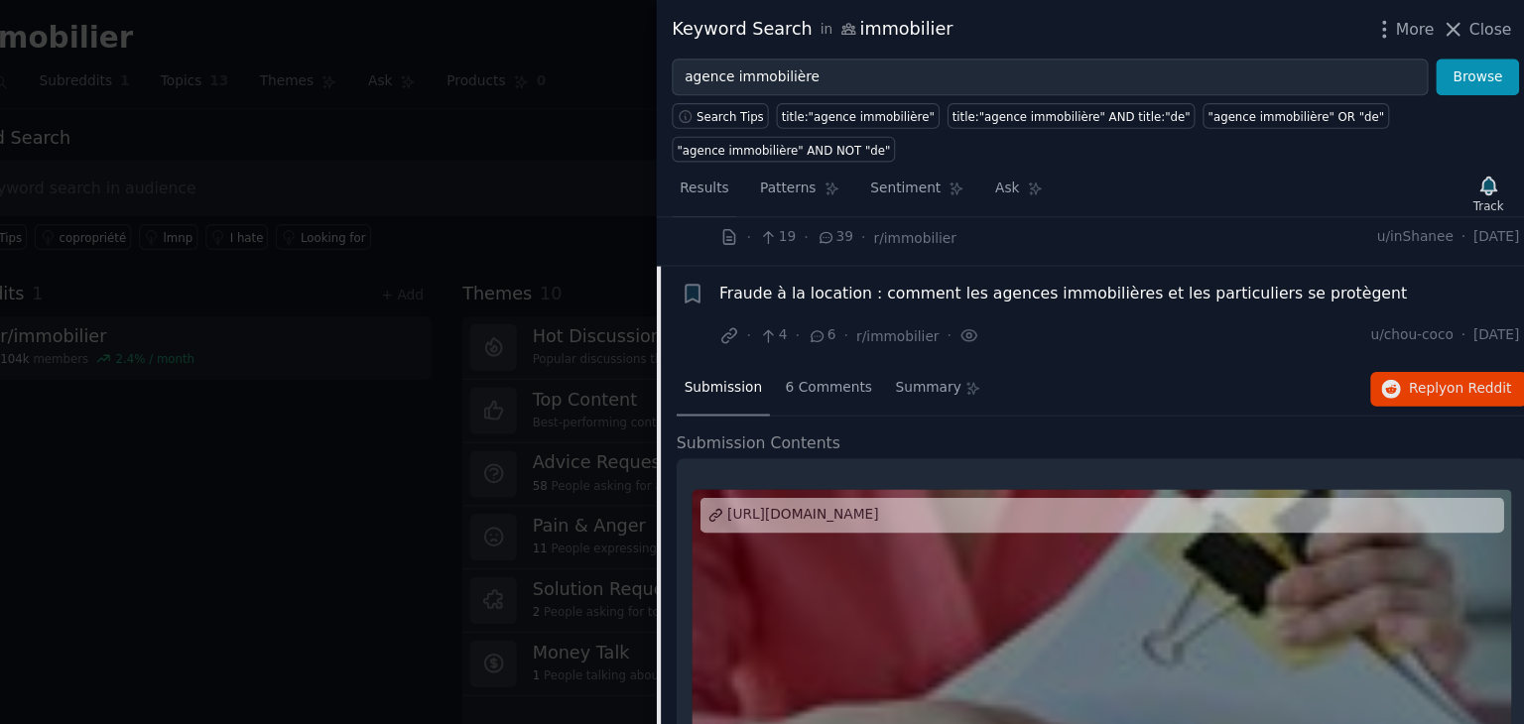
scroll to position [11300, 0]
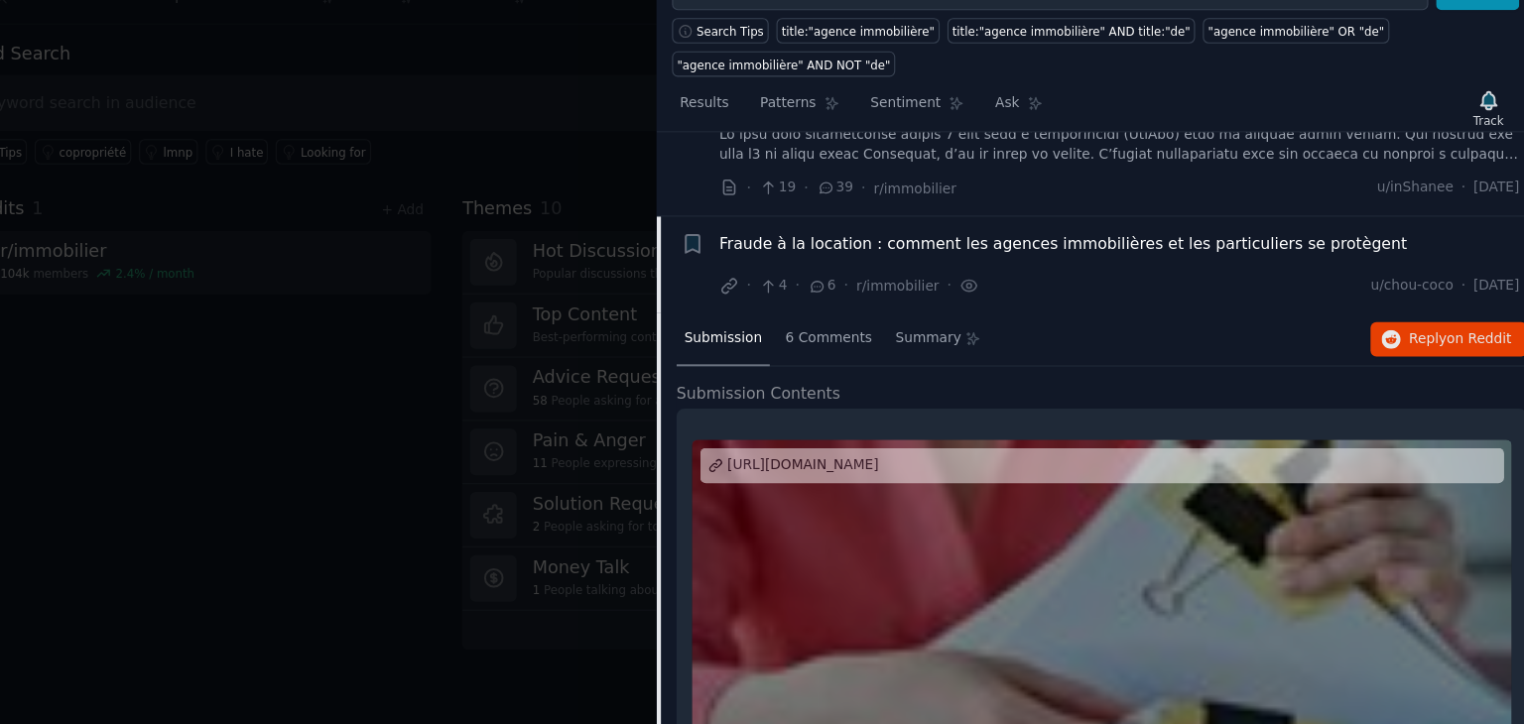
click at [1198, 270] on li "+ Fraude à la location : comment les agences immobilières et les particuliers s…" at bounding box center [1135, 313] width 778 height 87
click at [784, 169] on span "Results" at bounding box center [789, 169] width 44 height 18
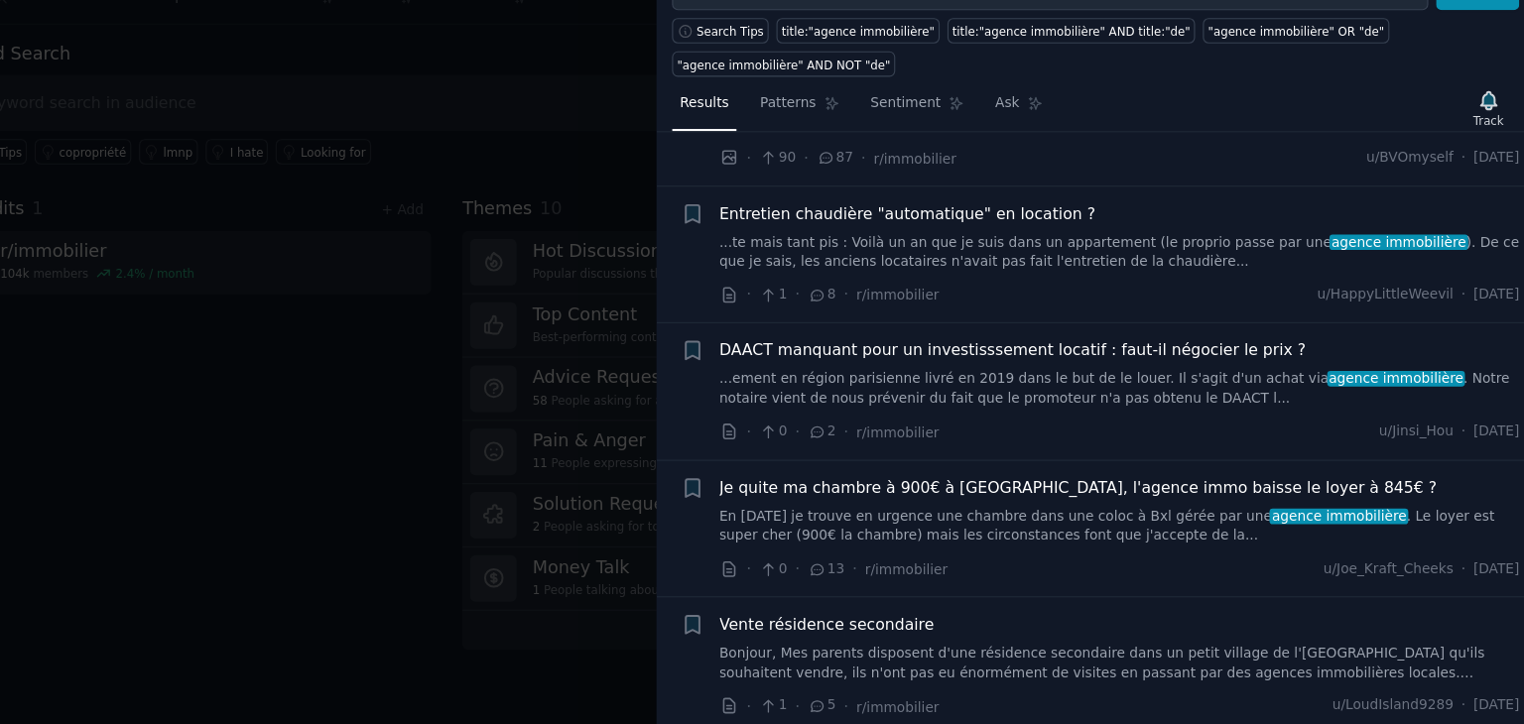
scroll to position [11557, 0]
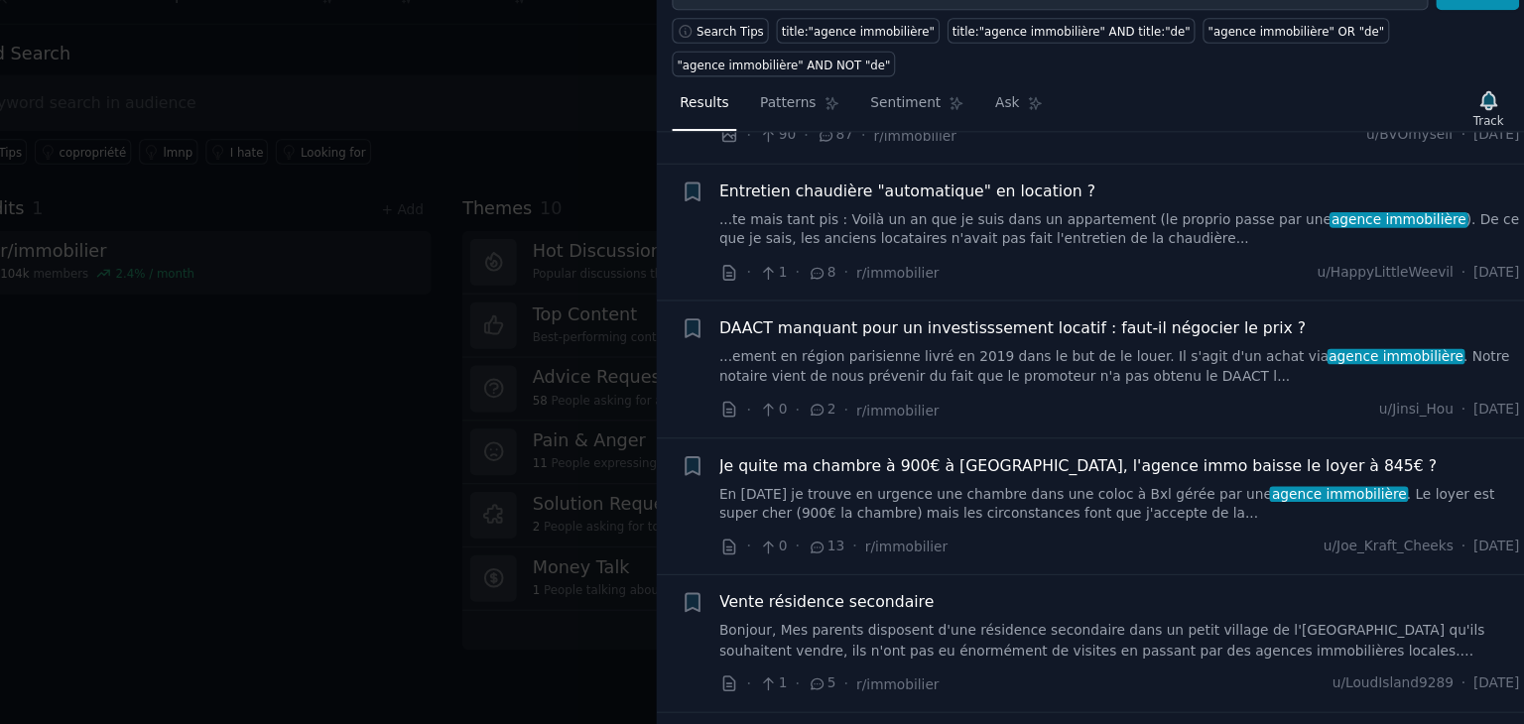
click at [456, 519] on div at bounding box center [762, 362] width 1524 height 724
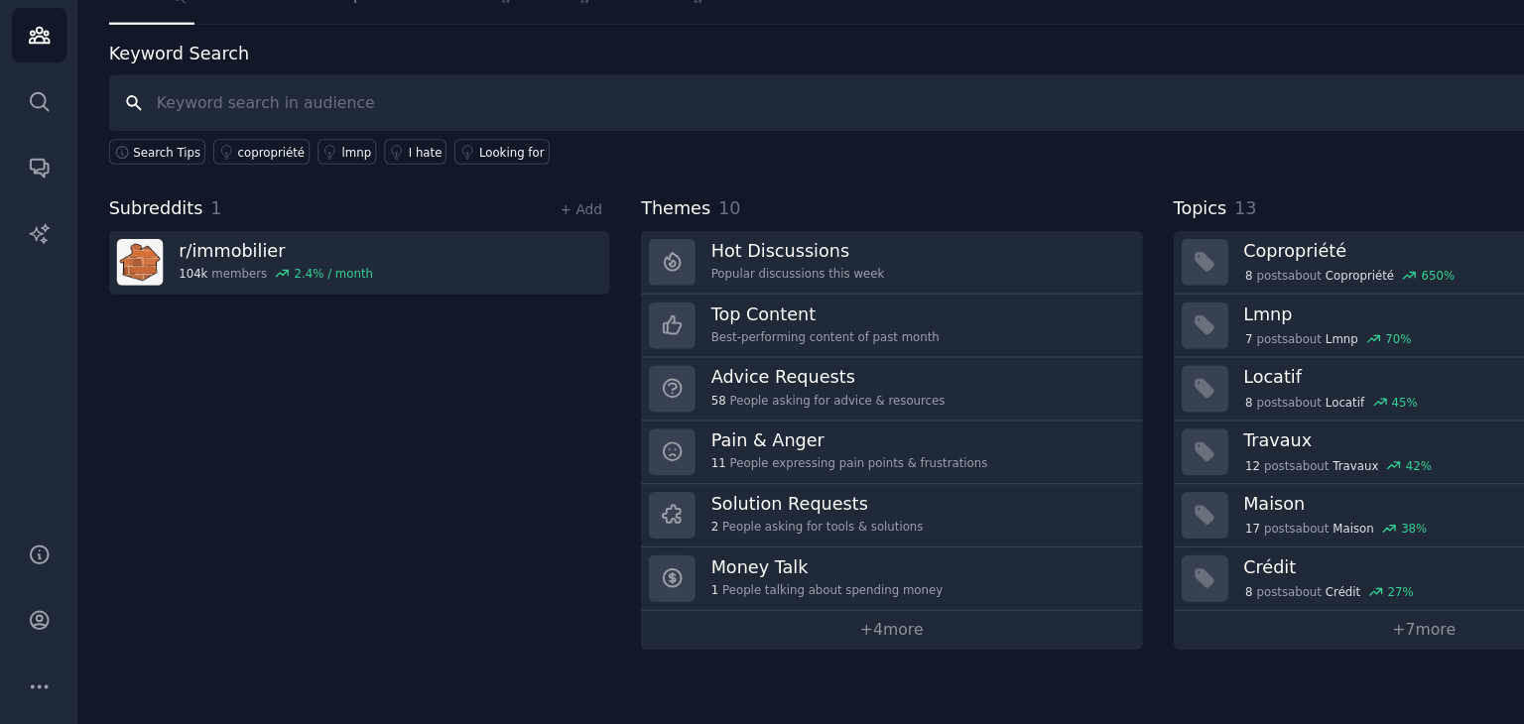
click at [186, 165] on input "text" at bounding box center [796, 168] width 1399 height 51
paste input "acheter maison"
type input "acheter maison"
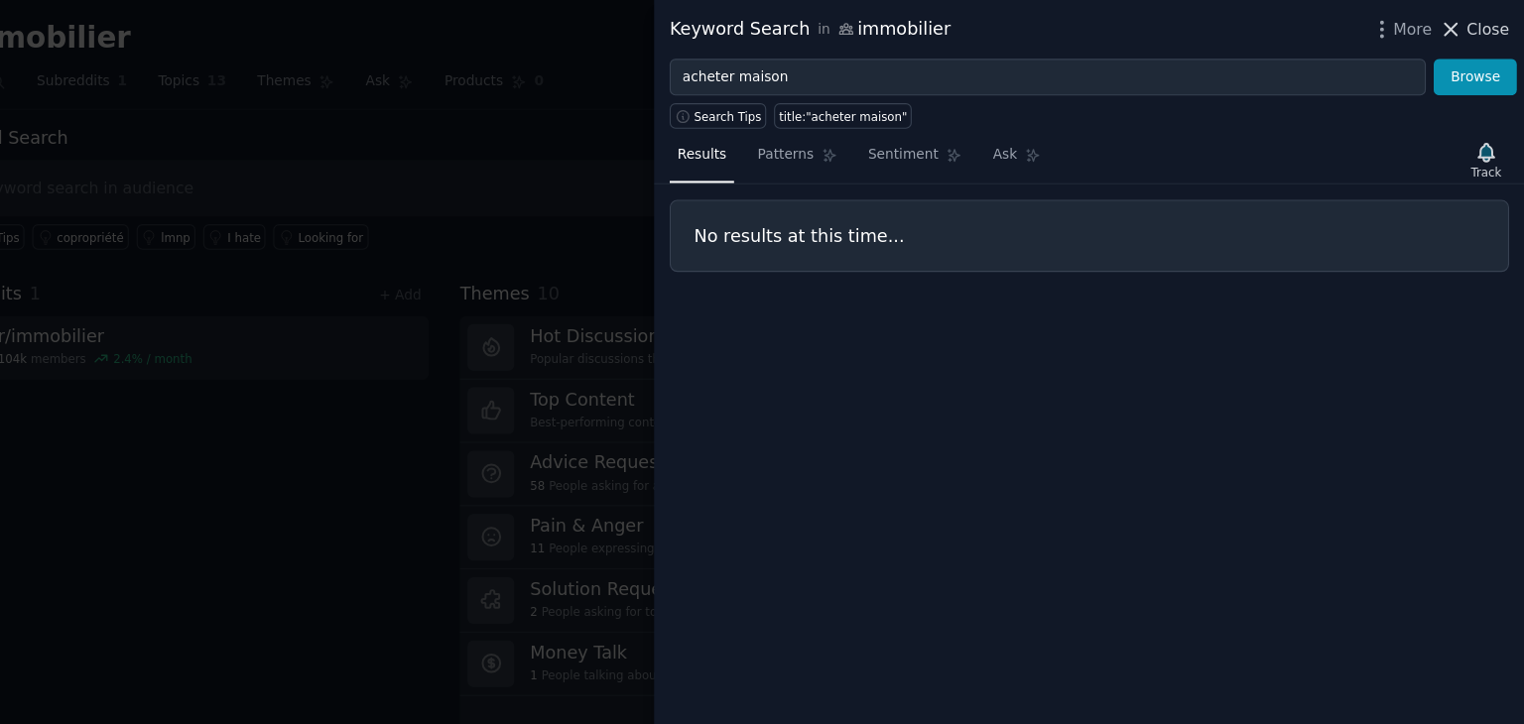
click at [1487, 22] on span "Close" at bounding box center [1491, 26] width 38 height 21
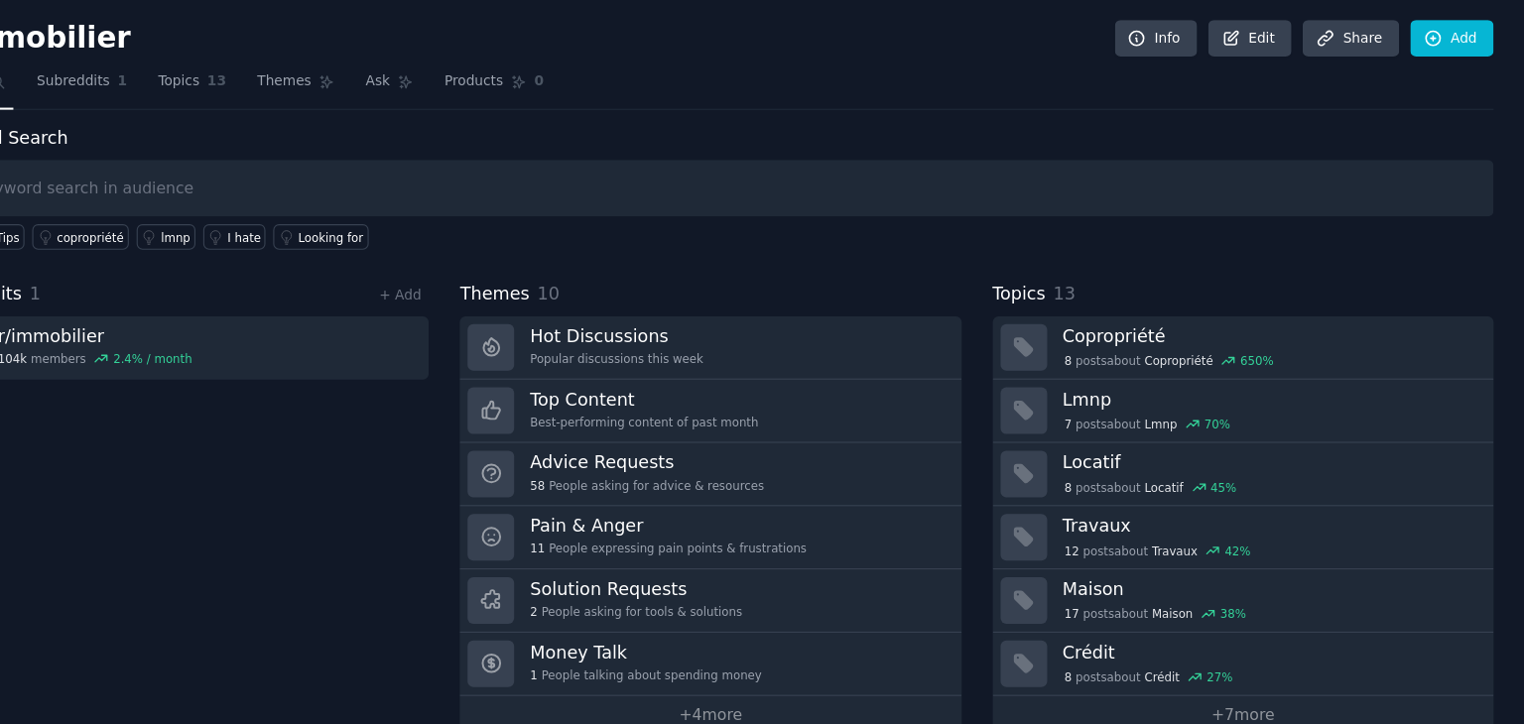
click at [187, 175] on input "text" at bounding box center [796, 168] width 1399 height 51
paste input "acheter maison"
type input "acheter maison"
click at [1452, 35] on link "Add" at bounding box center [1459, 35] width 74 height 34
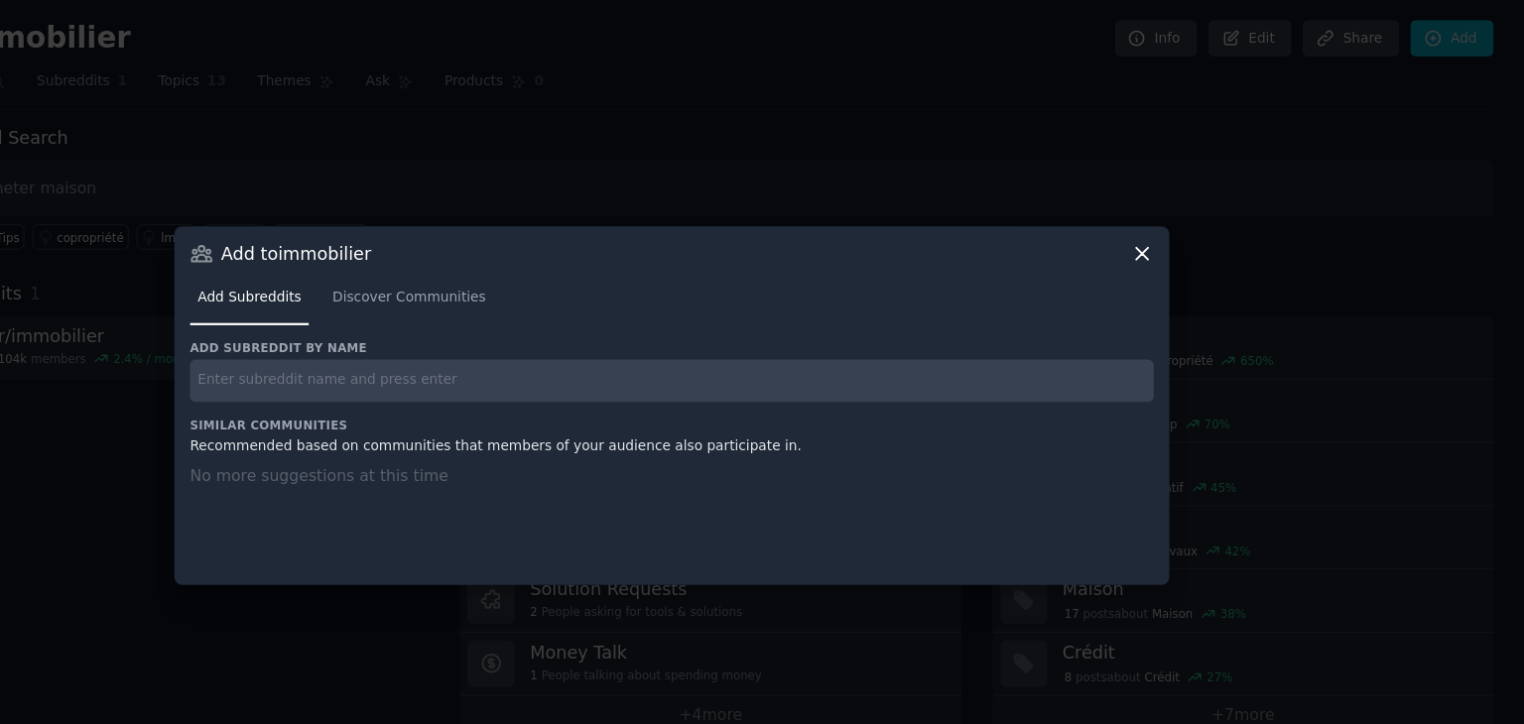
click at [1175, 218] on icon at bounding box center [1182, 226] width 21 height 21
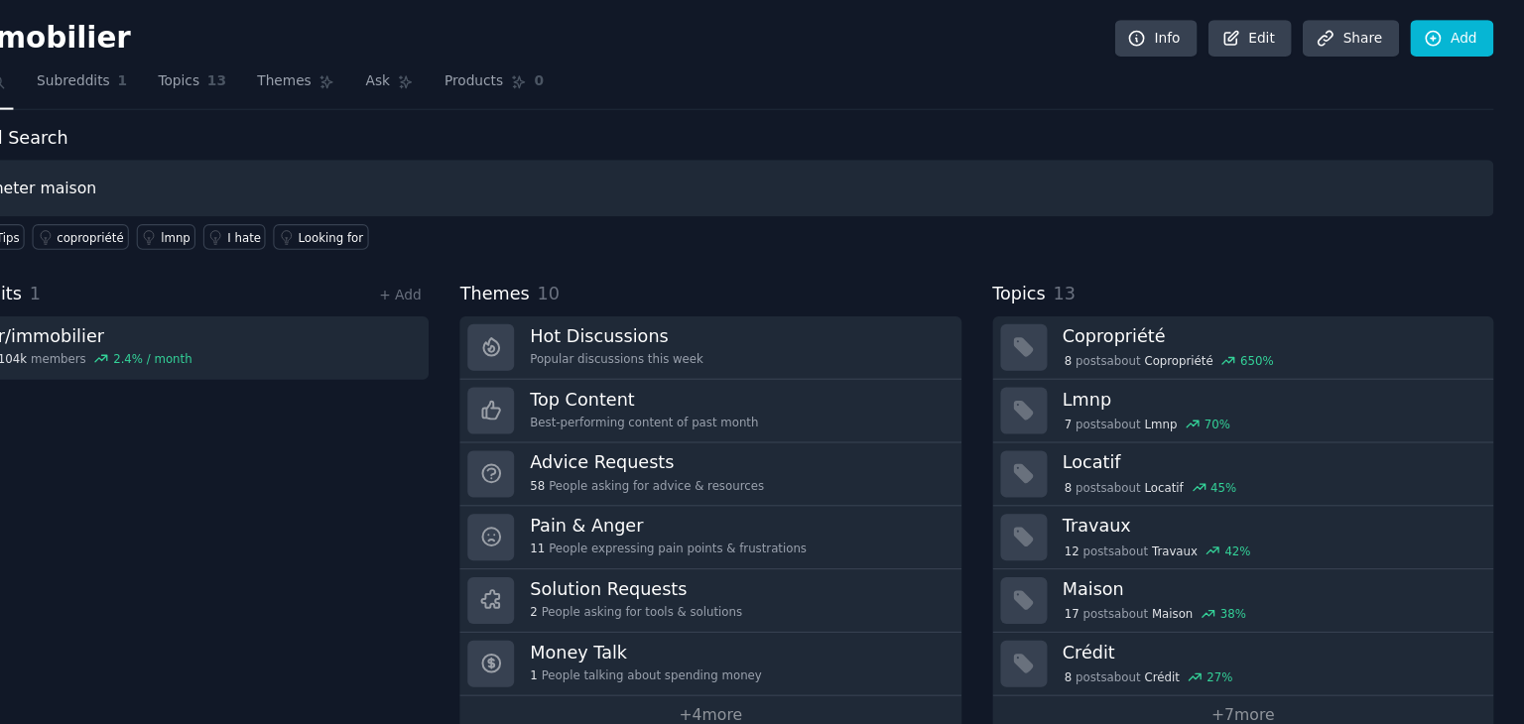
click at [300, 164] on input "acheter maison" at bounding box center [796, 168] width 1399 height 51
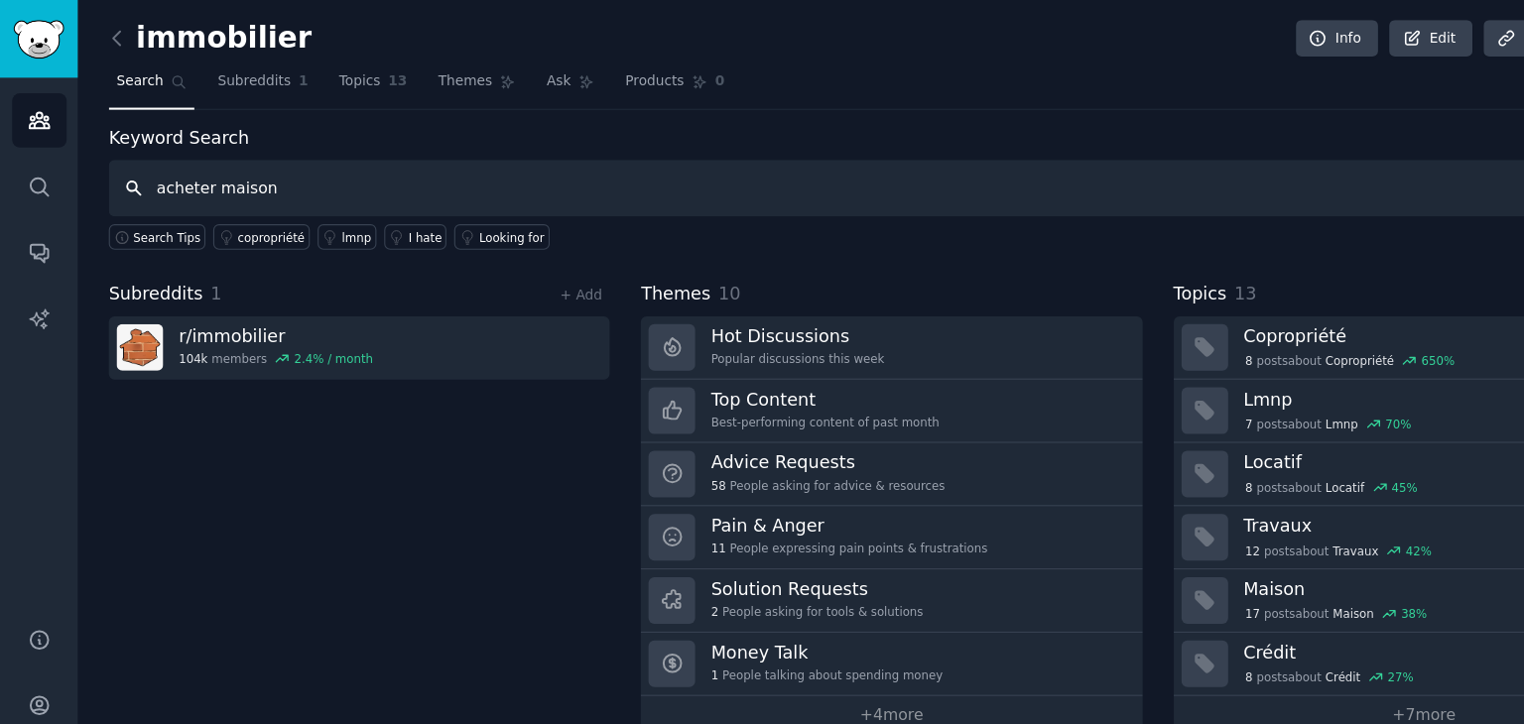
click at [117, 166] on input "acheter maison" at bounding box center [796, 168] width 1399 height 51
click at [35, 163] on icon "Sidebar" at bounding box center [35, 167] width 21 height 21
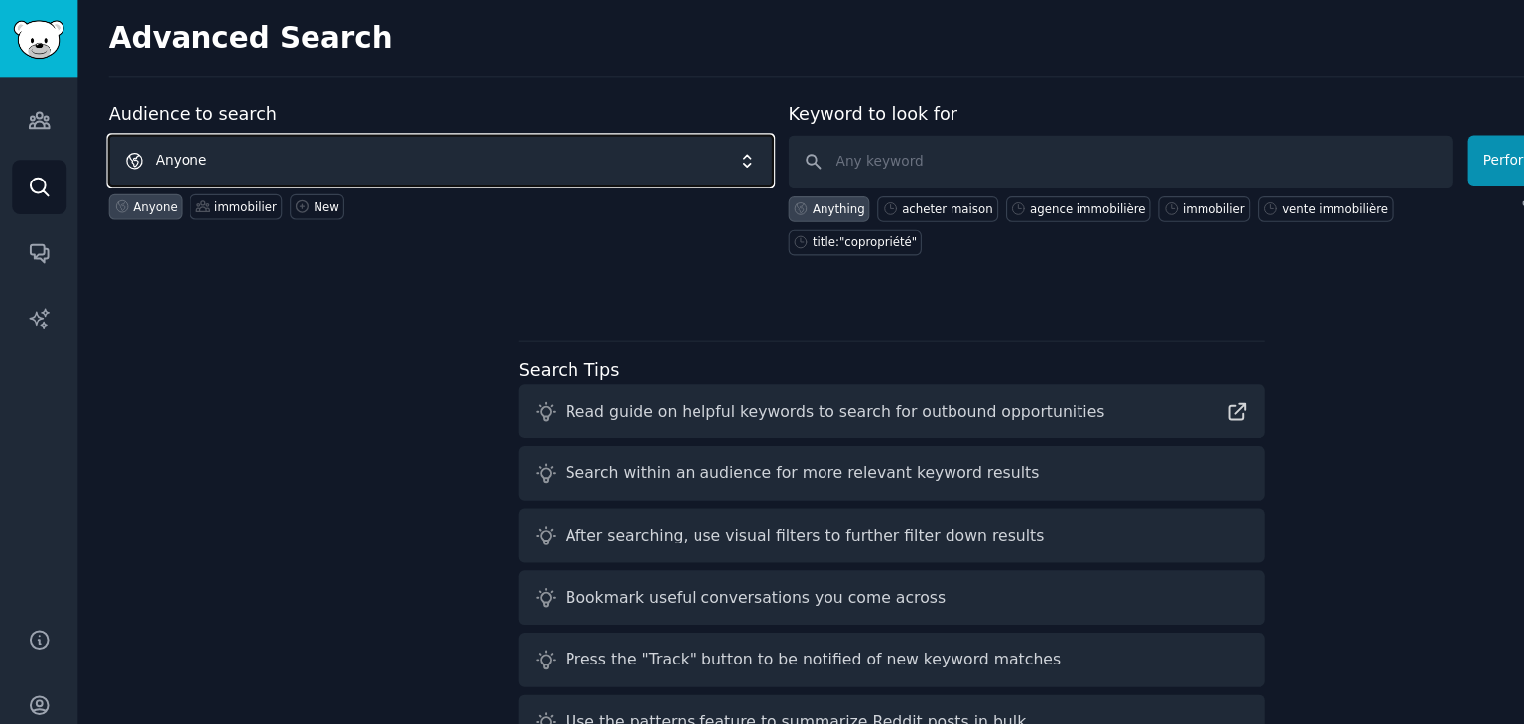
click at [206, 138] on span "Anyone" at bounding box center [393, 144] width 593 height 46
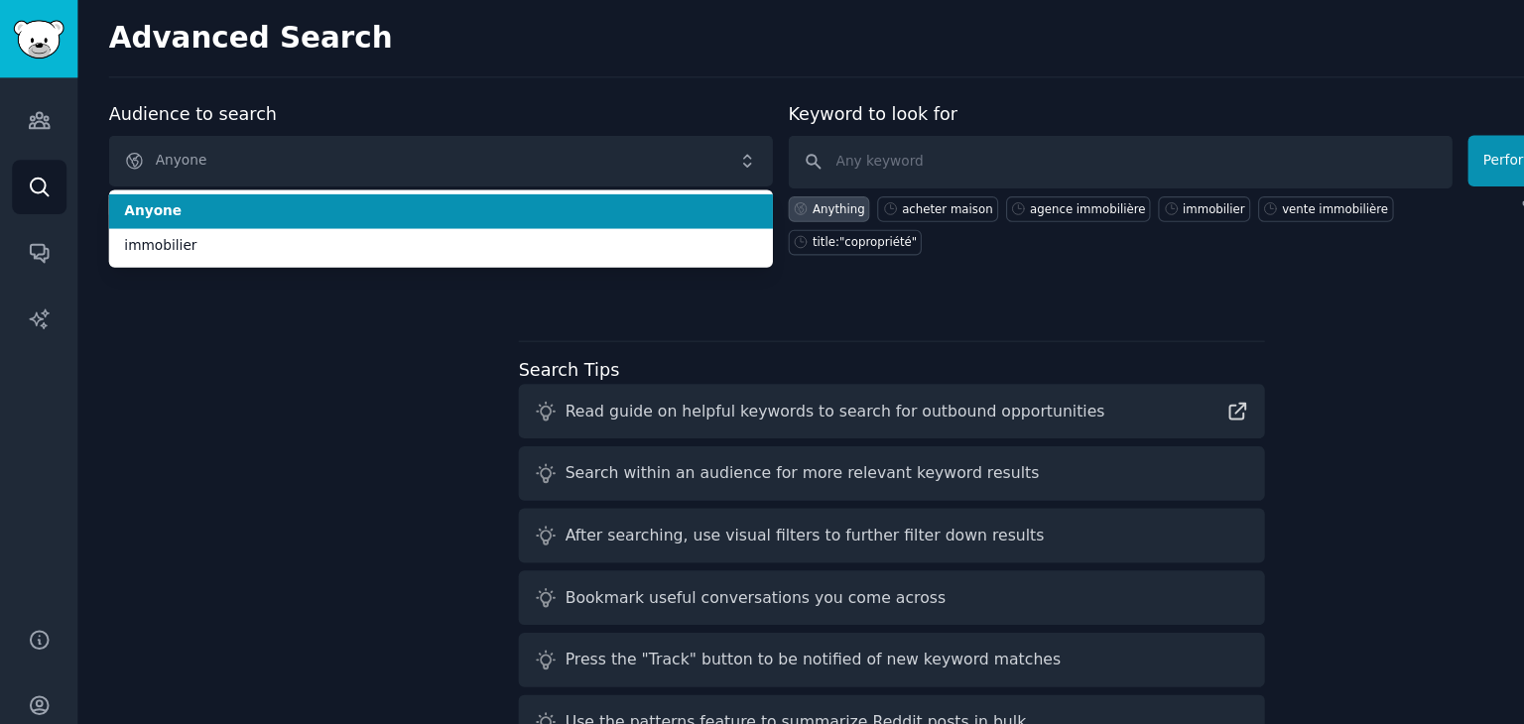
click at [548, 57] on div "Advanced Search Info" at bounding box center [796, 44] width 1399 height 52
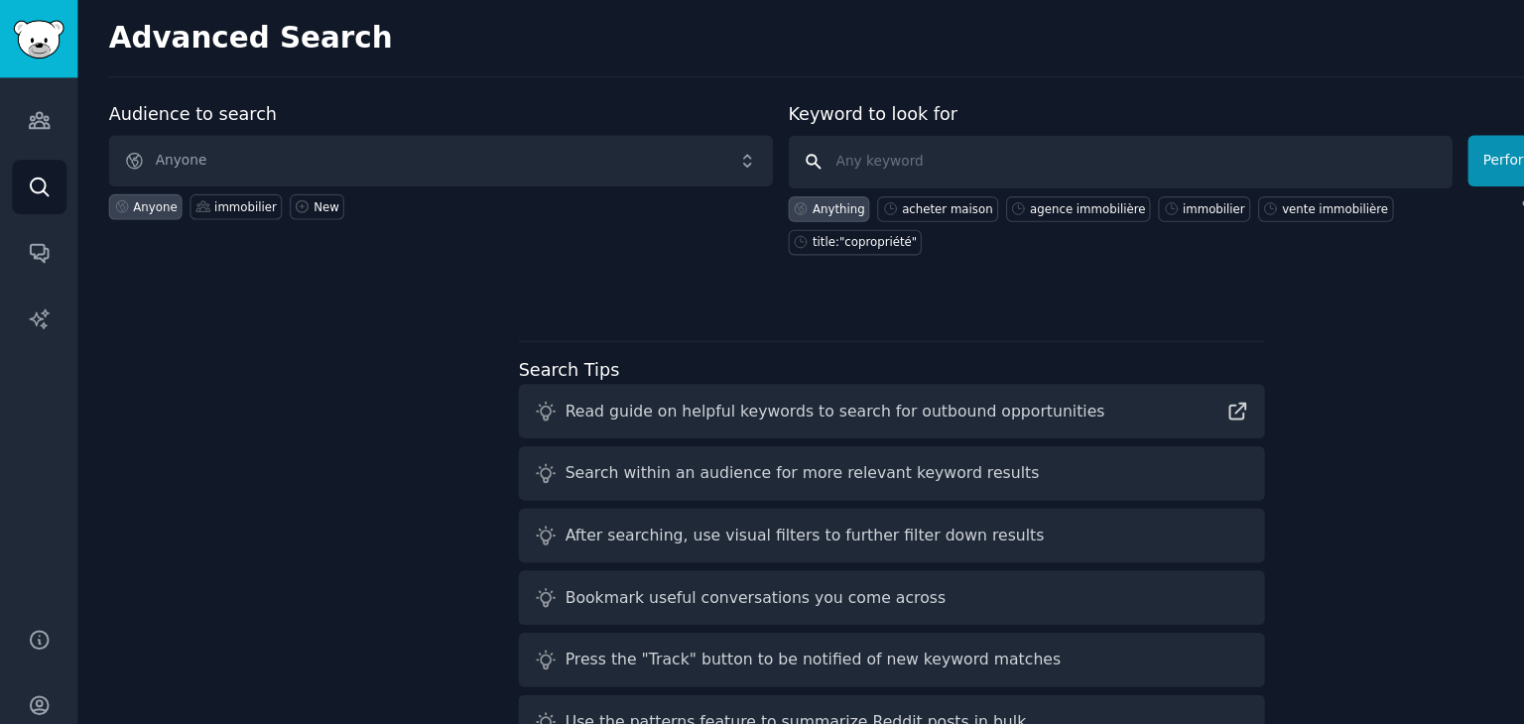
click at [790, 148] on input "text" at bounding box center [1000, 145] width 593 height 48
paste input "acheter maison"
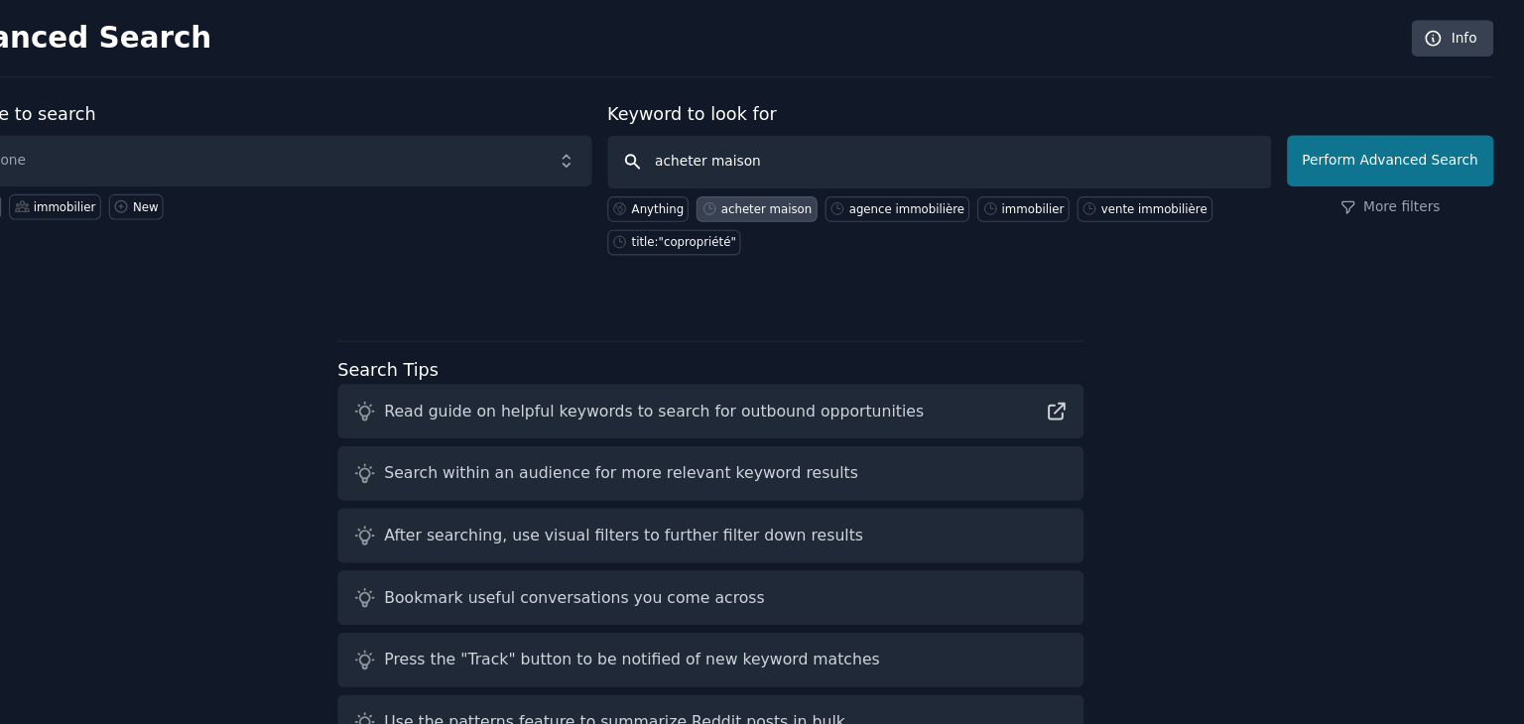
type input "acheter maison"
click at [1372, 144] on button "Perform Advanced Search" at bounding box center [1404, 144] width 185 height 46
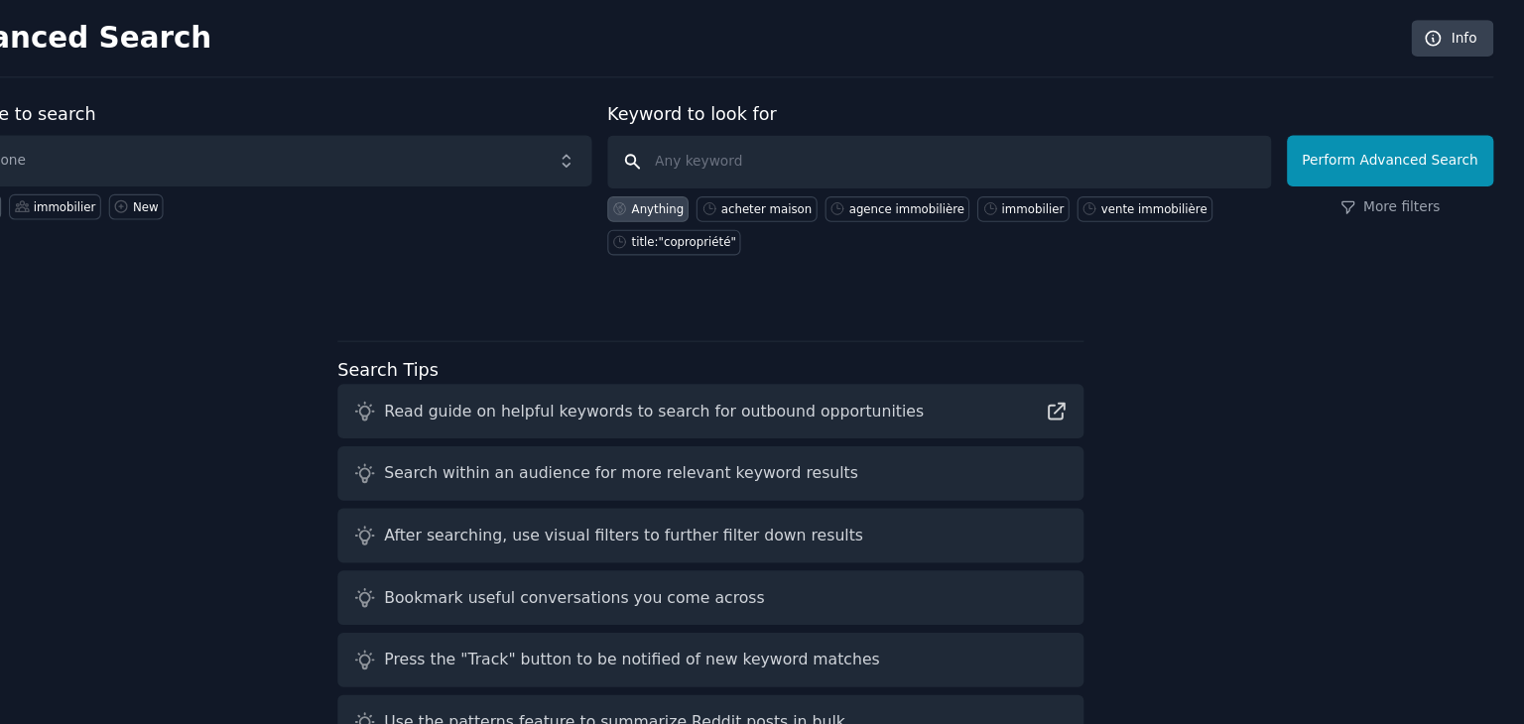
click at [848, 127] on input "text" at bounding box center [1000, 145] width 593 height 48
paste input "acheter maison"
type input "acheter maison"
click button "Perform Advanced Search" at bounding box center [1404, 144] width 185 height 46
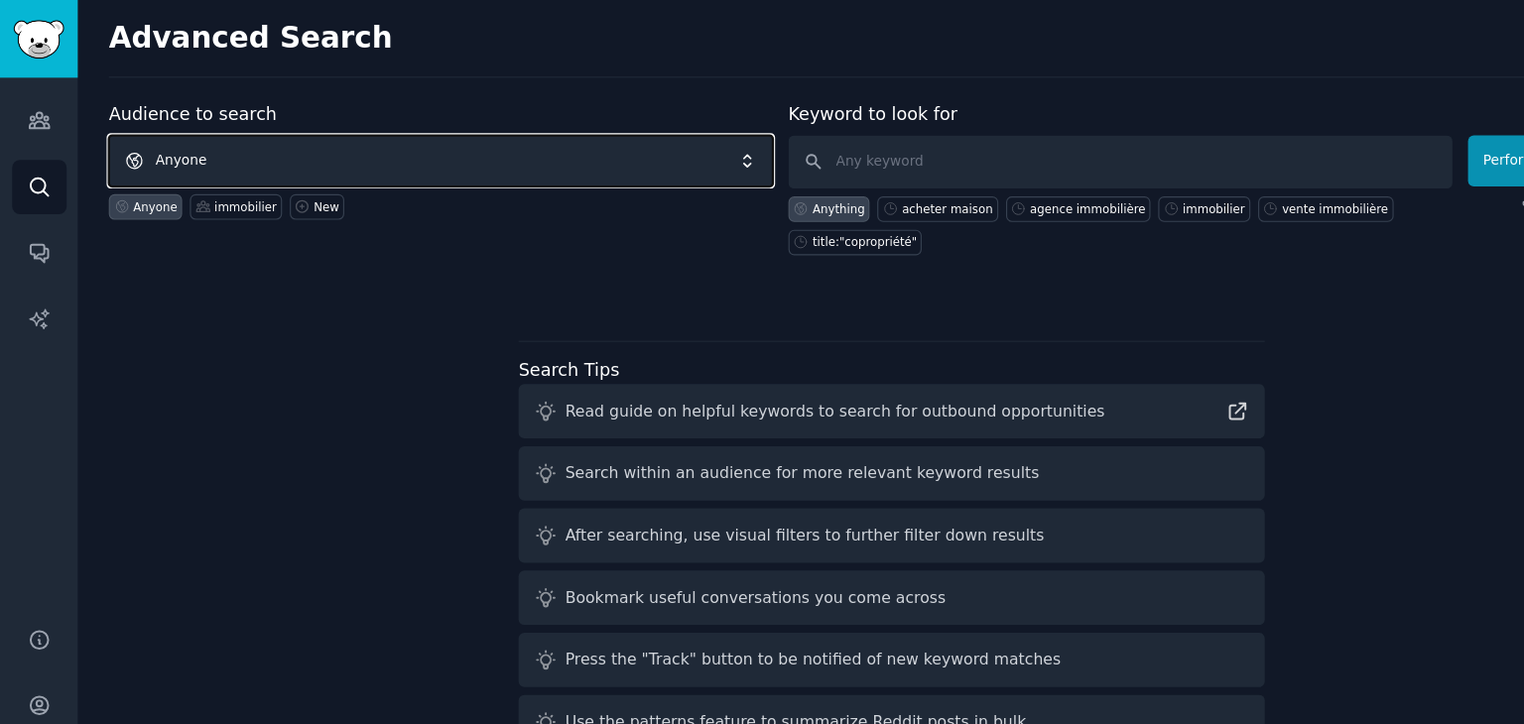
click at [158, 125] on span "Anyone" at bounding box center [393, 144] width 593 height 46
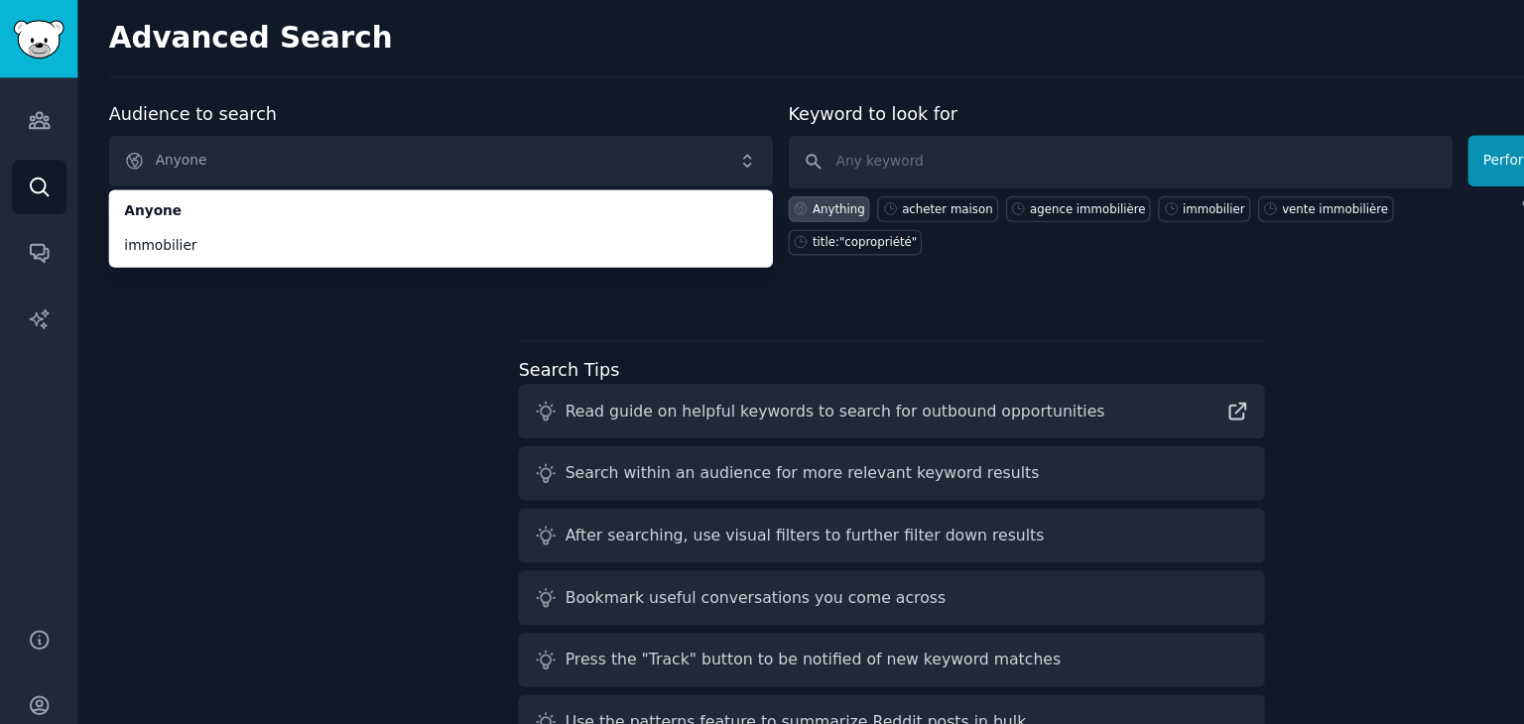
click at [228, 339] on div "Audience to search Anyone Anyone immobilier Anyone immobilier New Keyword to lo…" at bounding box center [796, 383] width 1399 height 587
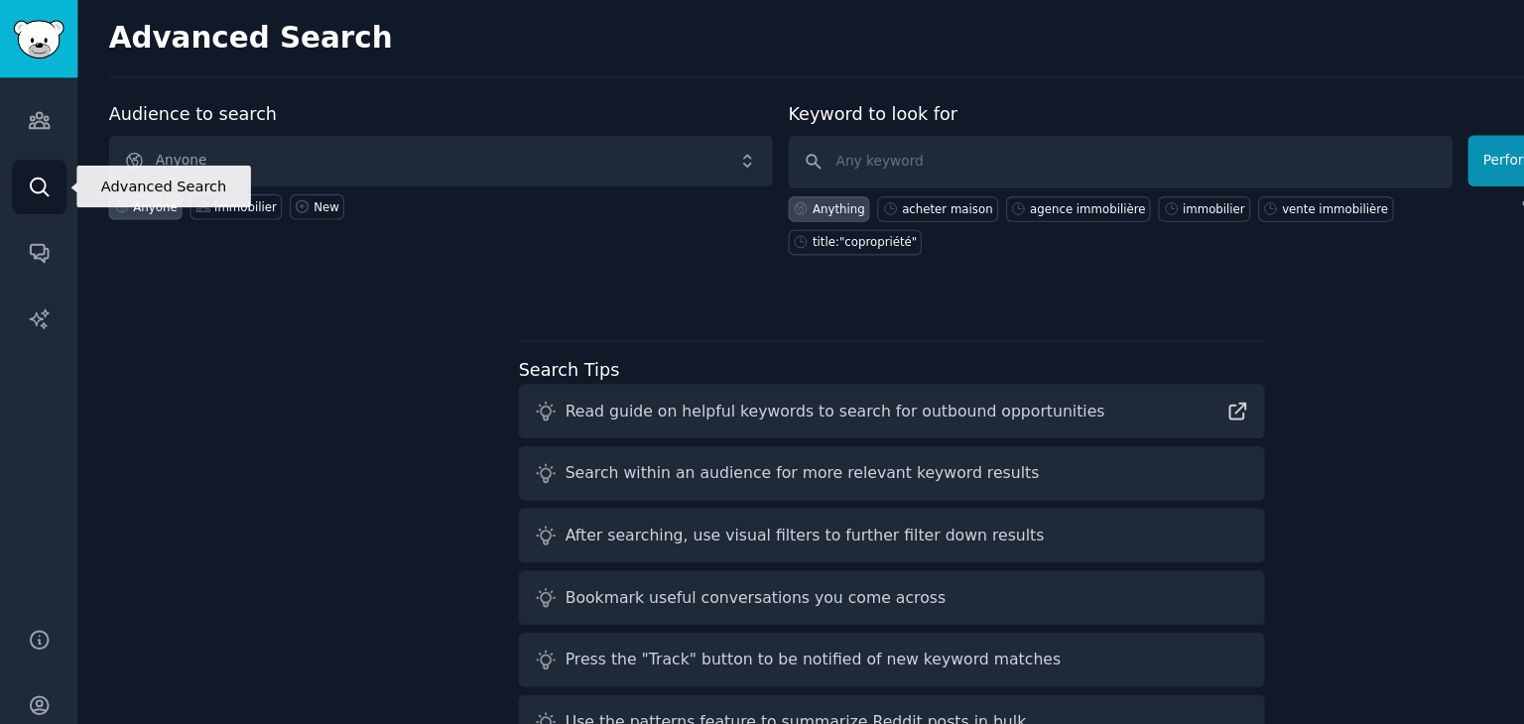
click at [37, 163] on icon "Sidebar" at bounding box center [35, 167] width 21 height 21
click at [35, 167] on icon "Sidebar" at bounding box center [35, 167] width 21 height 21
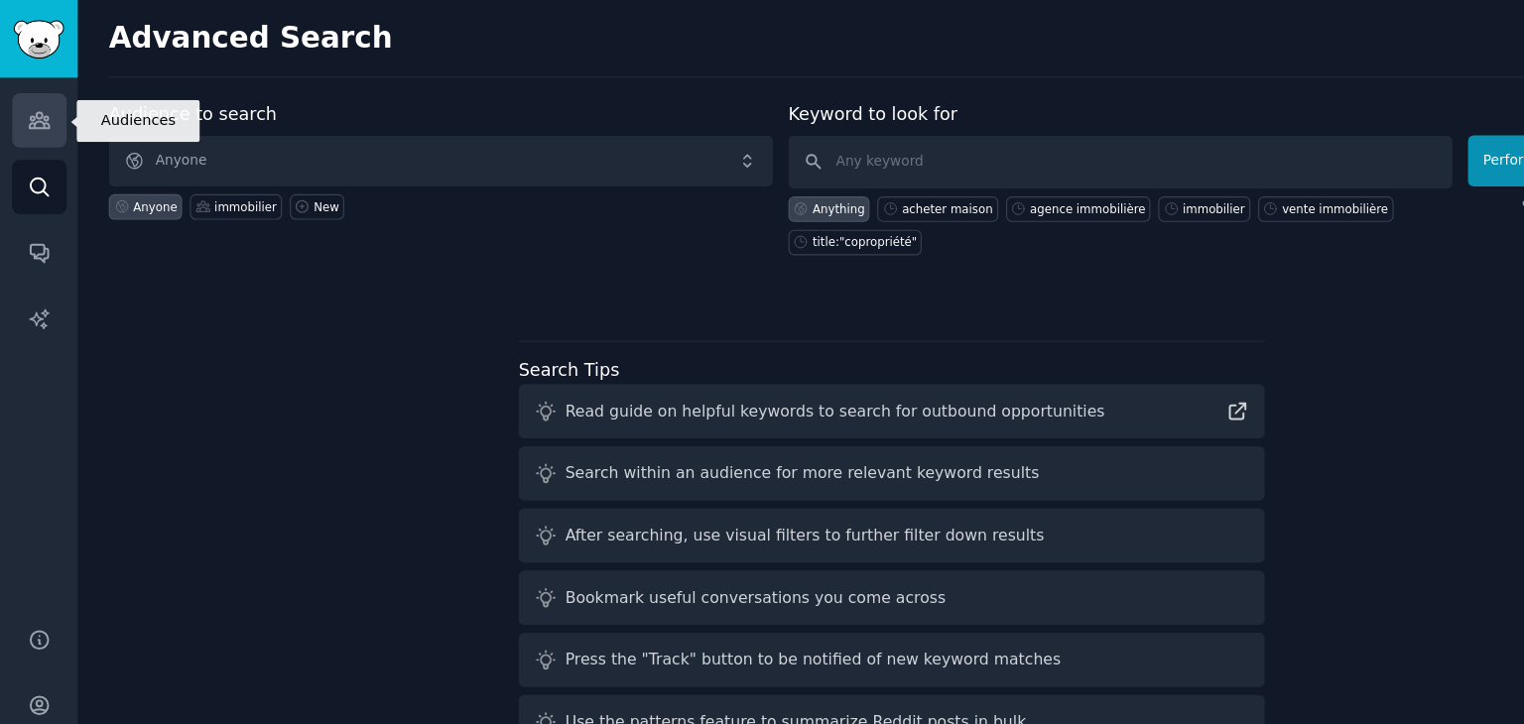
click at [36, 102] on icon "Sidebar" at bounding box center [35, 107] width 21 height 21
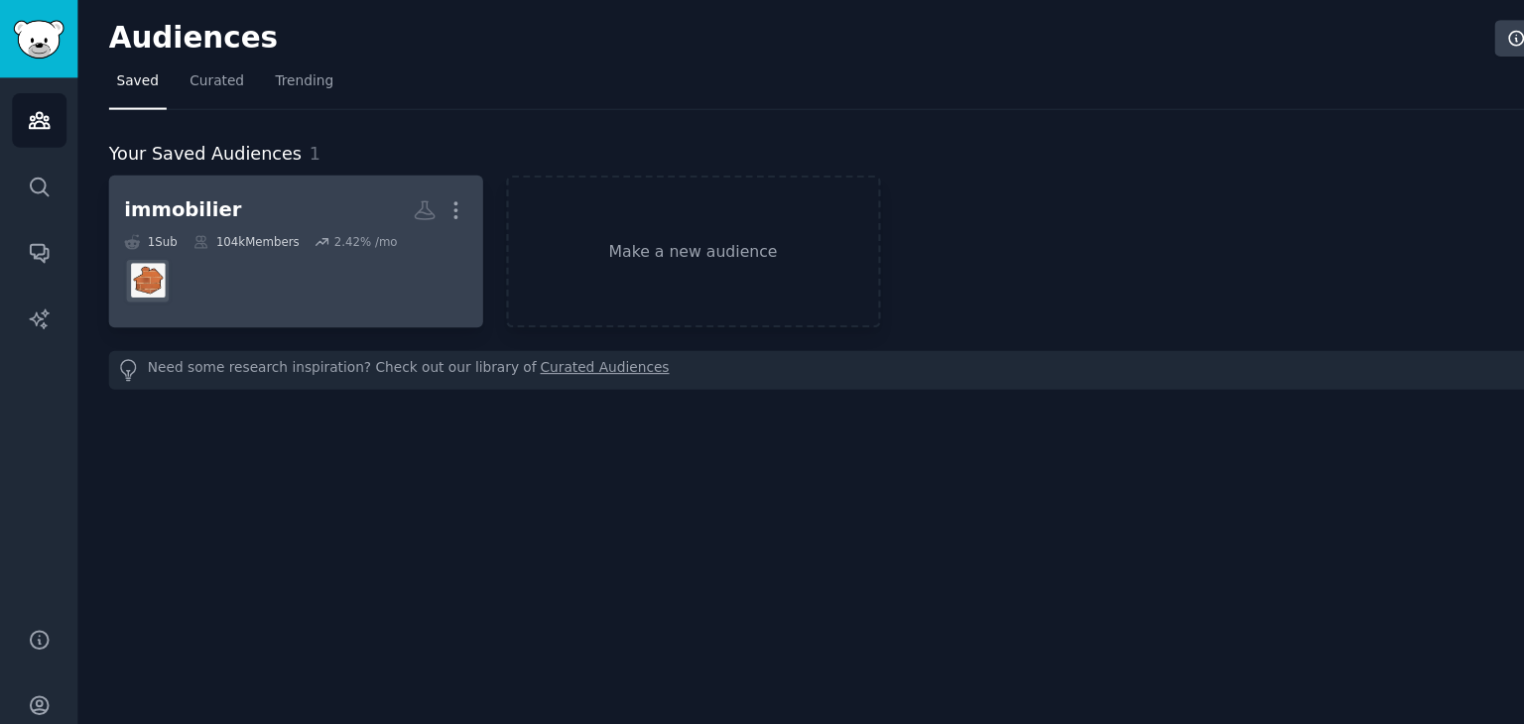
click at [295, 266] on dd at bounding box center [264, 251] width 307 height 56
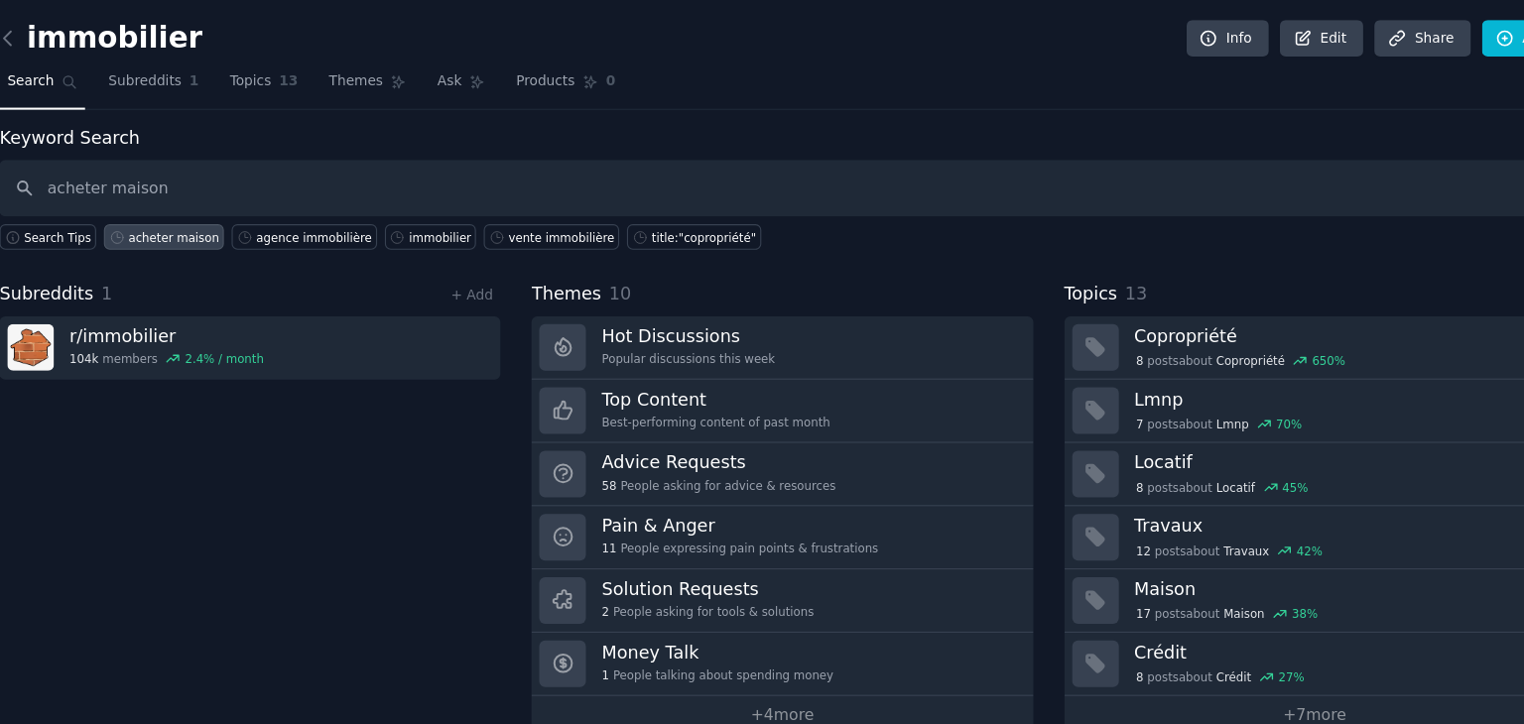
type input "acheter maison"
click at [245, 211] on div "acheter maison" at bounding box center [252, 212] width 81 height 14
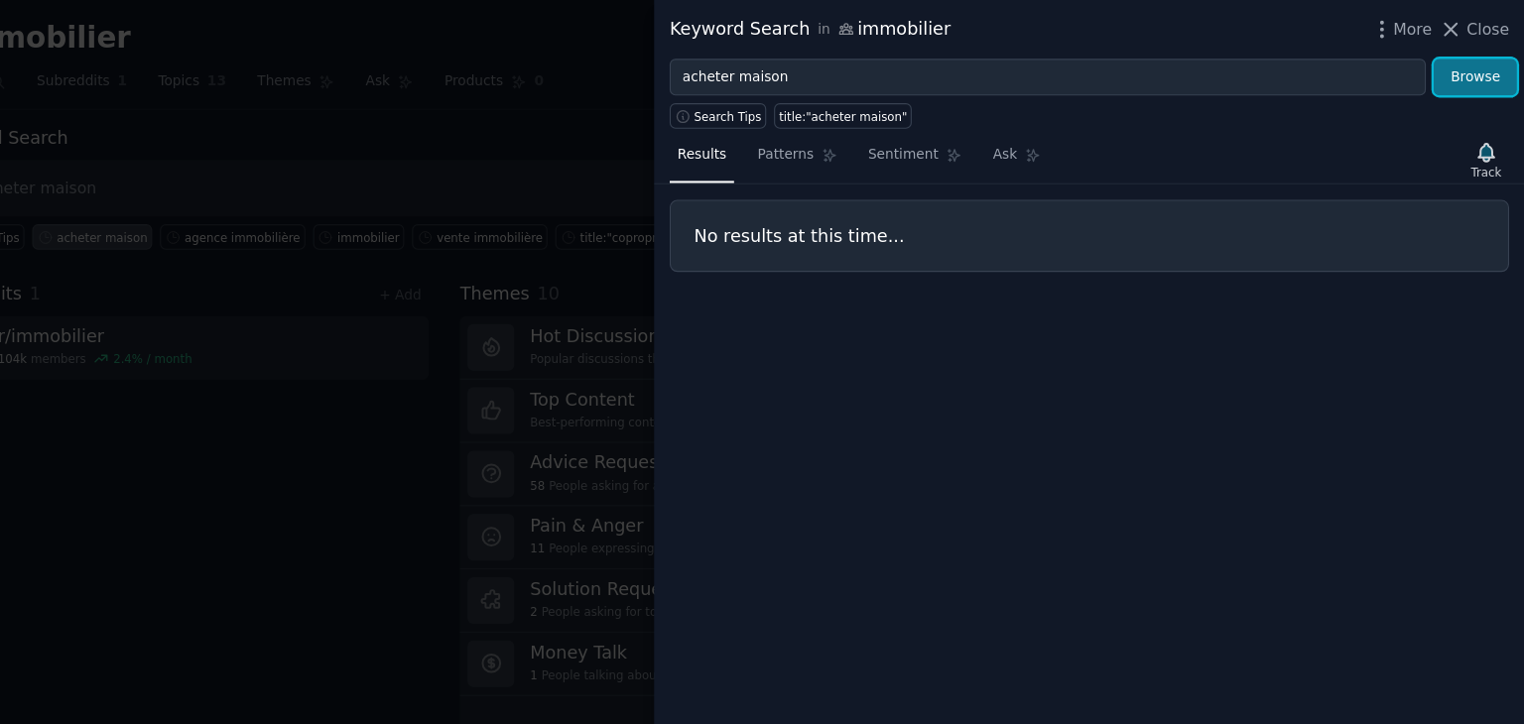
click at [1470, 67] on button "Browse" at bounding box center [1480, 70] width 74 height 34
click at [852, 142] on span "Patterns" at bounding box center [863, 139] width 50 height 18
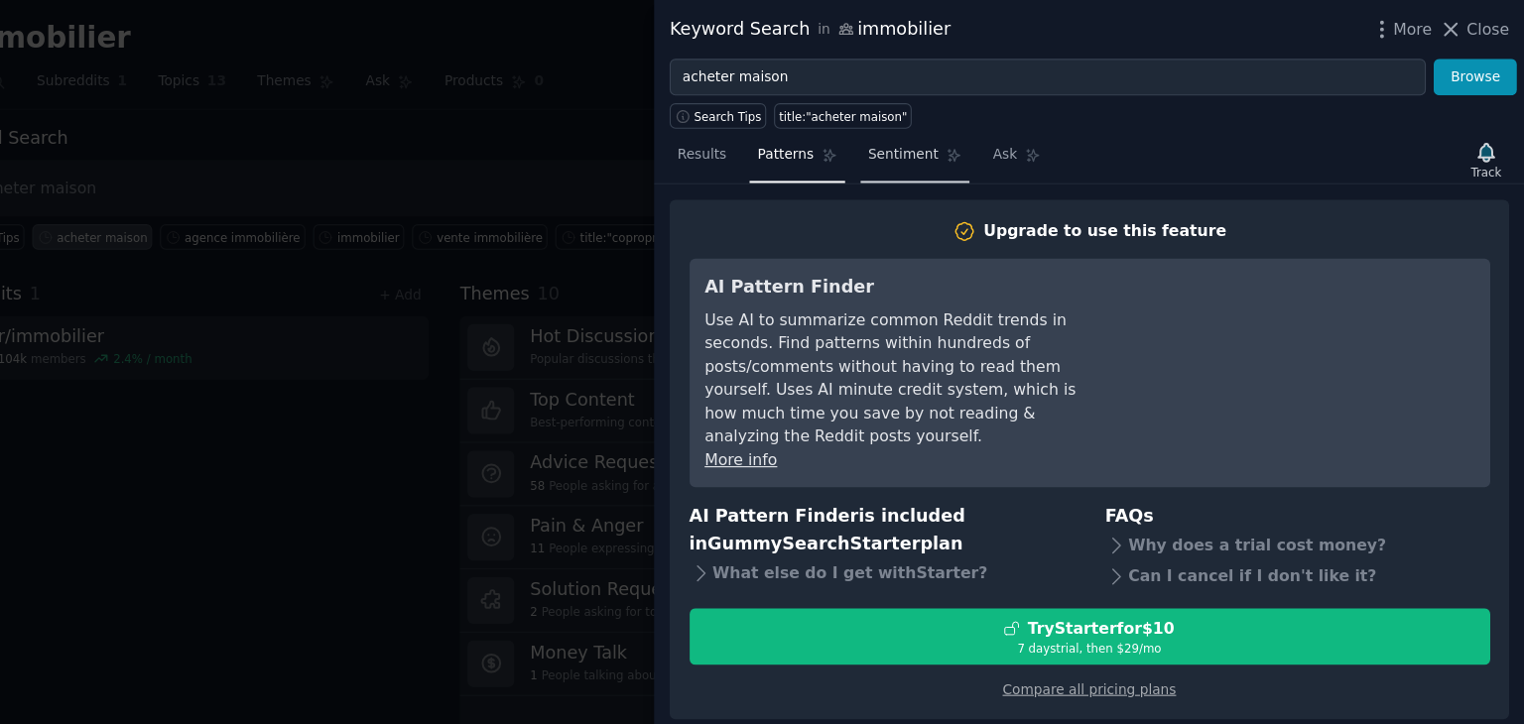
click at [947, 133] on span "Sentiment" at bounding box center [969, 139] width 63 height 18
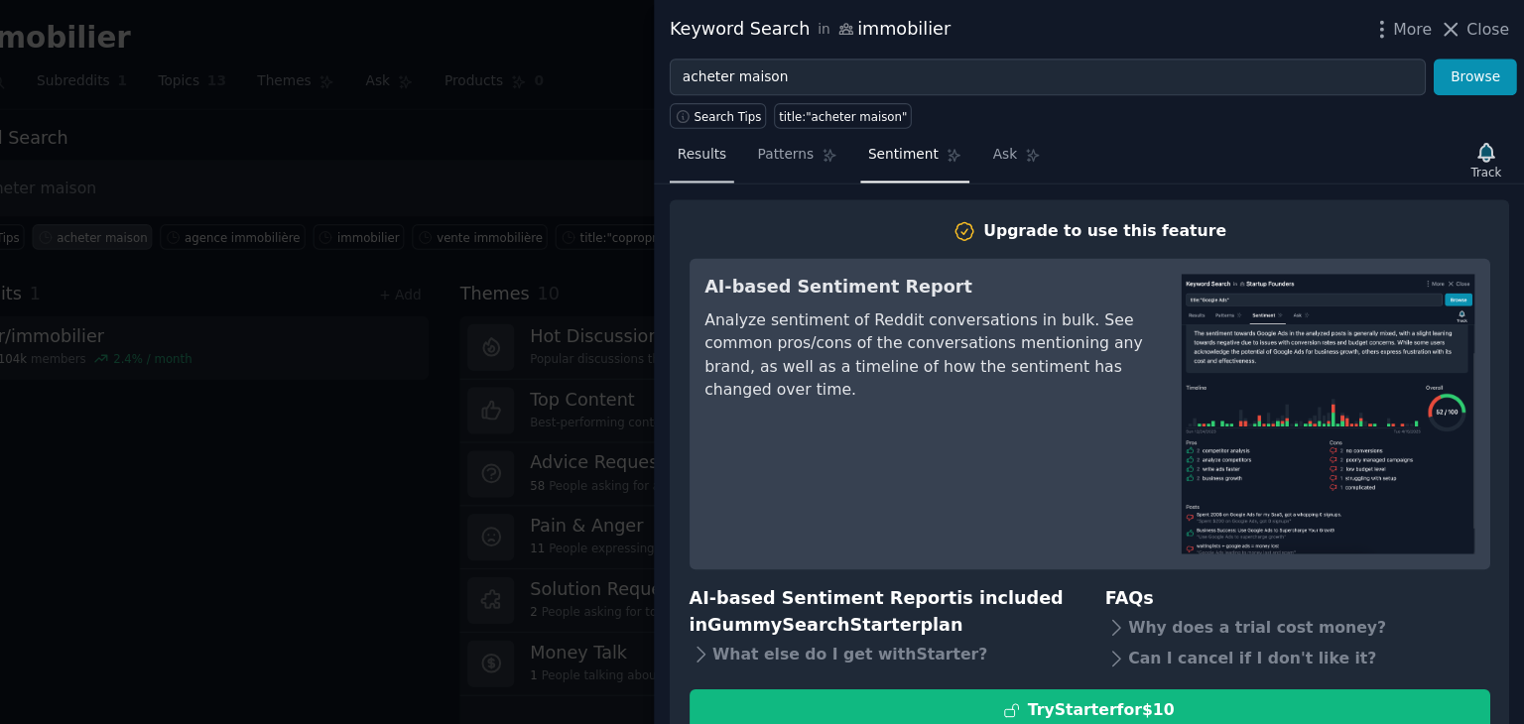
click at [798, 139] on span "Results" at bounding box center [789, 139] width 44 height 18
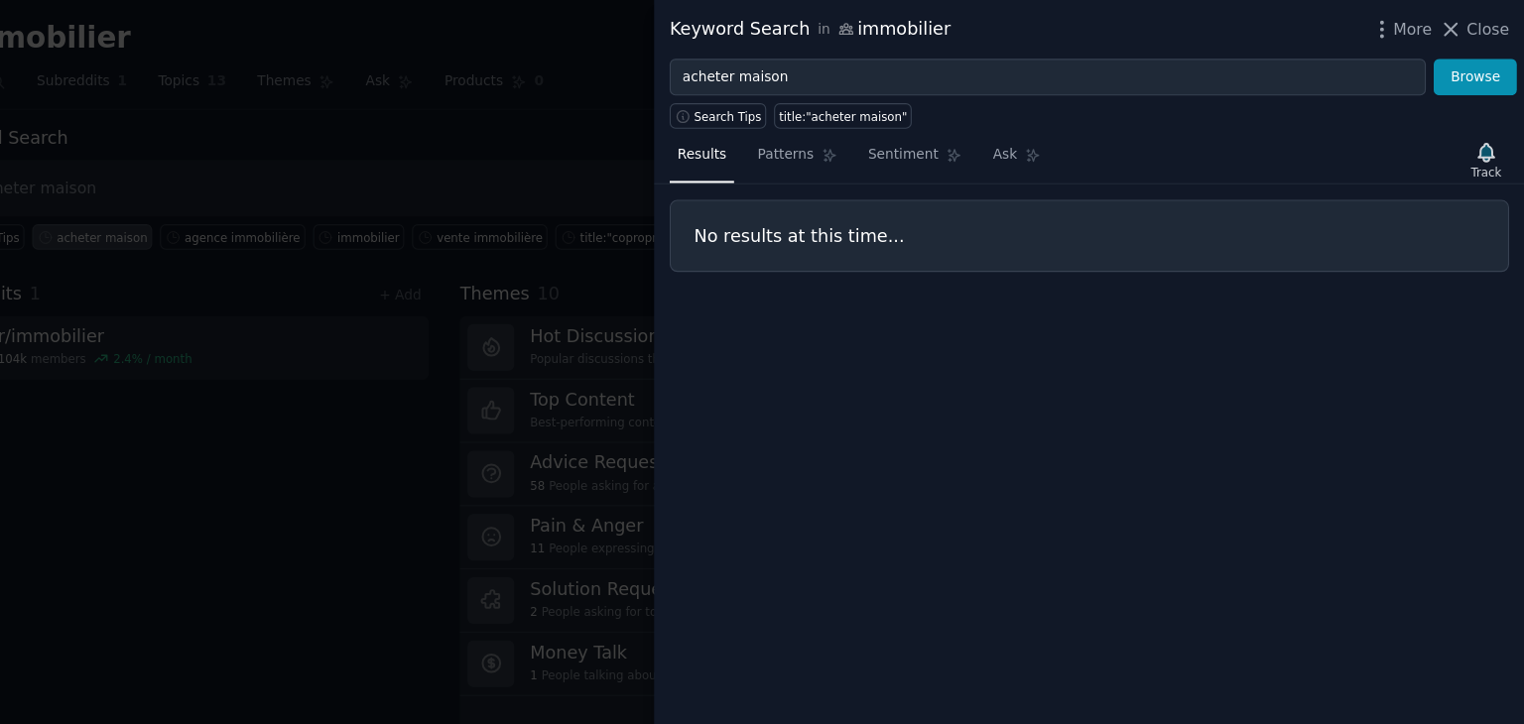
click at [600, 89] on div at bounding box center [762, 362] width 1524 height 724
